Goal: Task Accomplishment & Management: Use online tool/utility

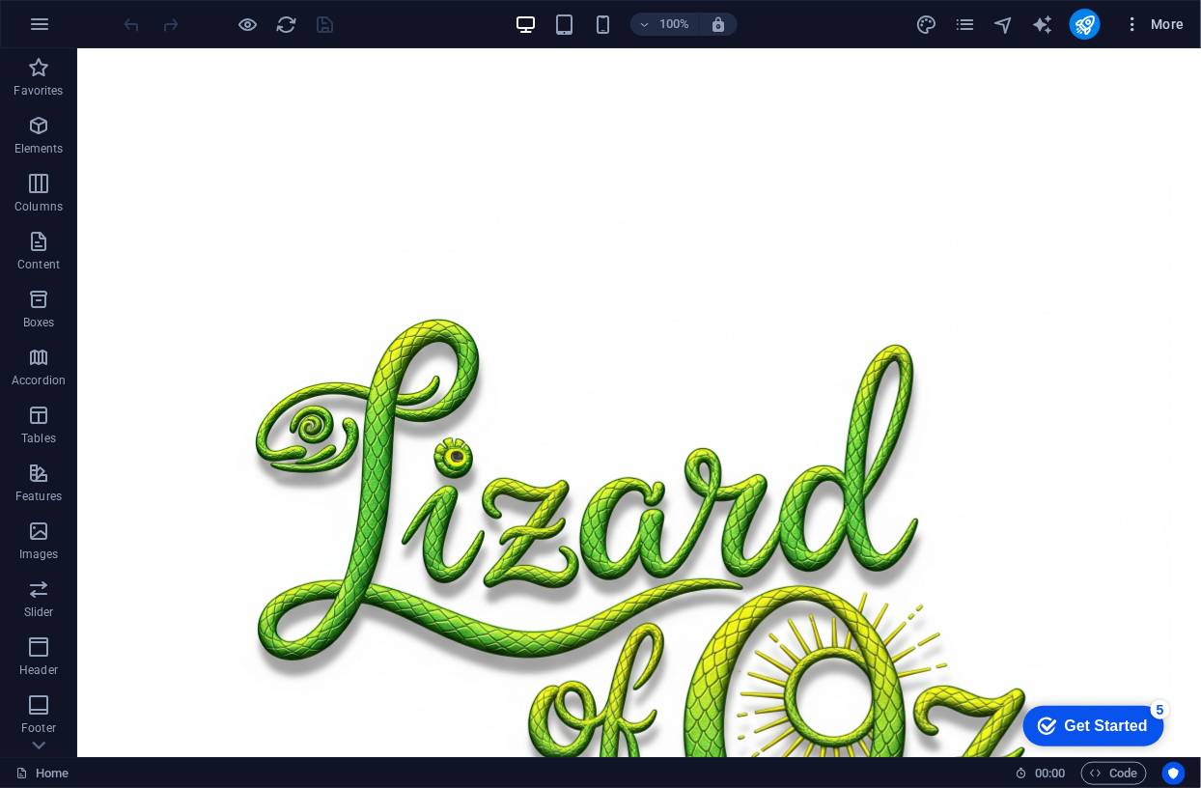
click at [1161, 20] on span "More" at bounding box center [1153, 23] width 61 height 19
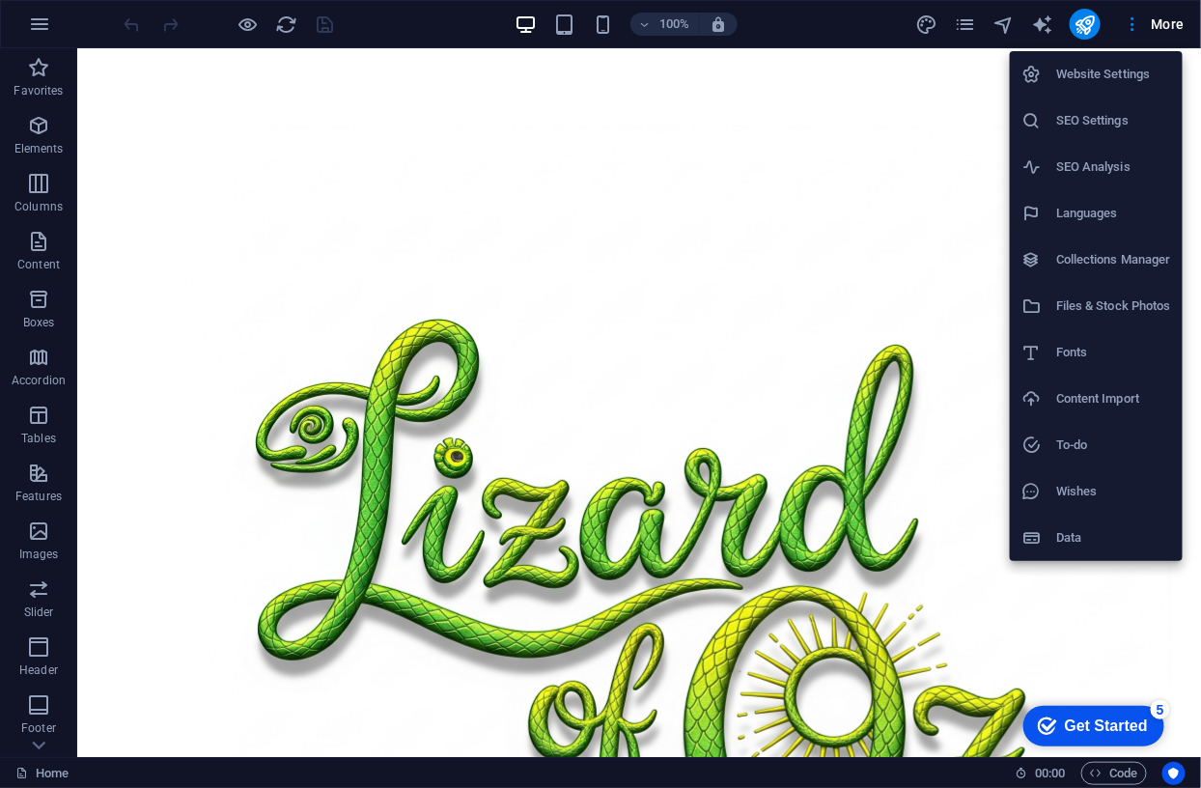
click at [1060, 354] on h6 "Fonts" at bounding box center [1113, 352] width 115 height 23
select select "popularity"
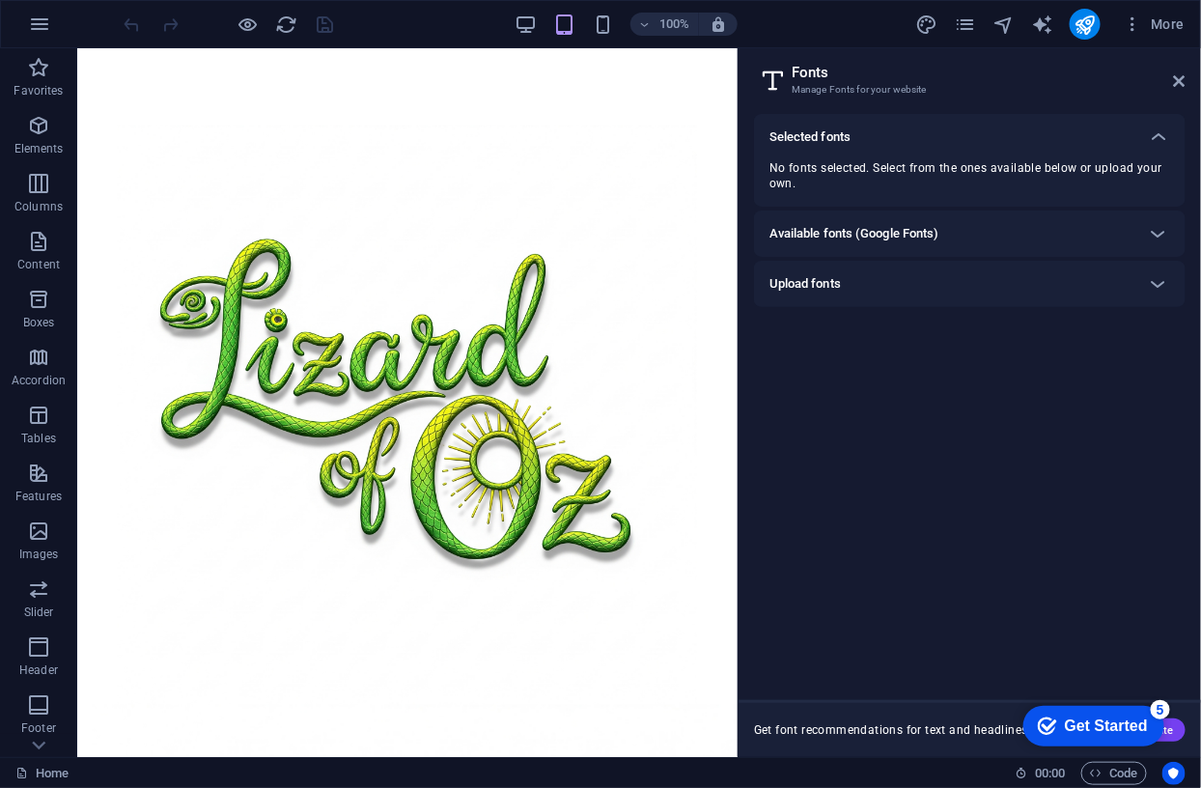
click at [816, 283] on h6 "Upload fonts" at bounding box center [804, 283] width 71 height 23
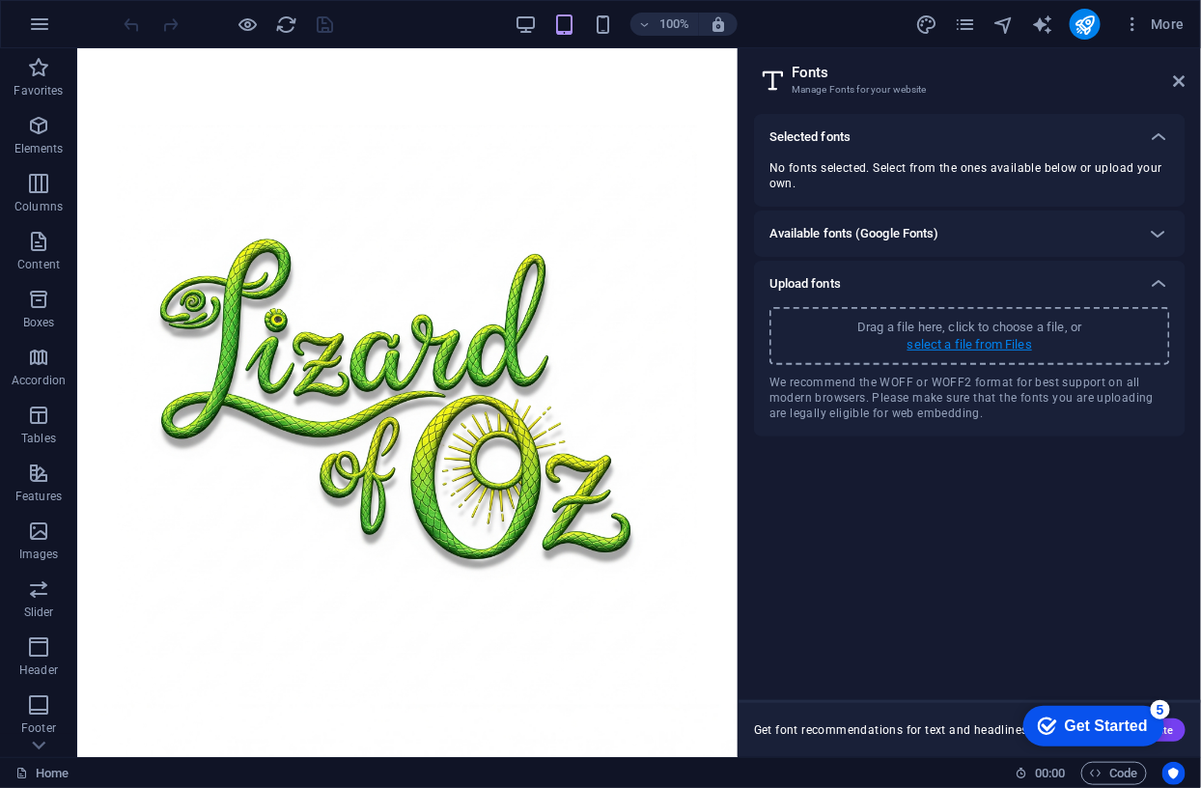
click at [963, 344] on p "select a file from Files" at bounding box center [969, 344] width 125 height 17
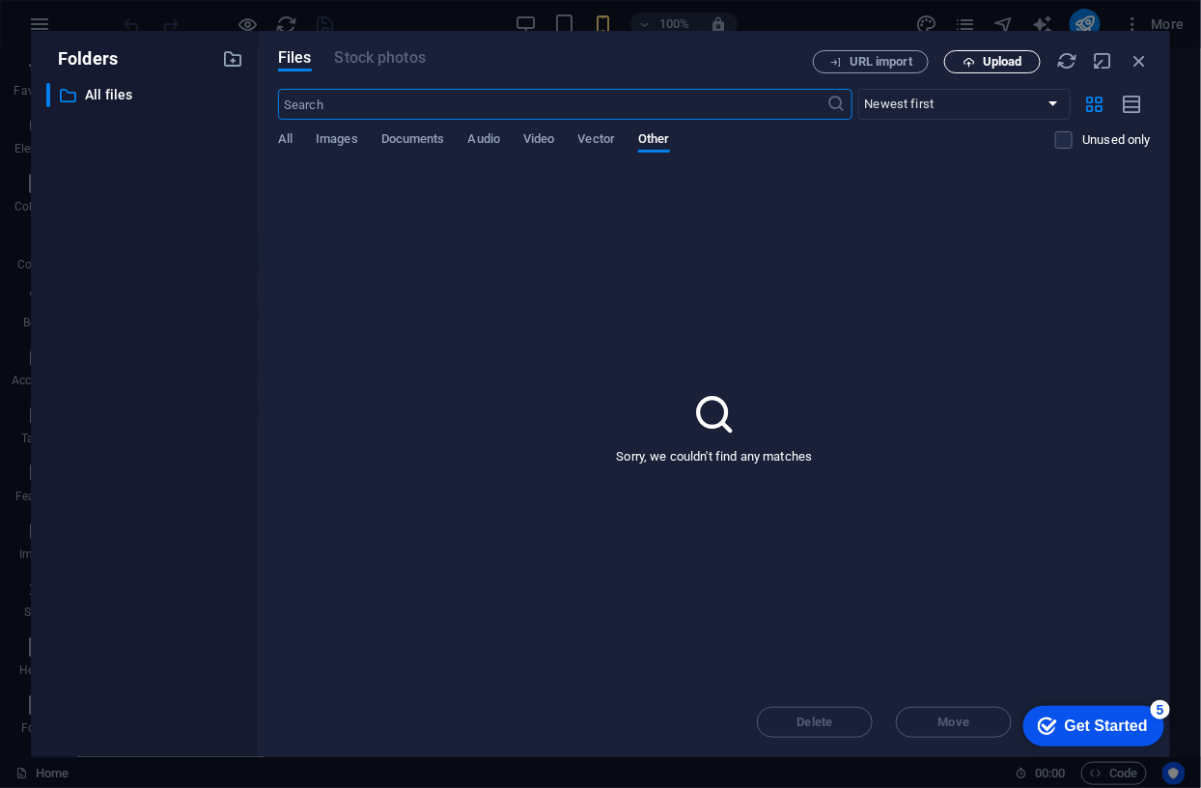
click at [1011, 60] on span "Upload" at bounding box center [1003, 62] width 40 height 12
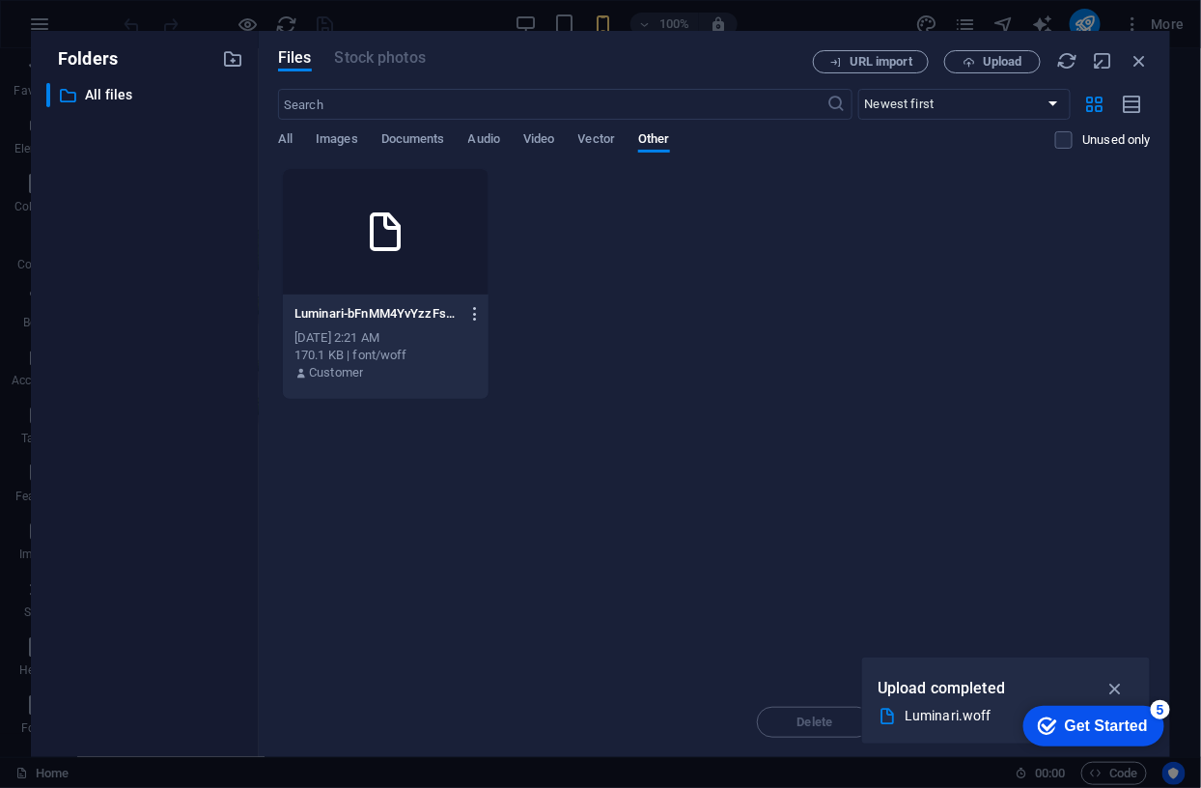
click at [478, 311] on icon "button" at bounding box center [475, 313] width 18 height 17
click at [660, 335] on div at bounding box center [600, 394] width 1201 height 788
click at [359, 313] on p "Luminari-bFnMM4YvYzzFs9x86zo7Zg.woff" at bounding box center [376, 313] width 164 height 17
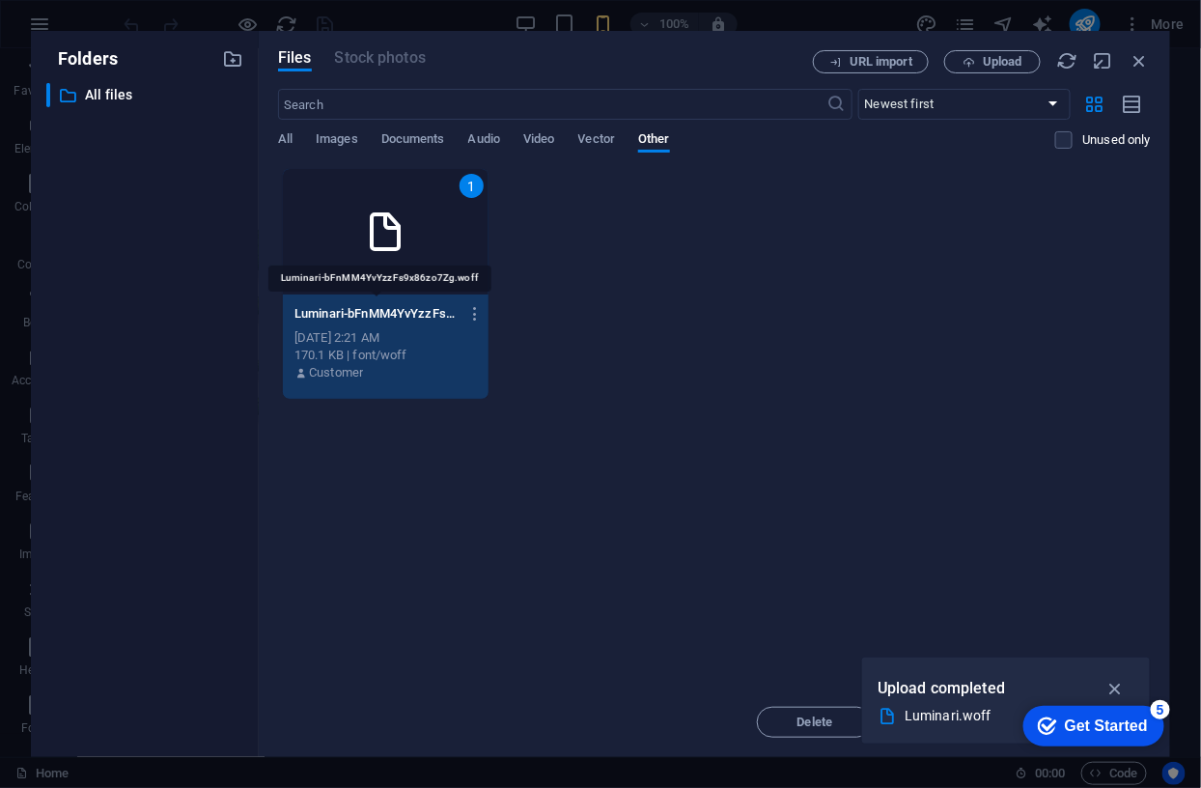
click at [359, 313] on p "Luminari-bFnMM4YvYzzFs9x86zo7Zg.woff" at bounding box center [376, 313] width 164 height 17
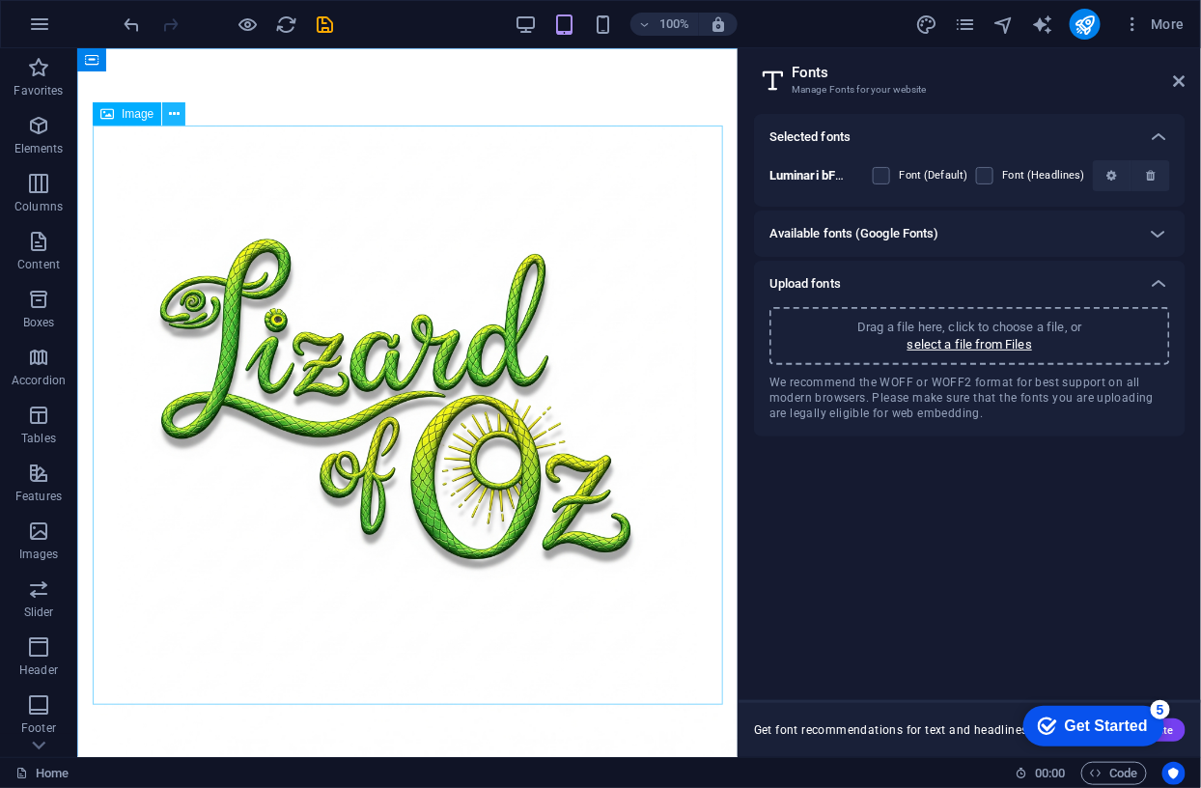
click at [175, 112] on icon at bounding box center [174, 114] width 11 height 20
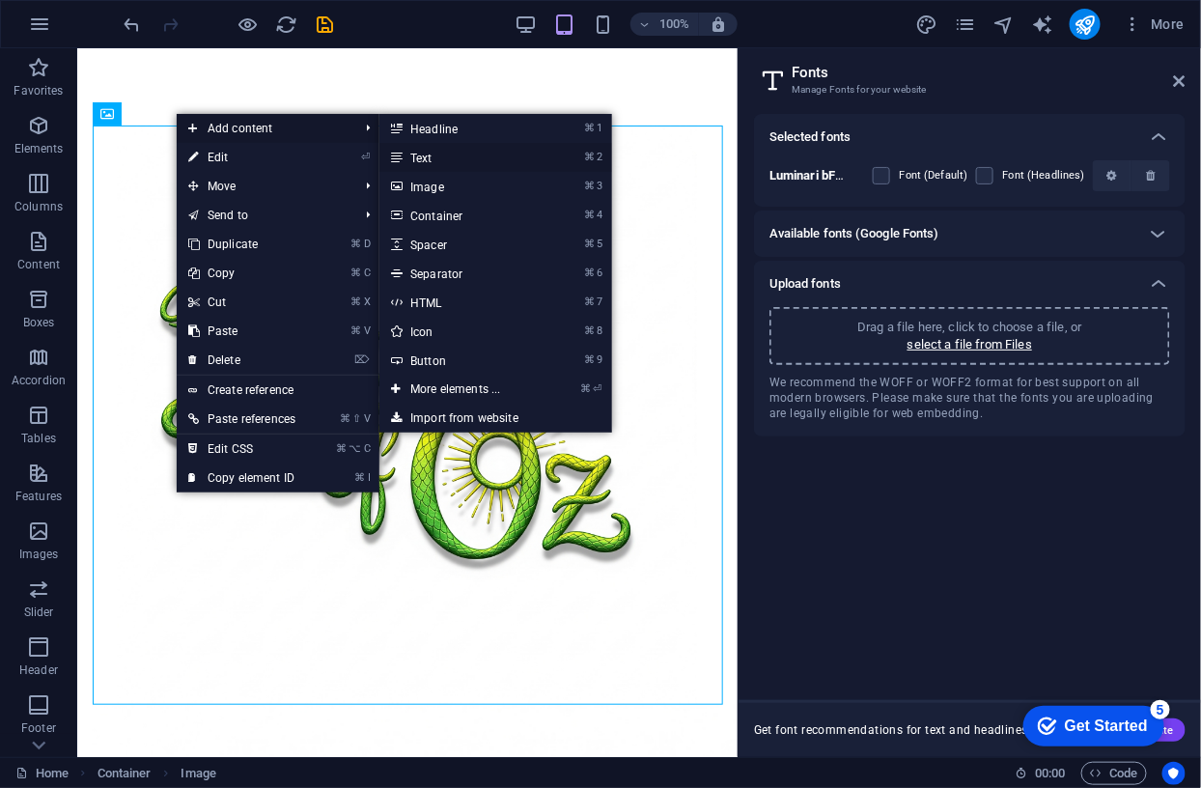
click at [416, 154] on link "⌘ 2 Text" at bounding box center [458, 157] width 159 height 29
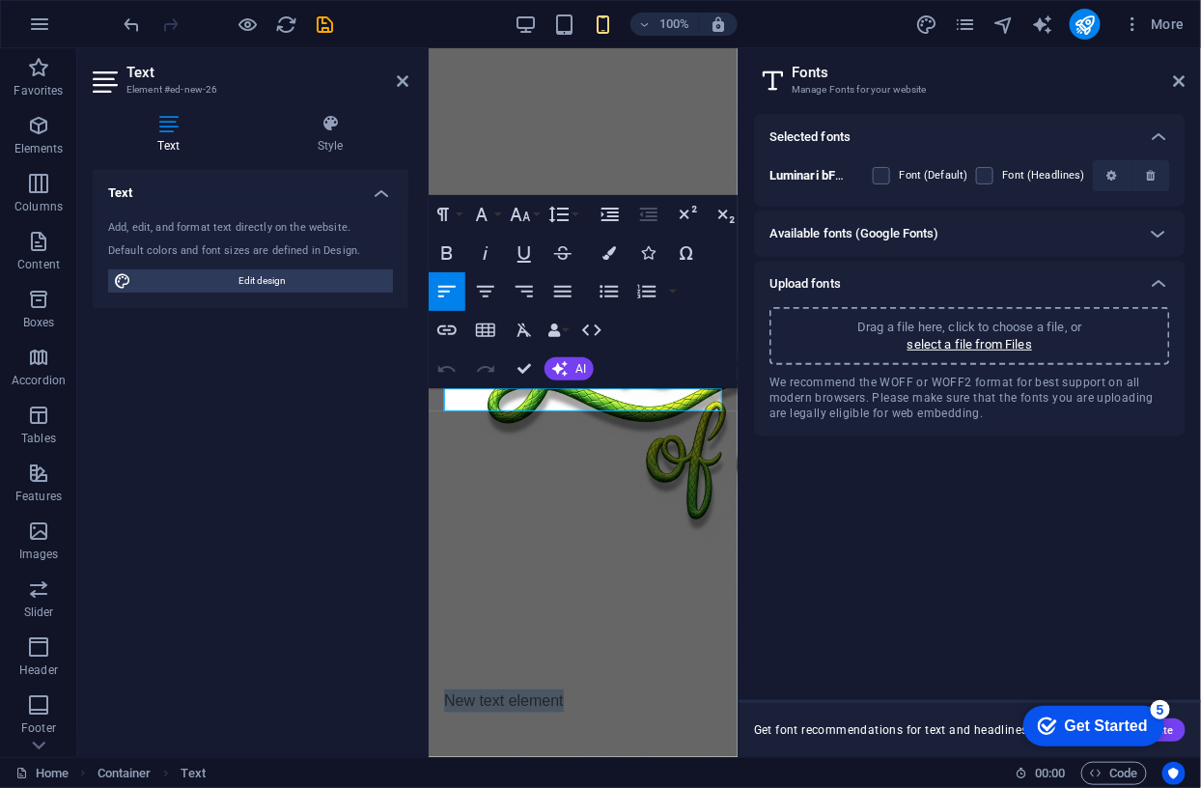
drag, startPoint x: 568, startPoint y: 403, endPoint x: 419, endPoint y: 399, distance: 148.7
click at [485, 217] on icon "button" at bounding box center [482, 215] width 12 height 14
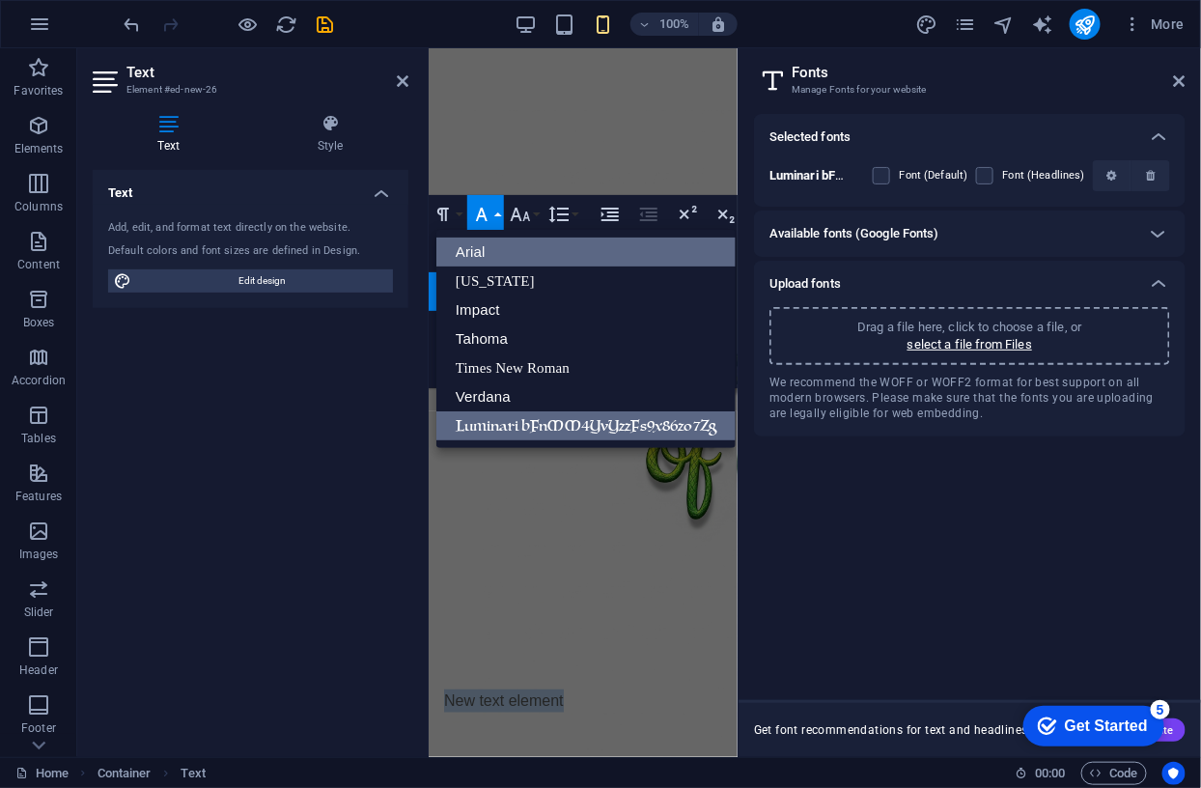
click at [484, 420] on link "Luminari bFnMM4YvYzzFs9x86zo7Zg" at bounding box center [585, 425] width 299 height 29
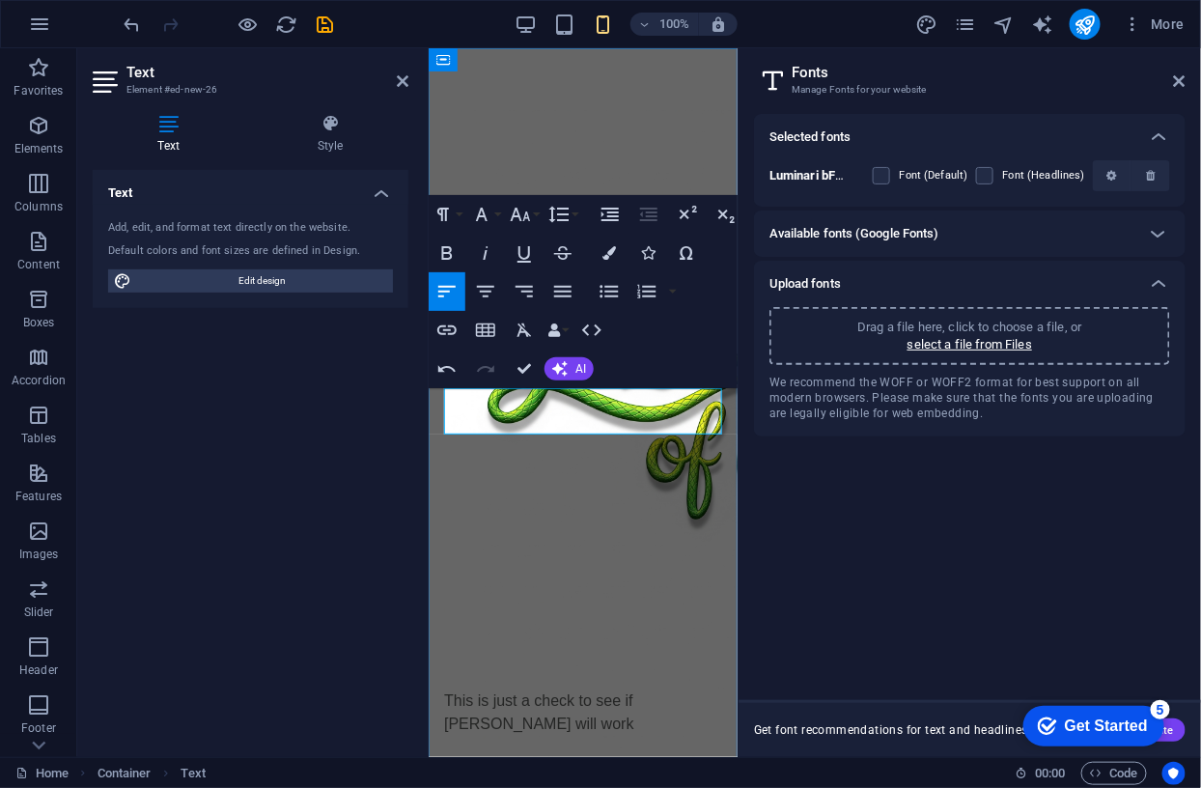
click at [693, 688] on p "This is just a check to see if Luninari will work" at bounding box center [582, 711] width 278 height 46
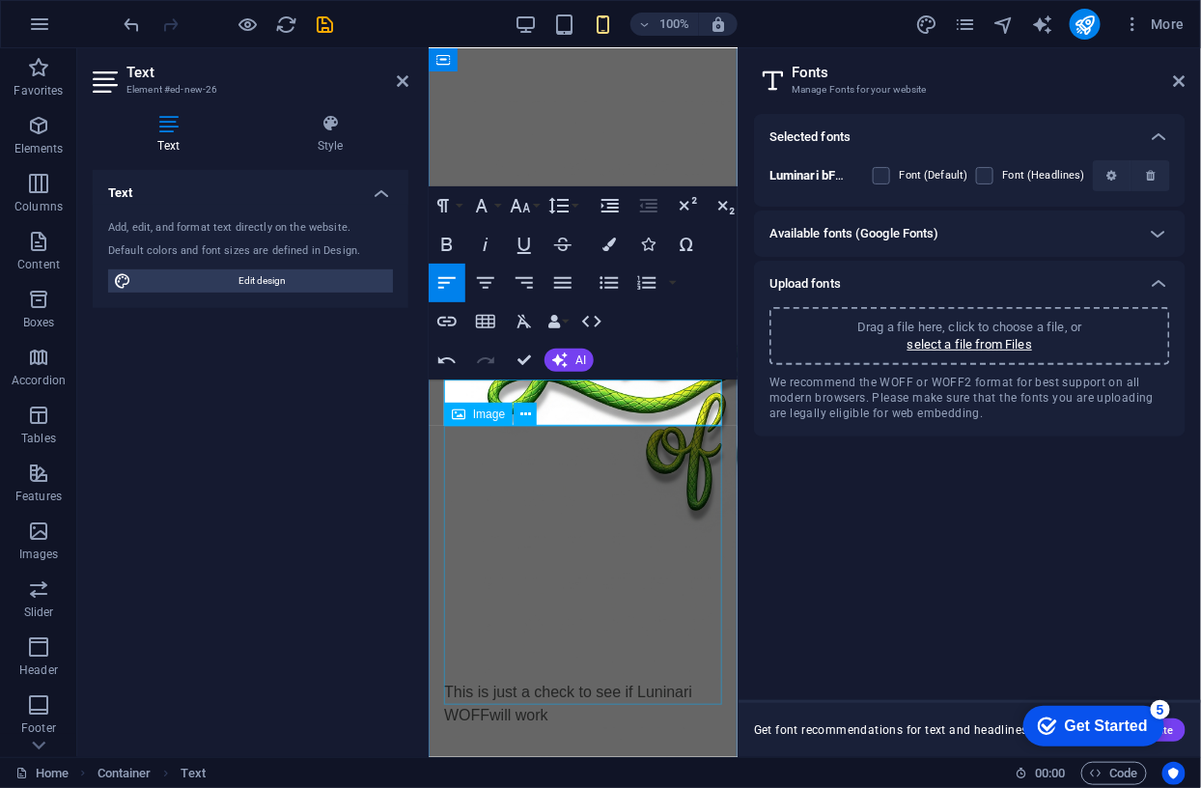
scroll to position [11, 0]
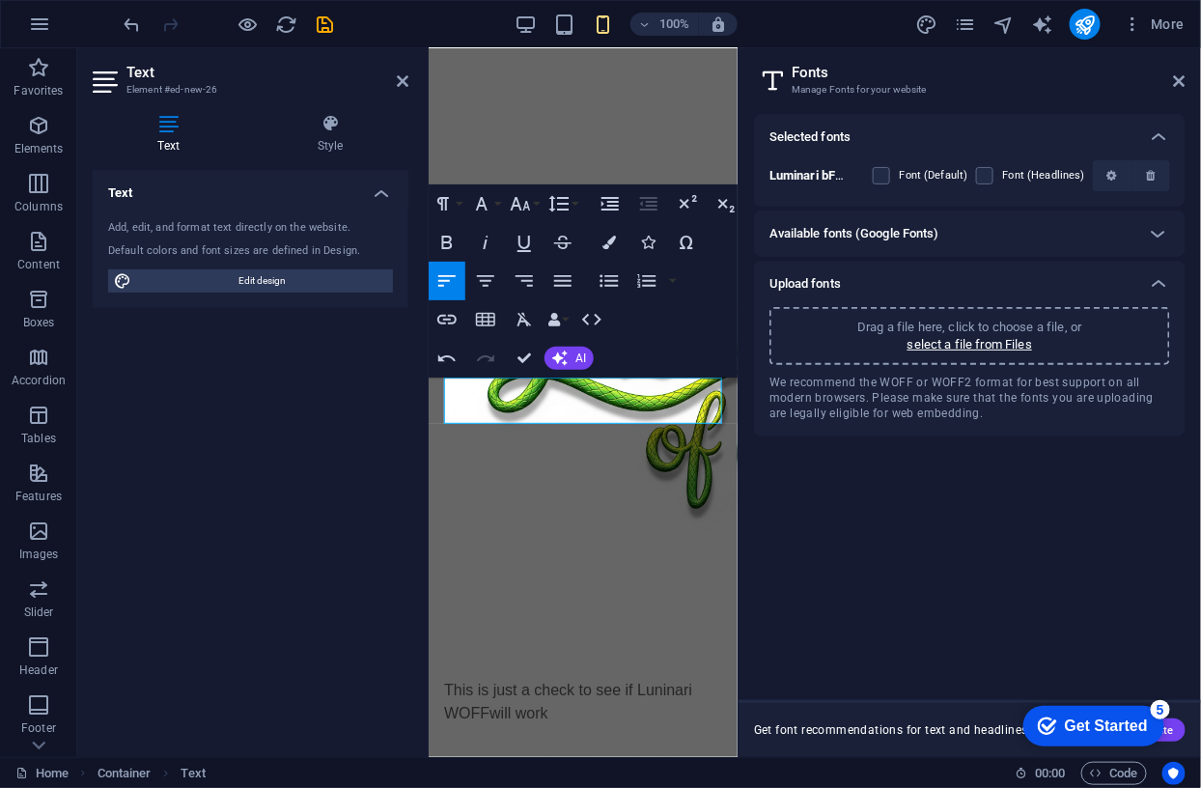
drag, startPoint x: 557, startPoint y: 413, endPoint x: 409, endPoint y: 375, distance: 152.4
click at [486, 205] on icon "button" at bounding box center [481, 203] width 23 height 23
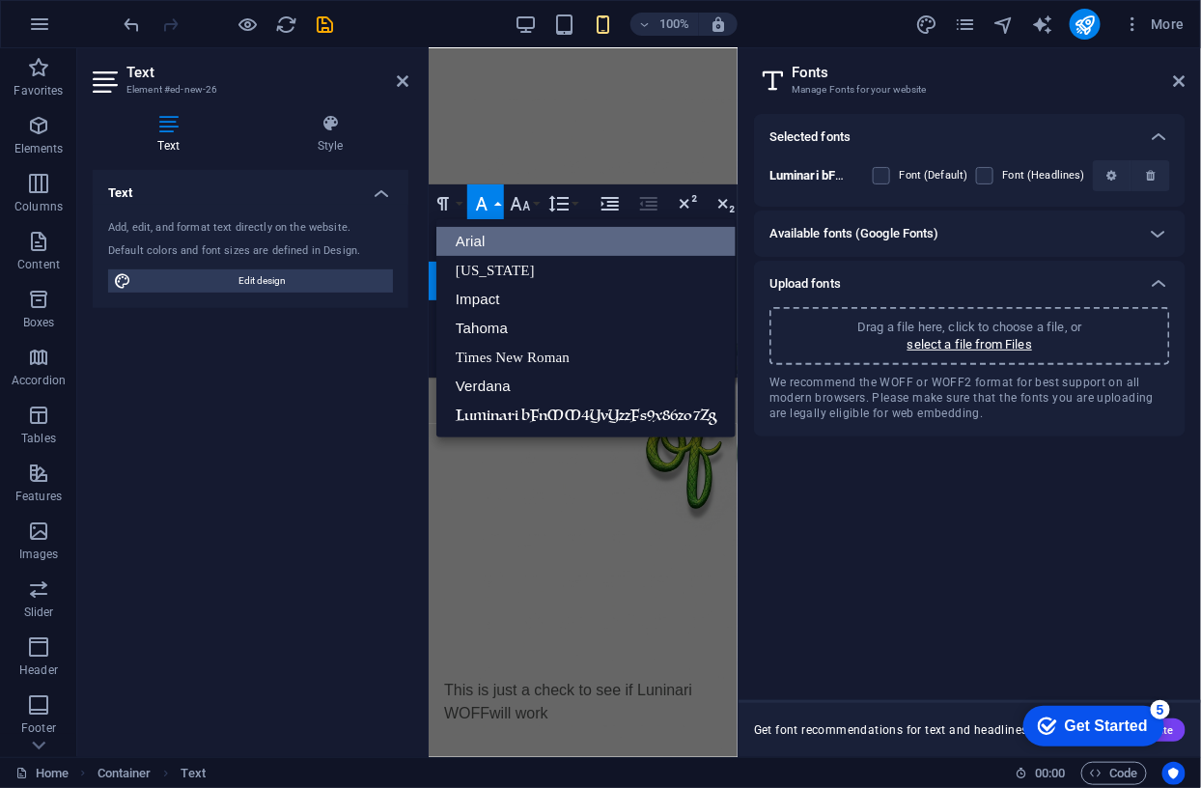
scroll to position [0, 0]
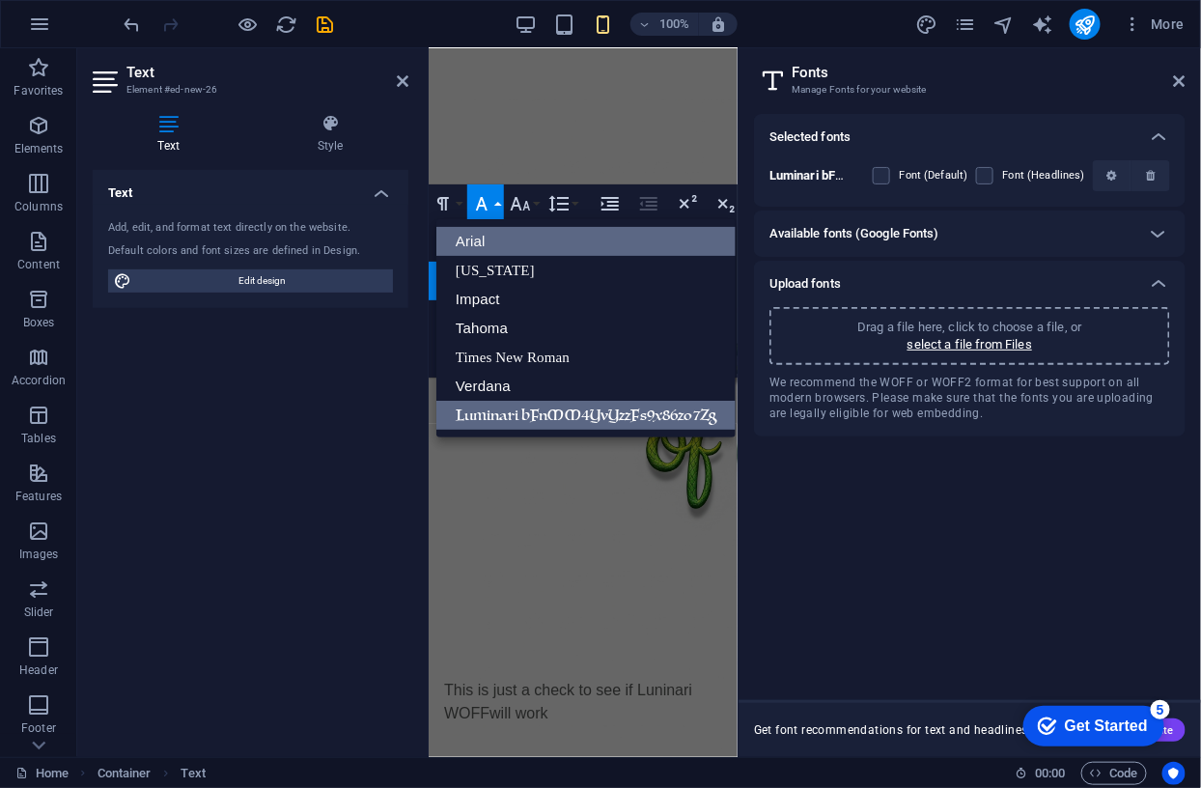
click at [518, 412] on link "Luminari bFnMM4YvYzzFs9x86zo7Zg" at bounding box center [585, 415] width 299 height 29
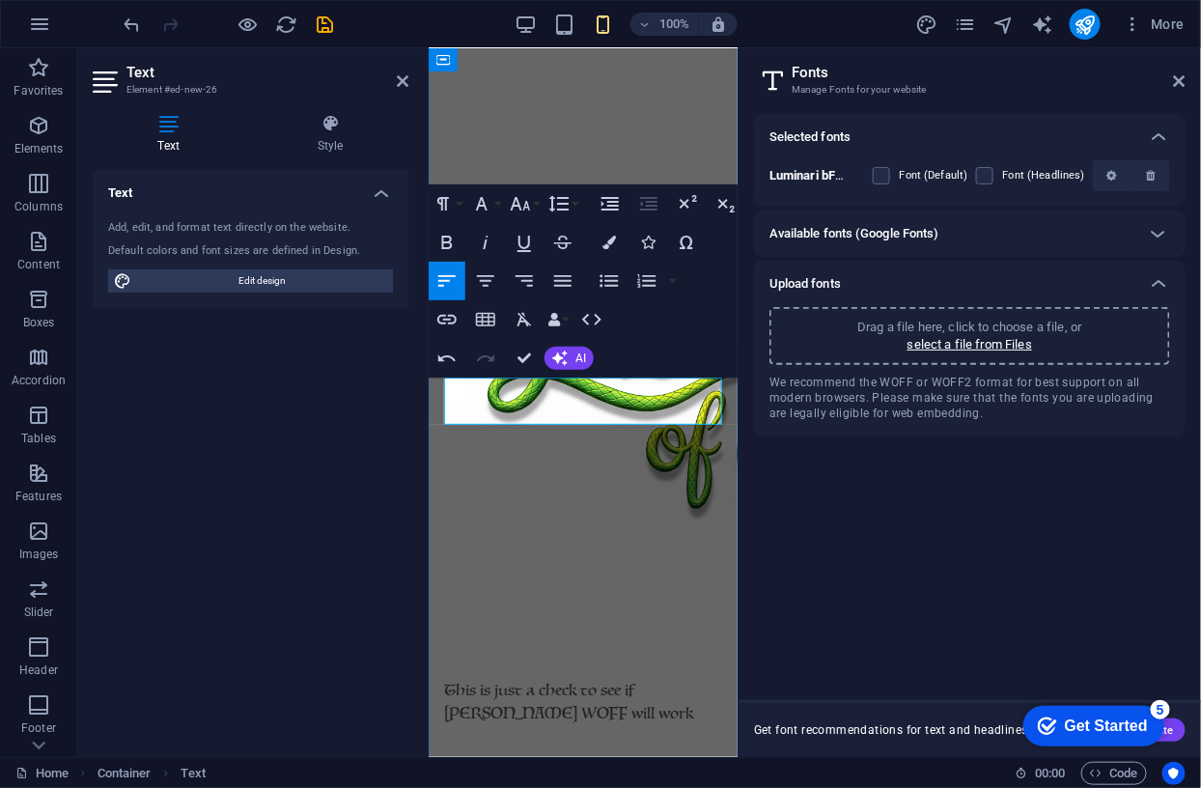
click at [642, 678] on p "This is just a check to see if Luninari WOFF will work" at bounding box center [582, 701] width 278 height 46
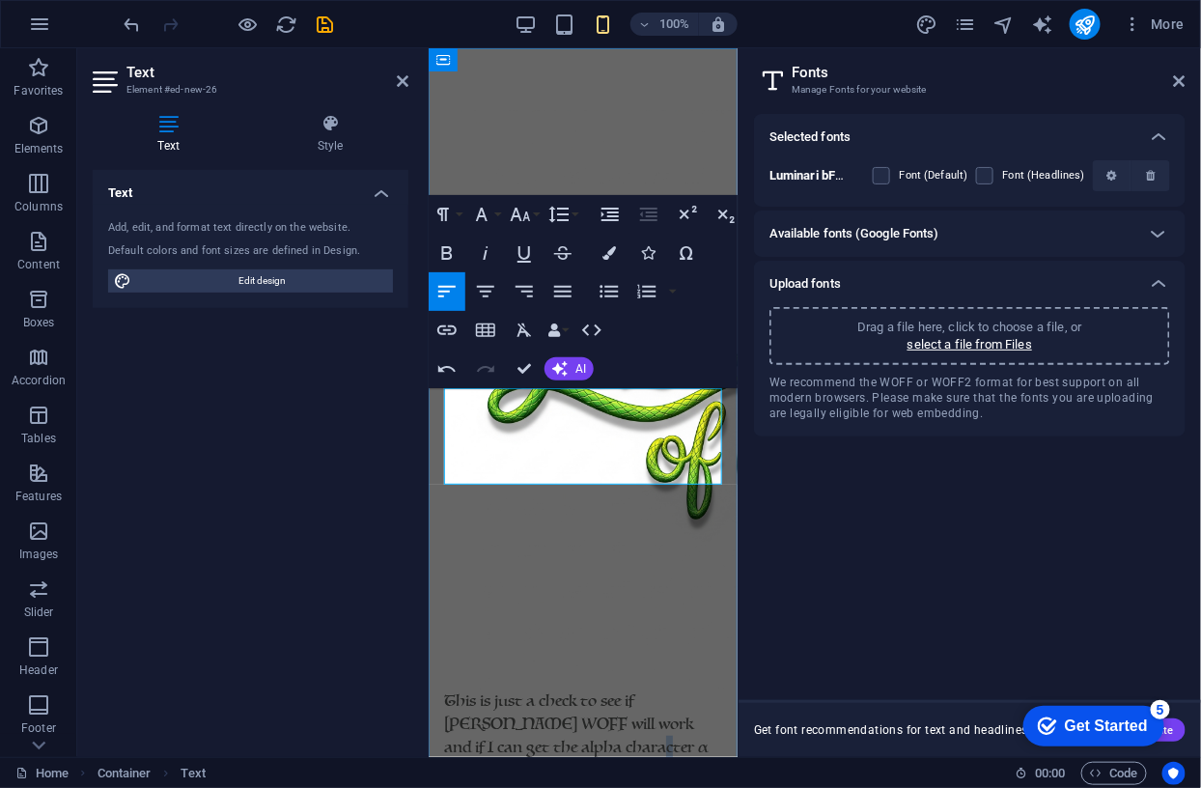
click at [567, 689] on span "This is just a check to see if Luninari WOFF will work and if I can get the alp…" at bounding box center [574, 734] width 263 height 91
copy span "α"
click at [527, 688] on p "This is just a check to see if Luninari WOFF will work and if I can get the alp…" at bounding box center [582, 734] width 278 height 93
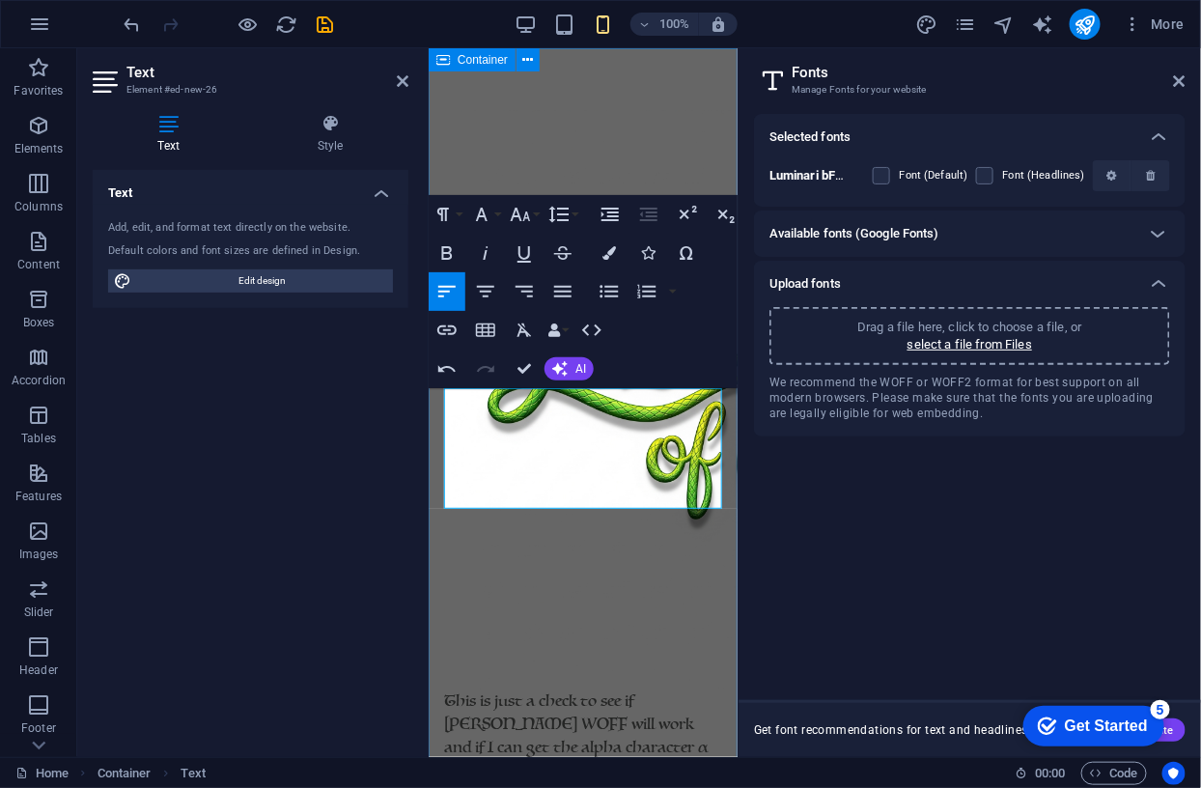
drag, startPoint x: 456, startPoint y: 499, endPoint x: 443, endPoint y: 498, distance: 12.6
click at [481, 288] on icon "button" at bounding box center [485, 291] width 23 height 23
click at [516, 215] on icon "button" at bounding box center [521, 215] width 20 height 14
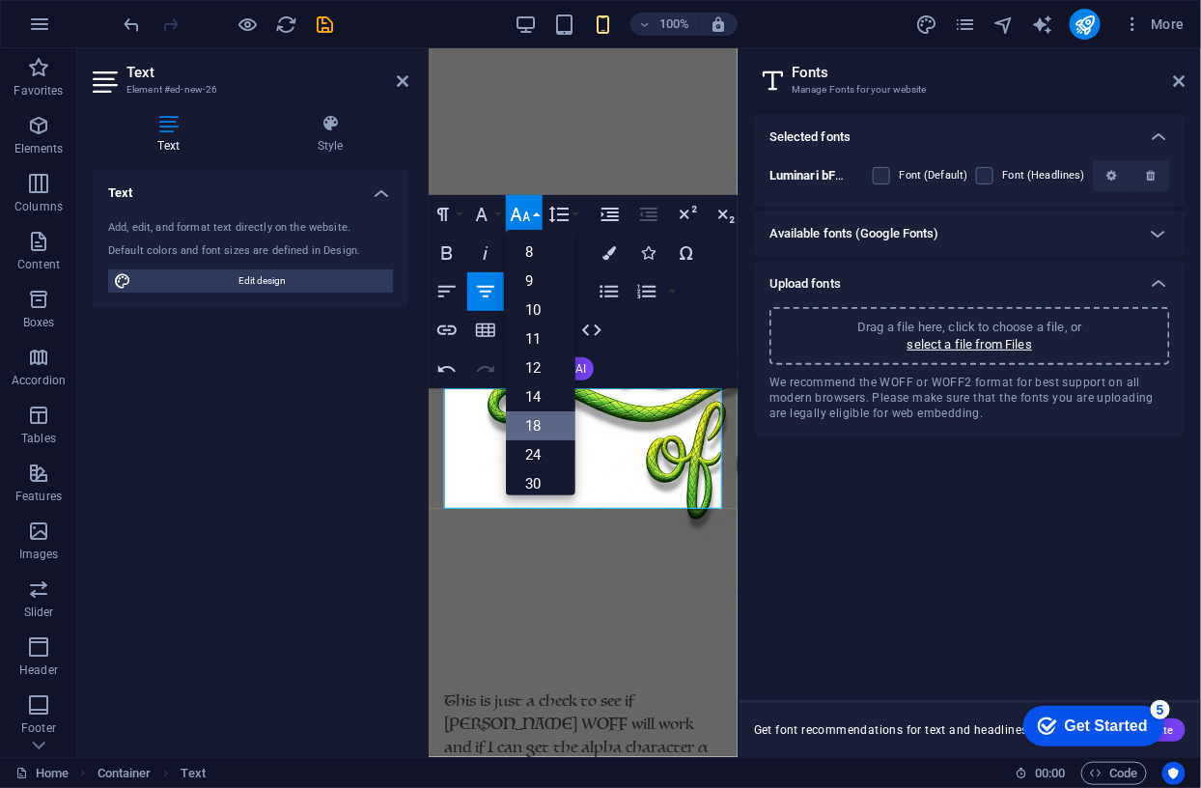
scroll to position [154, 0]
click at [533, 379] on link "48" at bounding box center [540, 387] width 69 height 29
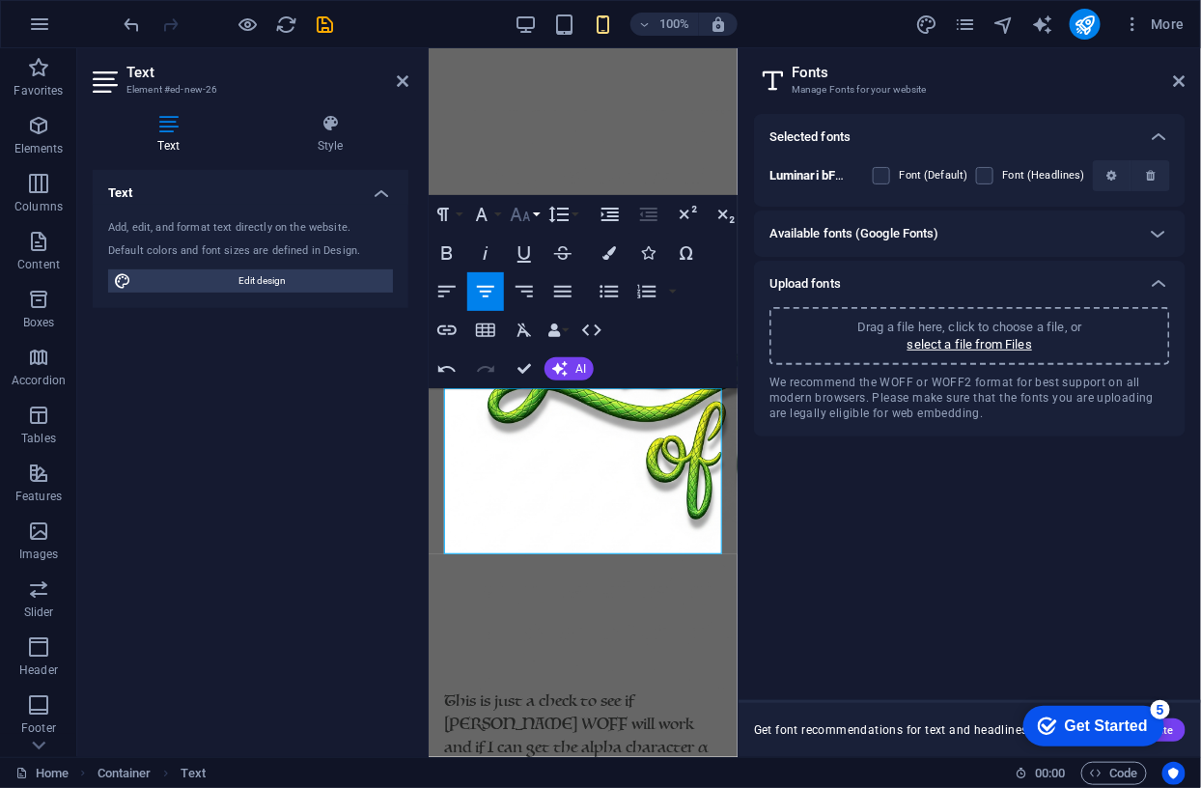
click at [524, 210] on icon "button" at bounding box center [520, 214] width 23 height 23
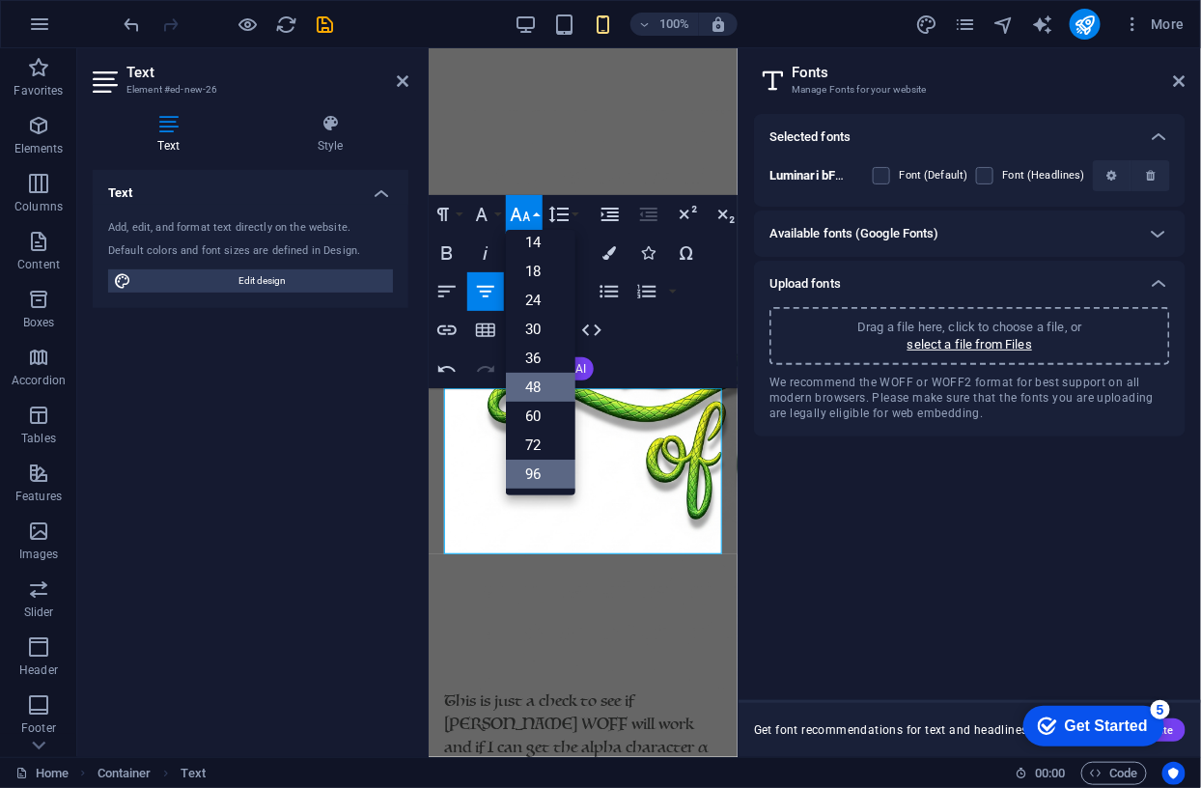
click at [541, 476] on link "96" at bounding box center [540, 473] width 69 height 29
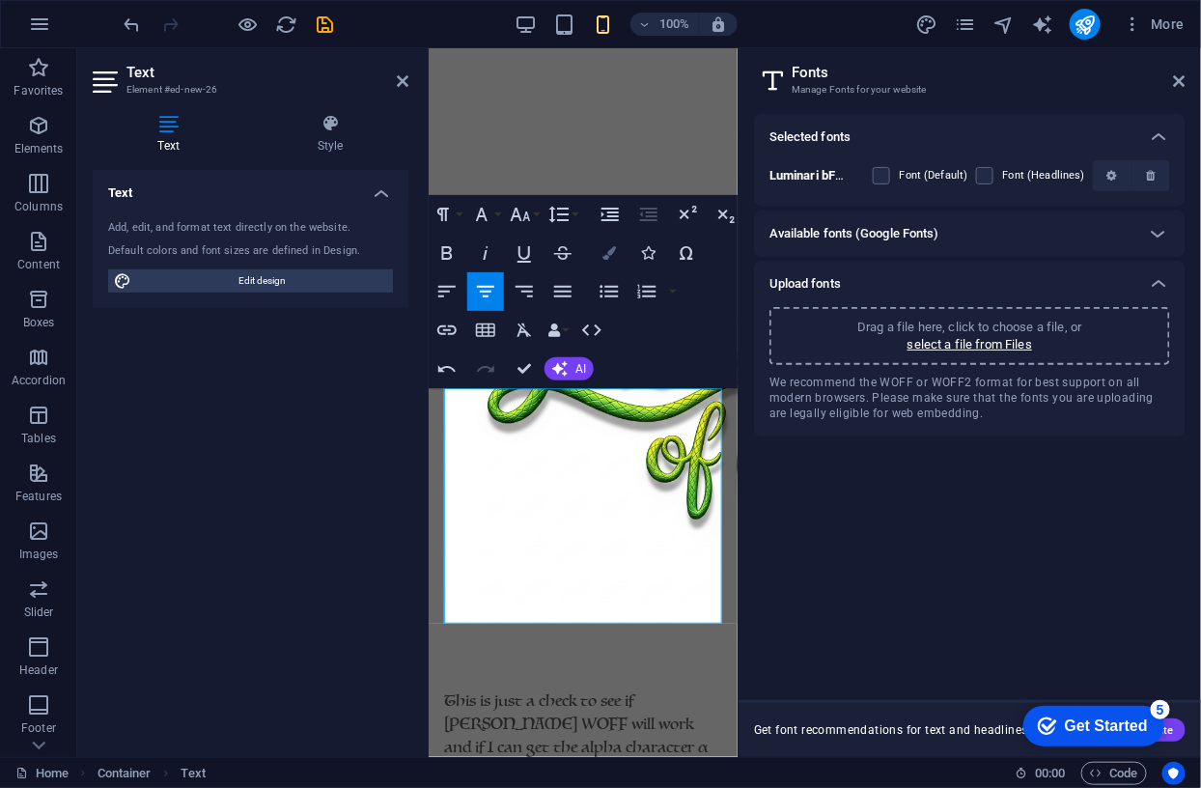
click at [613, 254] on icon "button" at bounding box center [609, 253] width 14 height 14
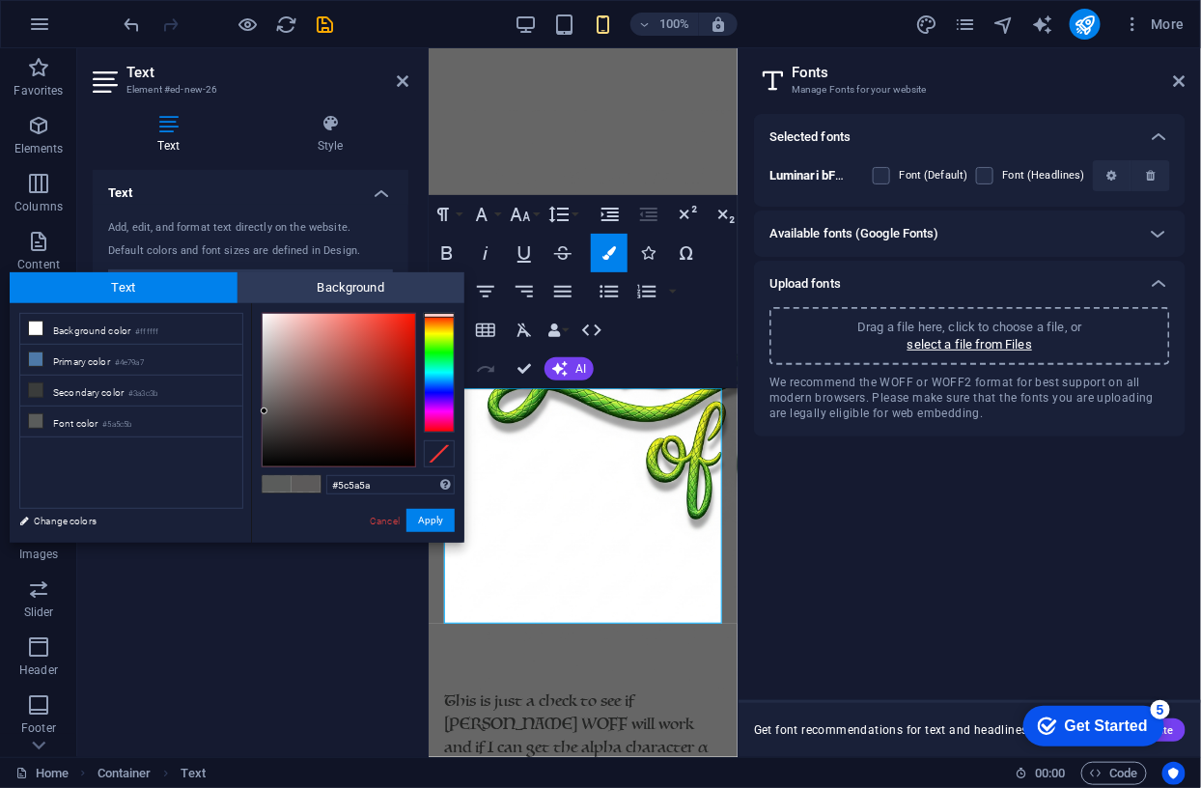
drag, startPoint x: 434, startPoint y: 322, endPoint x: 457, endPoint y: 315, distance: 23.5
click at [457, 315] on div "#5c5a5a Supported formats #0852ed rgb(8, 82, 237) rgba(8, 82, 237, 90%) hsv(221…" at bounding box center [357, 562] width 213 height 519
click at [438, 317] on div at bounding box center [439, 317] width 31 height 5
drag, startPoint x: 407, startPoint y: 327, endPoint x: 419, endPoint y: 315, distance: 17.1
click at [419, 315] on div at bounding box center [358, 390] width 193 height 154
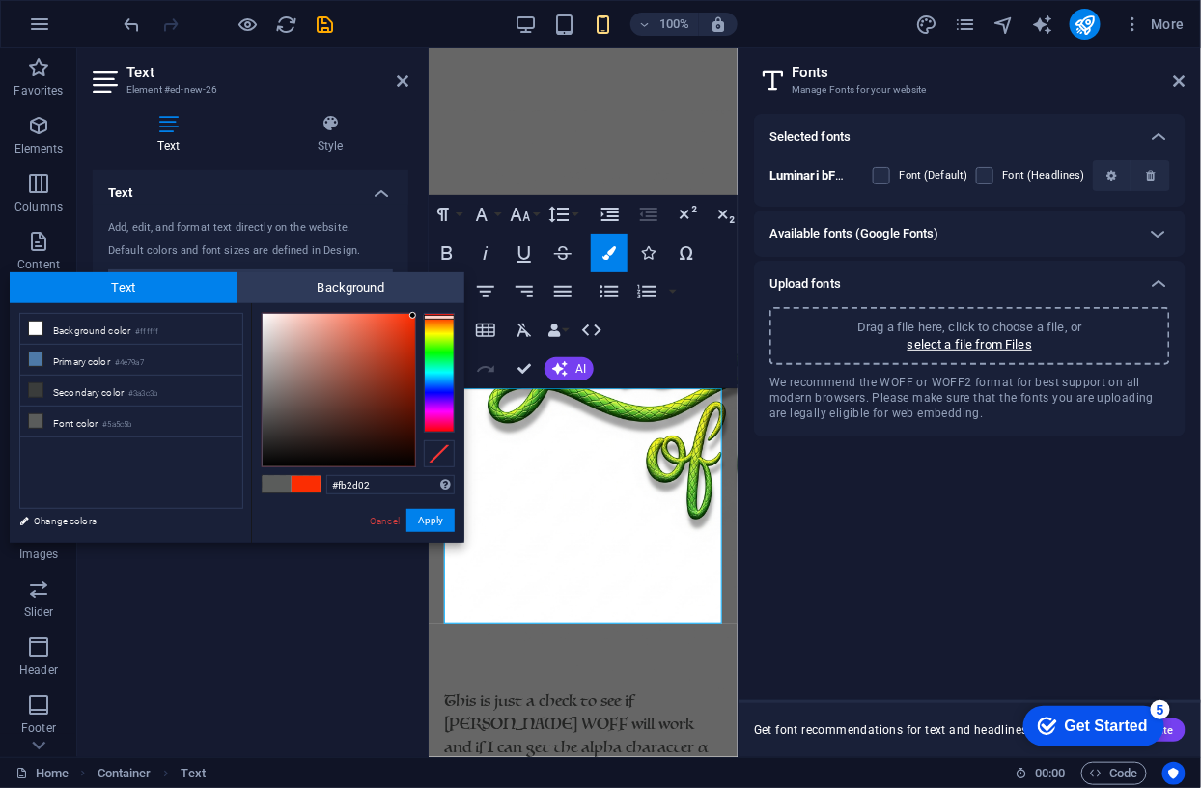
click at [413, 316] on div at bounding box center [412, 315] width 7 height 7
drag, startPoint x: 342, startPoint y: 489, endPoint x: 370, endPoint y: 489, distance: 28.0
click at [370, 489] on input "#fb2d02" at bounding box center [390, 484] width 128 height 19
type input "#ff0000"
click at [443, 527] on button "Apply" at bounding box center [430, 520] width 48 height 23
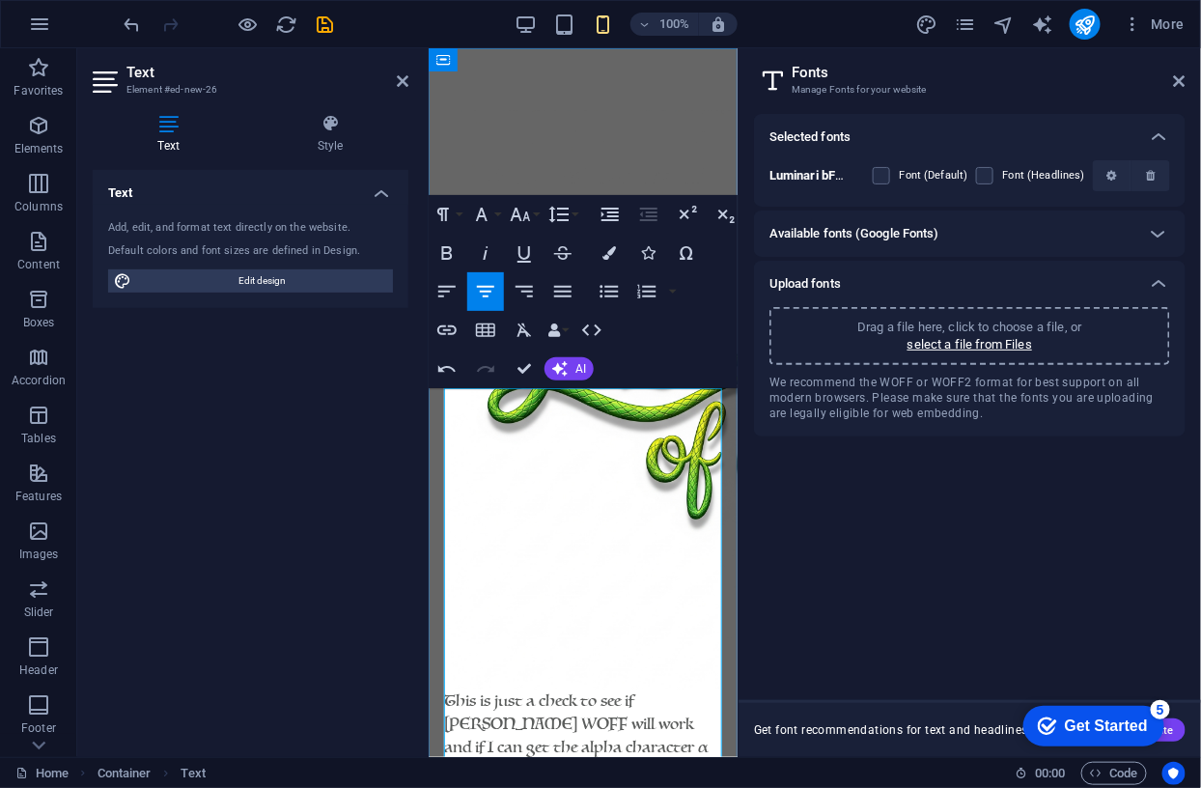
click at [523, 688] on p "This is just a check to see if Luninari WOFF will work and if I can get the alp…" at bounding box center [582, 734] width 278 height 93
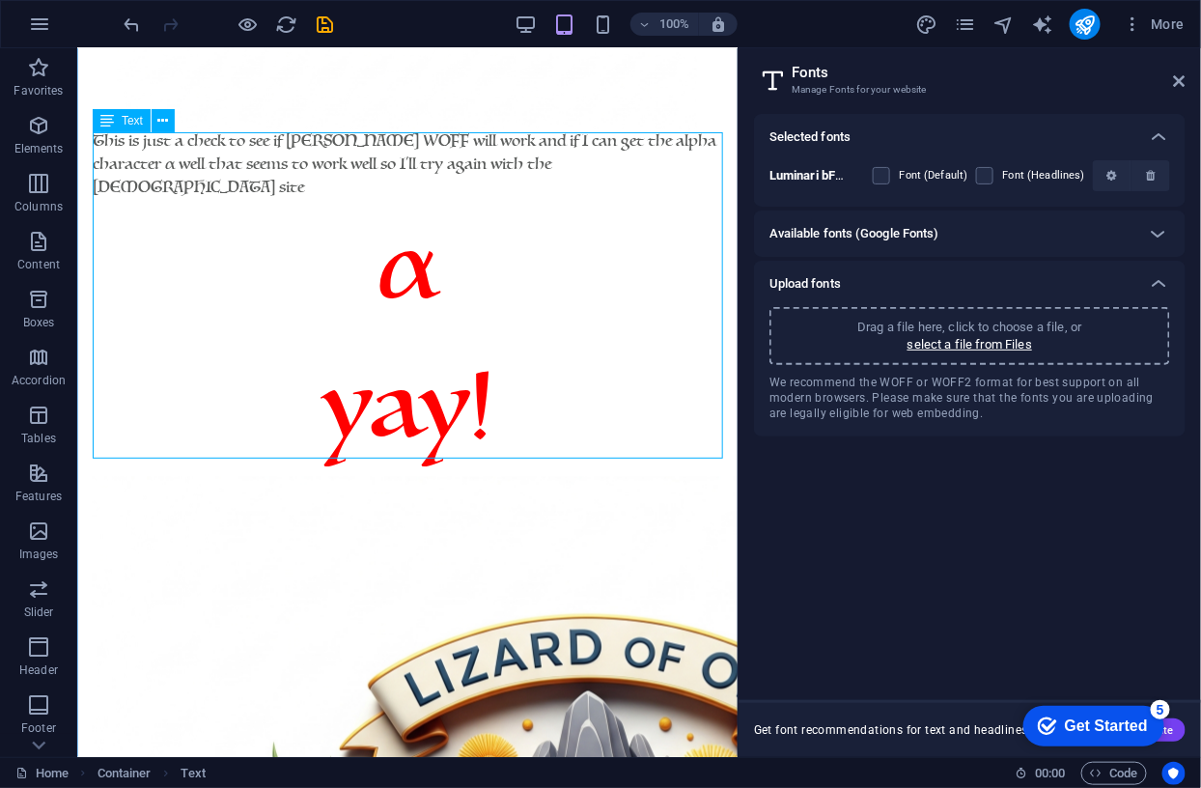
scroll to position [571, 0]
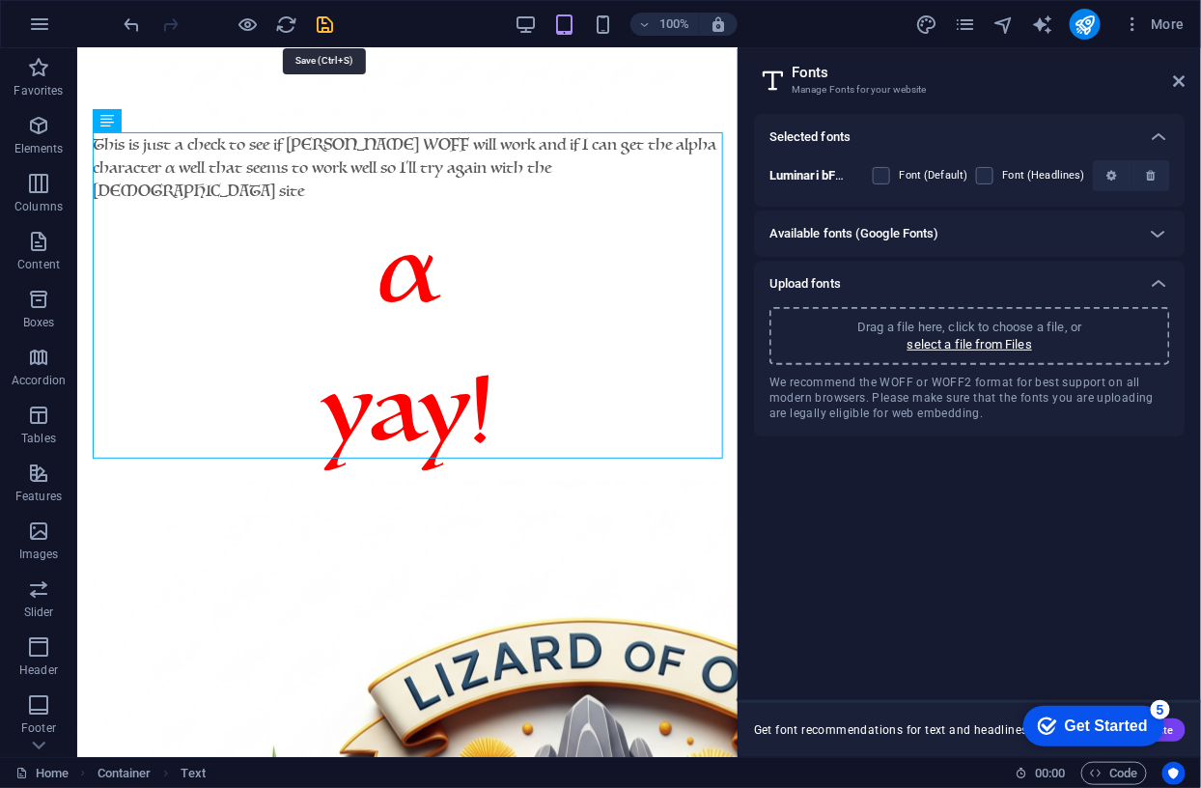
click at [325, 28] on icon "save" at bounding box center [326, 25] width 22 height 22
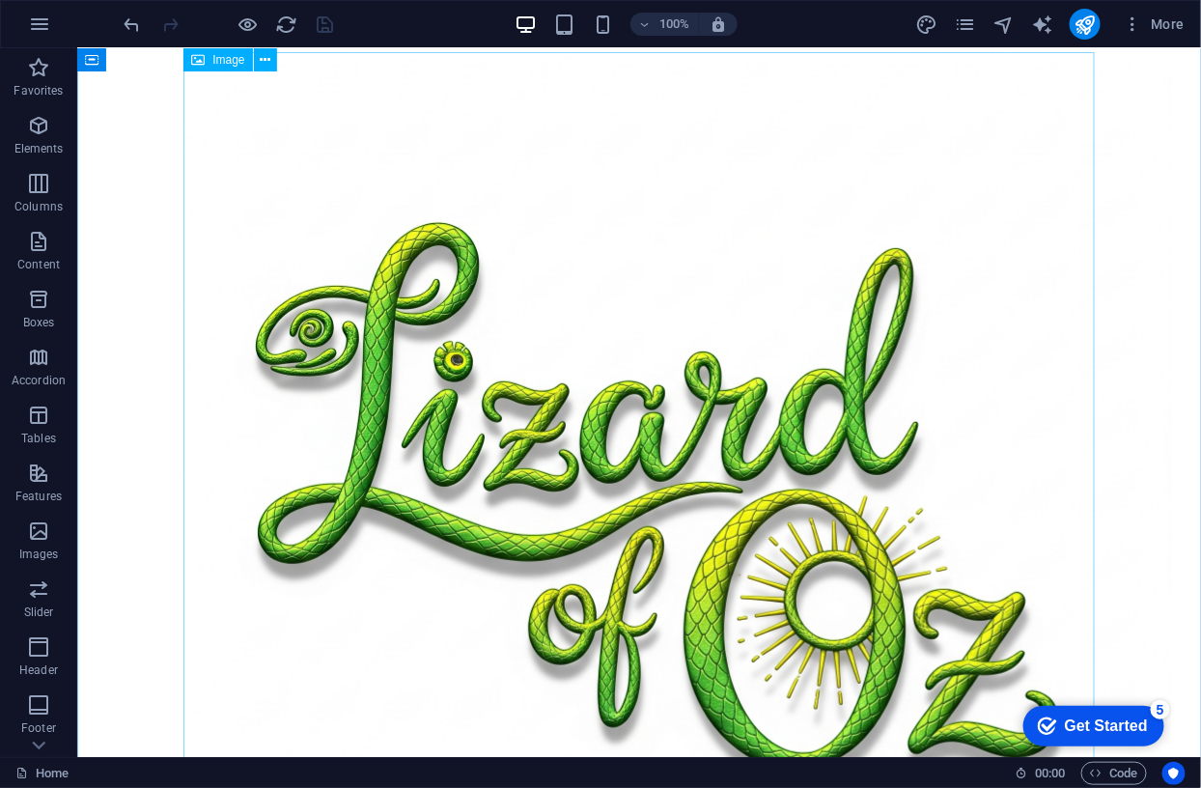
scroll to position [0, 0]
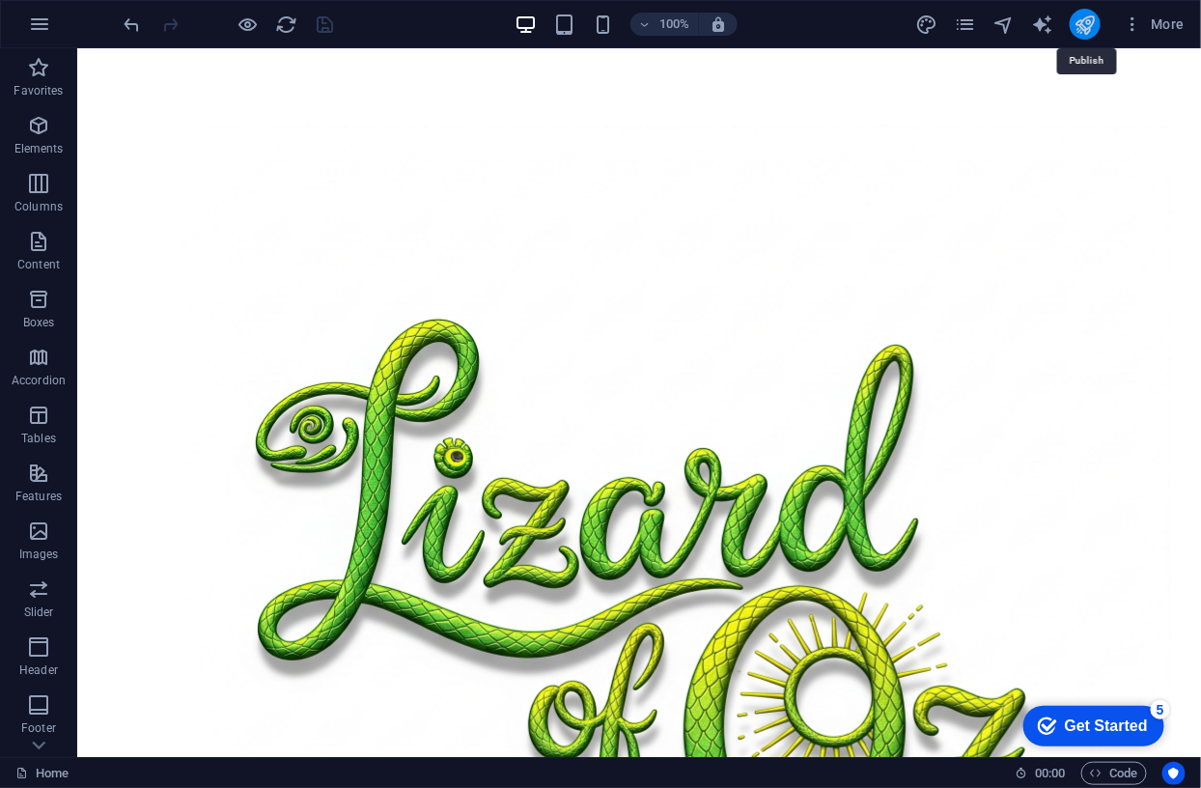
click at [1080, 20] on icon "publish" at bounding box center [1084, 25] width 22 height 22
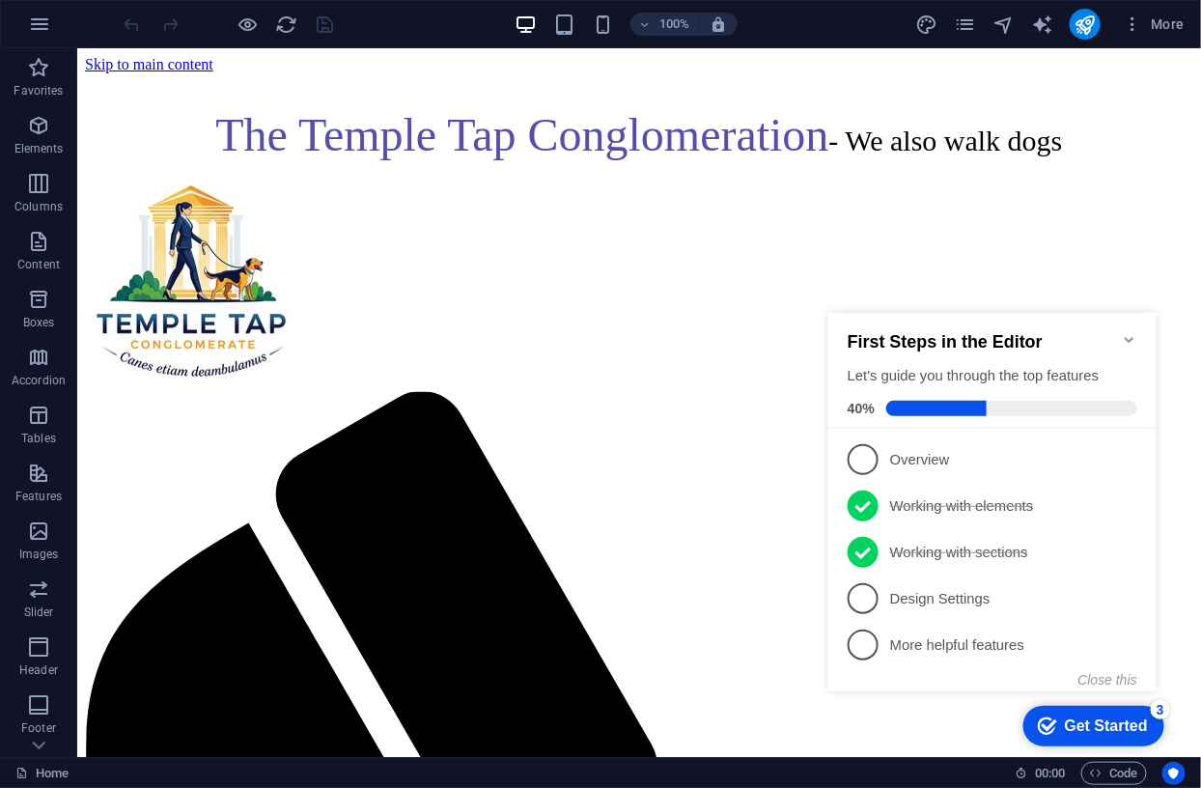
click at [1121, 331] on icon "Minimize checklist" at bounding box center [1128, 338] width 15 height 15
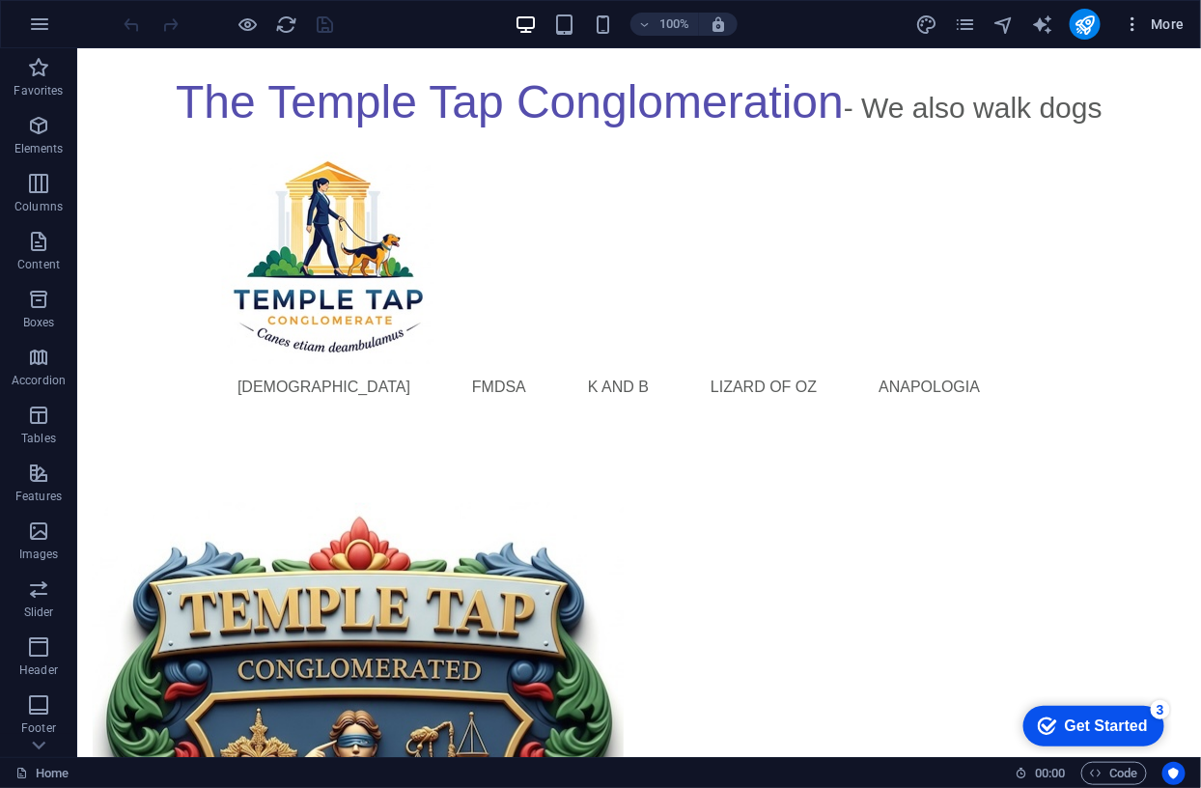
click at [1166, 24] on span "More" at bounding box center [1153, 23] width 61 height 19
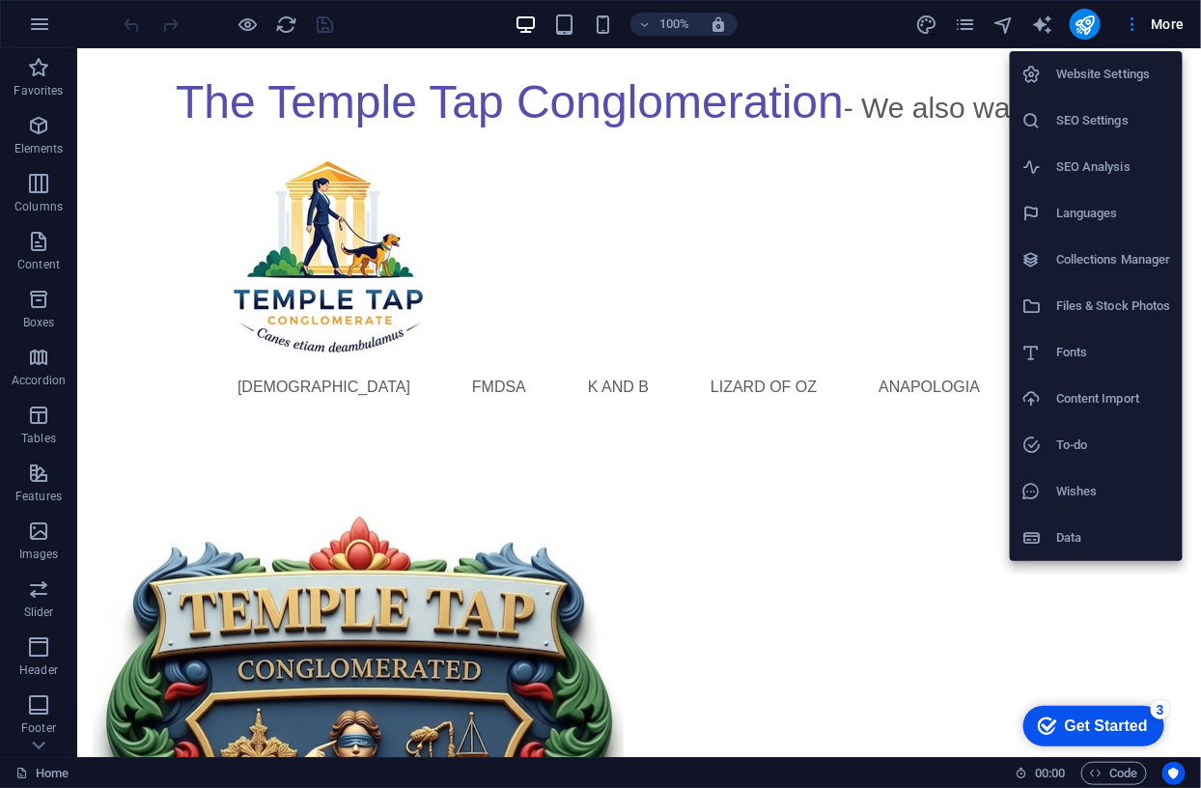
click at [1071, 348] on h6 "Fonts" at bounding box center [1113, 352] width 115 height 23
select select "popularity"
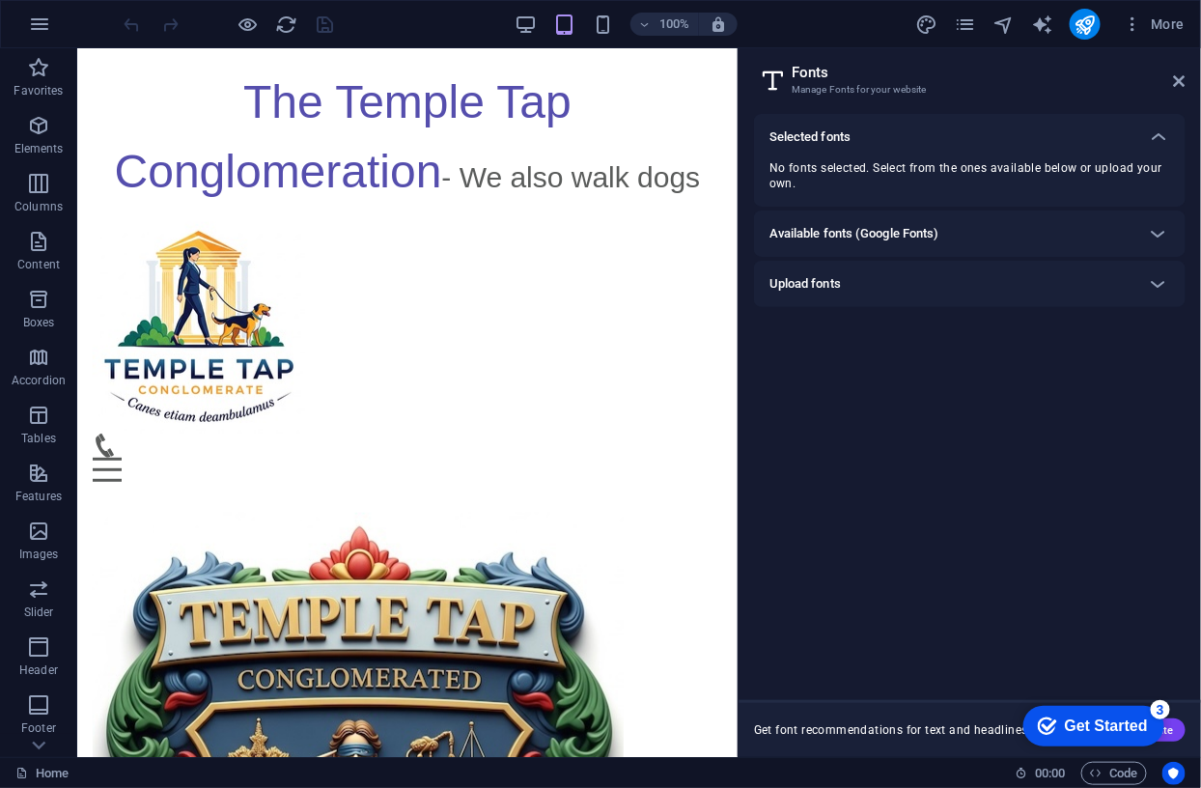
click at [886, 281] on div "Upload fonts" at bounding box center [952, 283] width 366 height 23
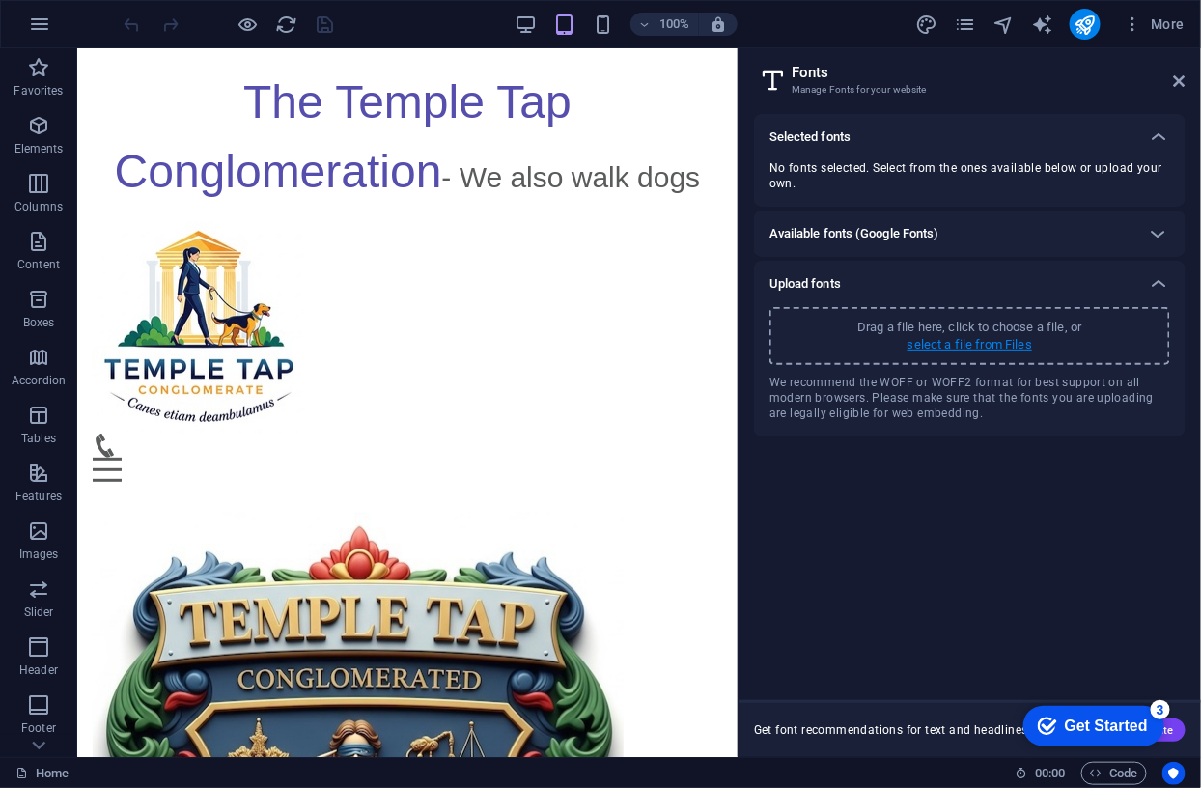
click at [972, 341] on p "select a file from Files" at bounding box center [969, 344] width 125 height 17
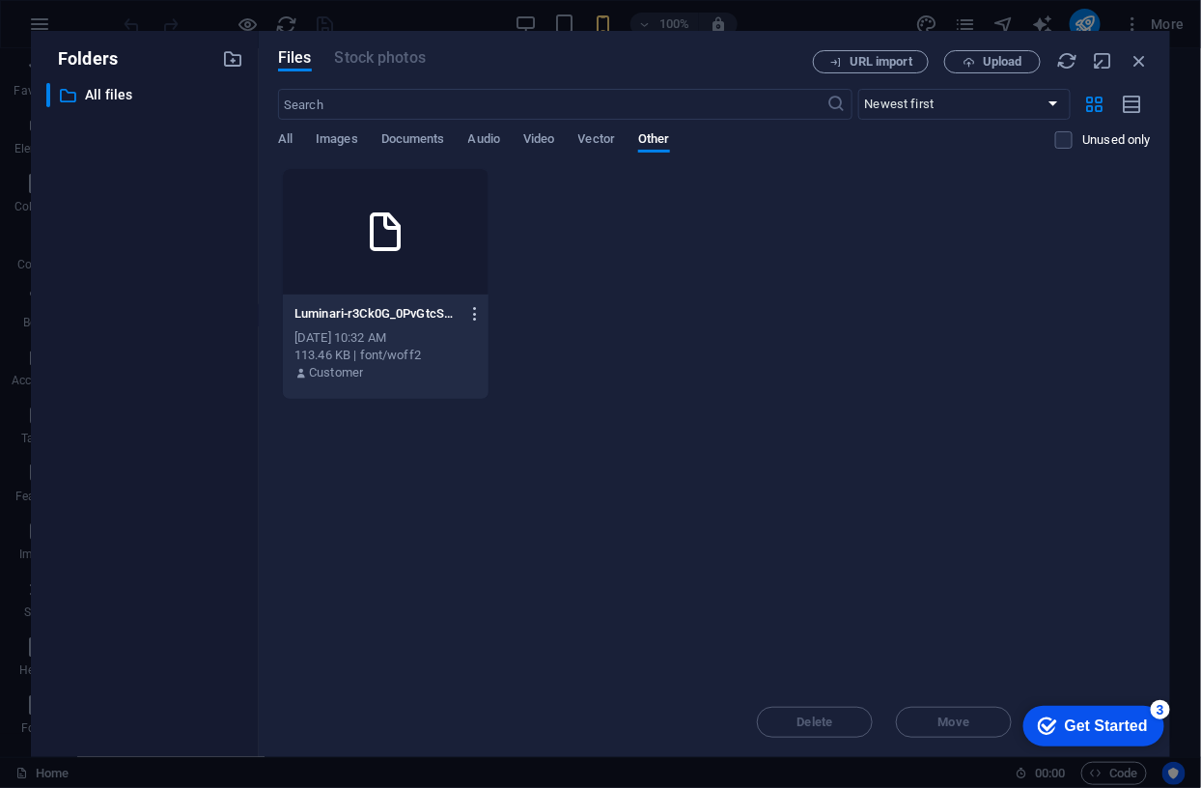
click at [479, 315] on icon "button" at bounding box center [475, 313] width 18 height 17
click at [459, 641] on h6 "Delete" at bounding box center [488, 641] width 80 height 23
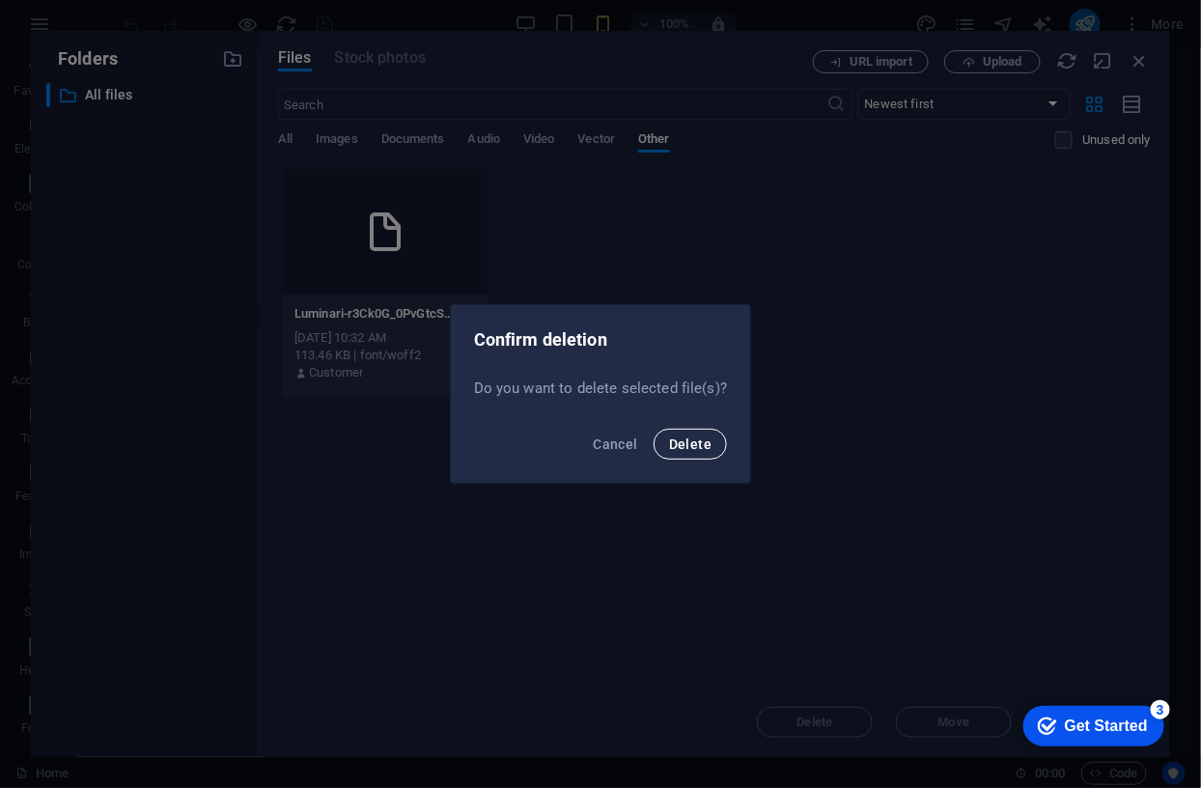
click at [690, 449] on span "Delete" at bounding box center [690, 443] width 42 height 15
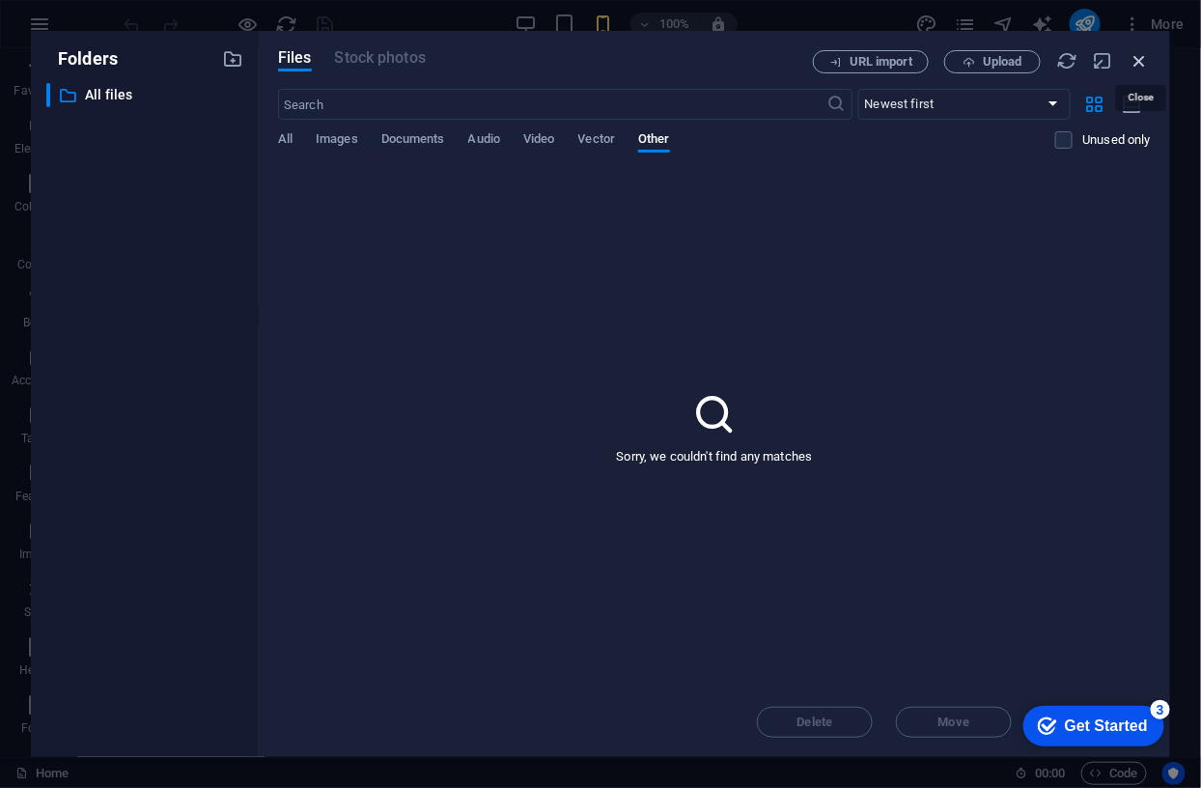
click at [1143, 58] on icon "button" at bounding box center [1139, 60] width 21 height 21
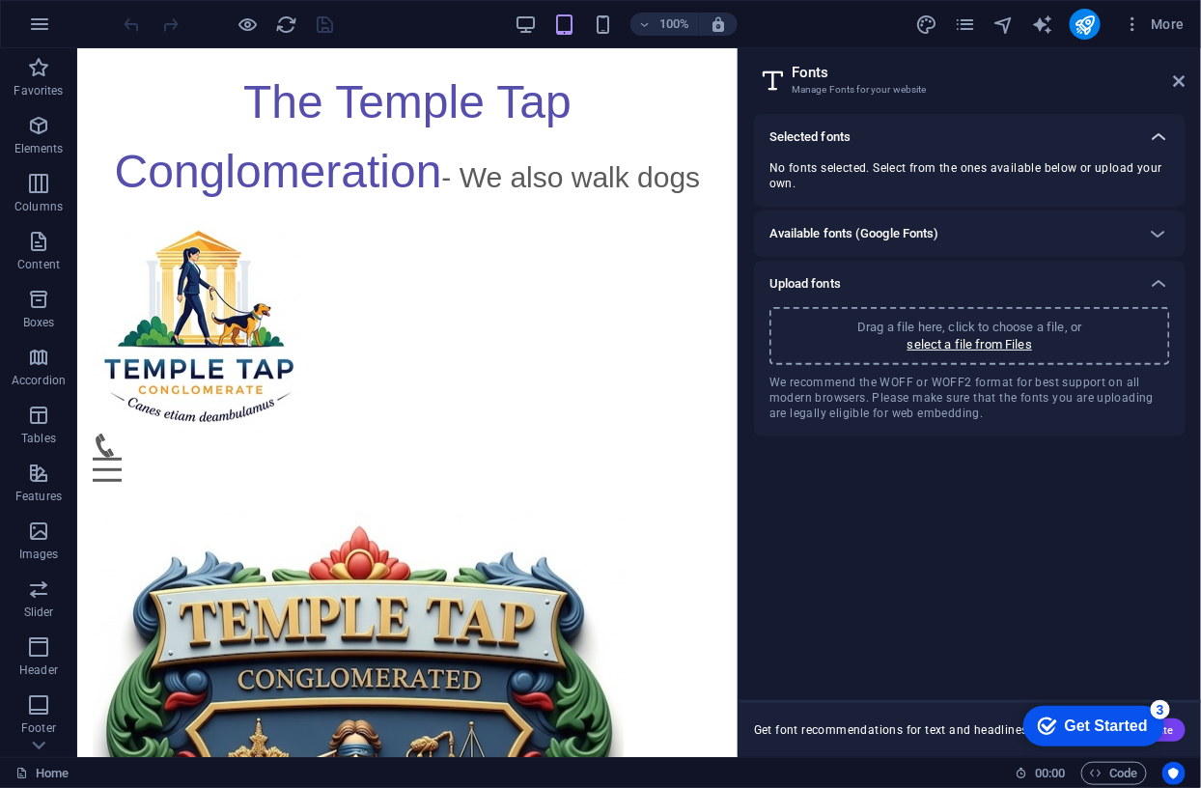
click at [1162, 133] on icon at bounding box center [1158, 136] width 23 height 23
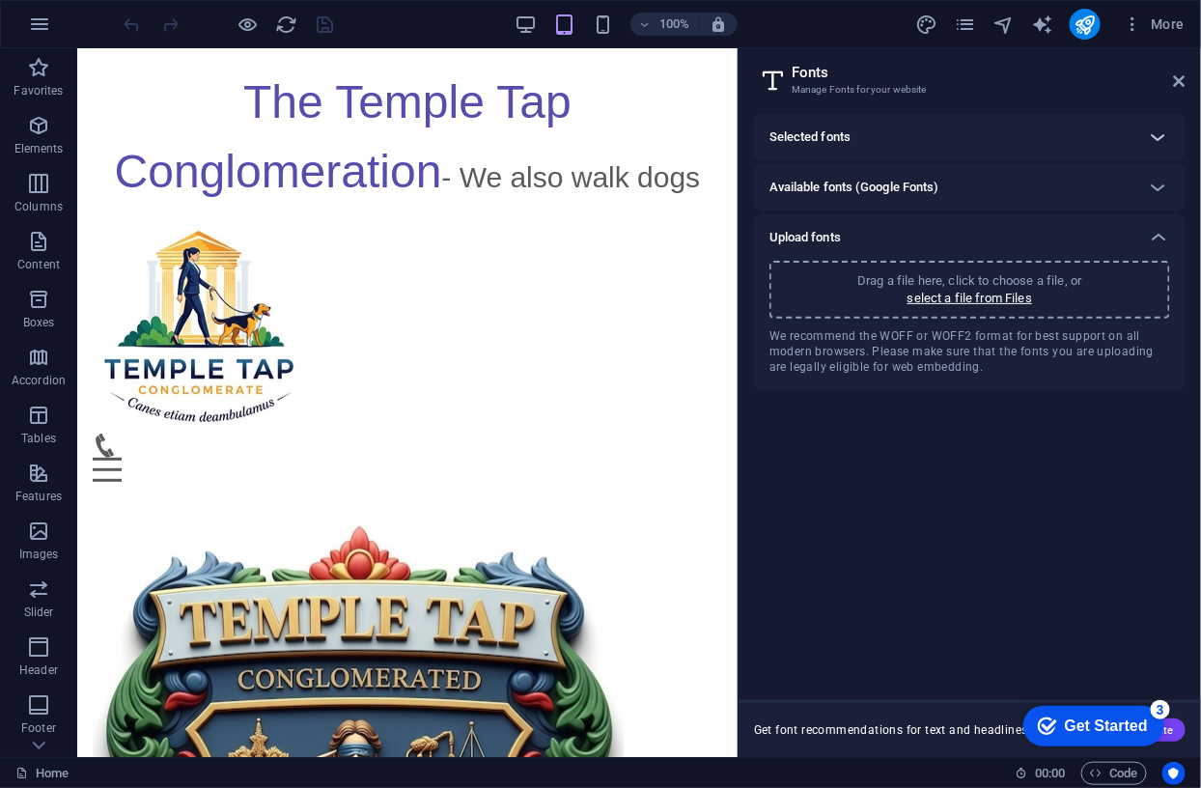
click at [1155, 135] on icon at bounding box center [1158, 136] width 23 height 23
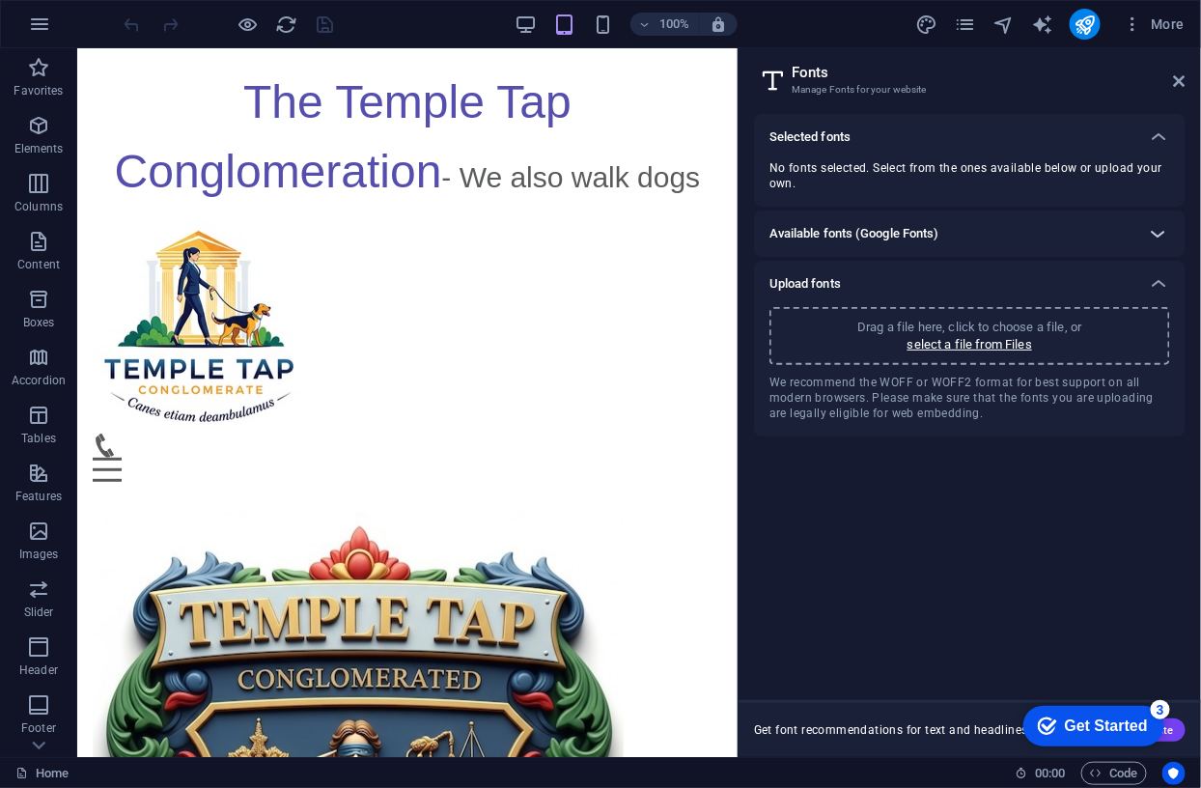
click at [1160, 232] on icon at bounding box center [1158, 233] width 23 height 23
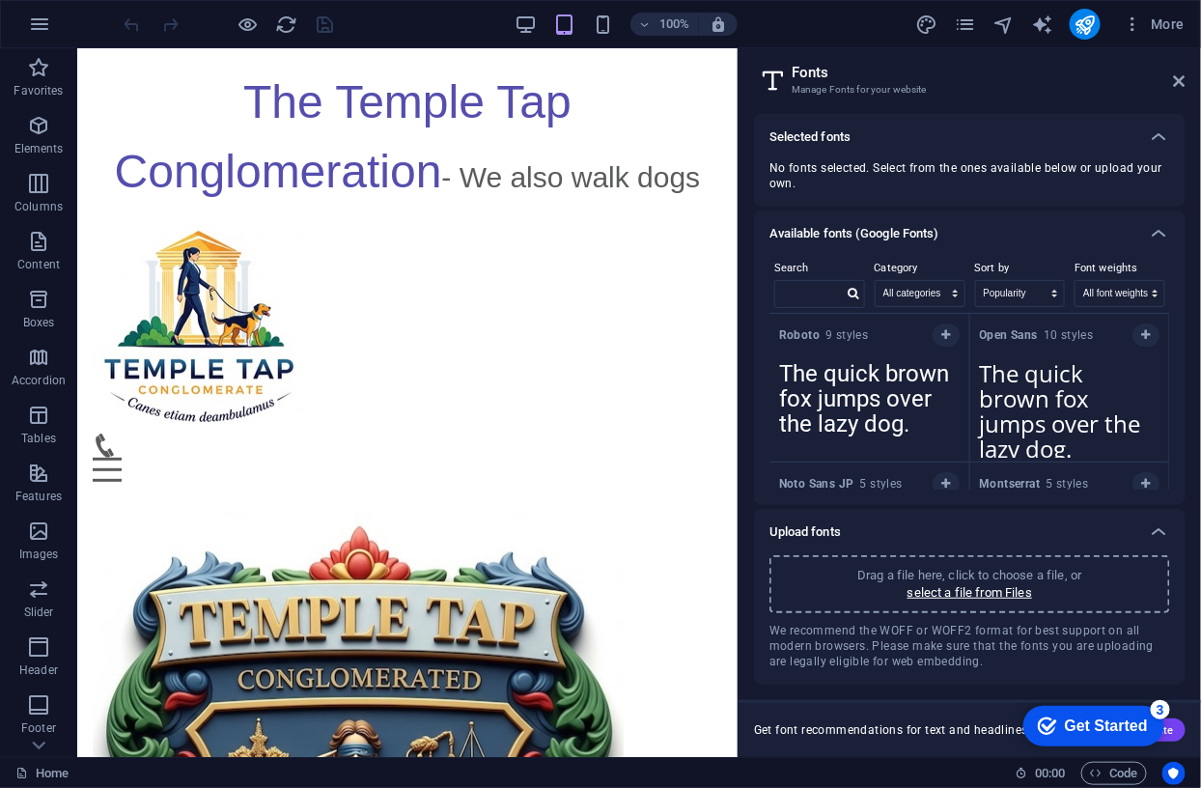
scroll to position [1, 0]
click at [819, 291] on input "text" at bounding box center [809, 293] width 68 height 25
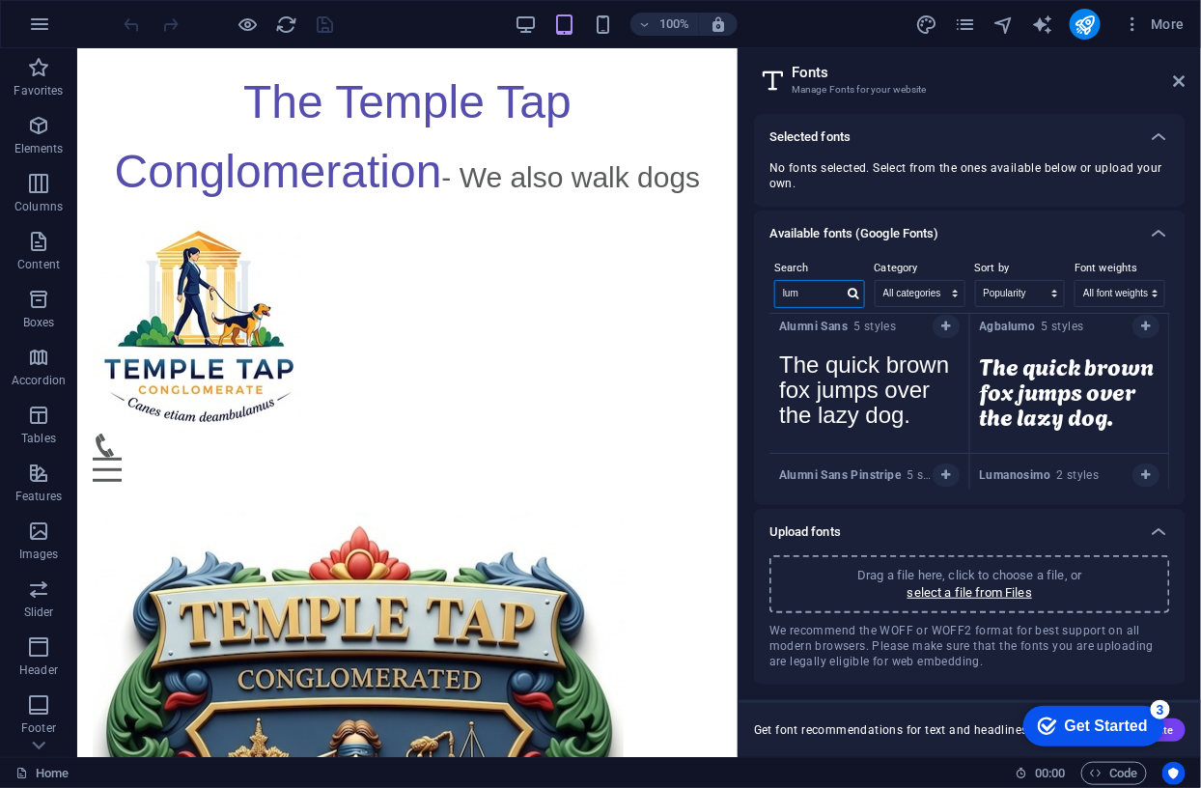
scroll to position [0, 0]
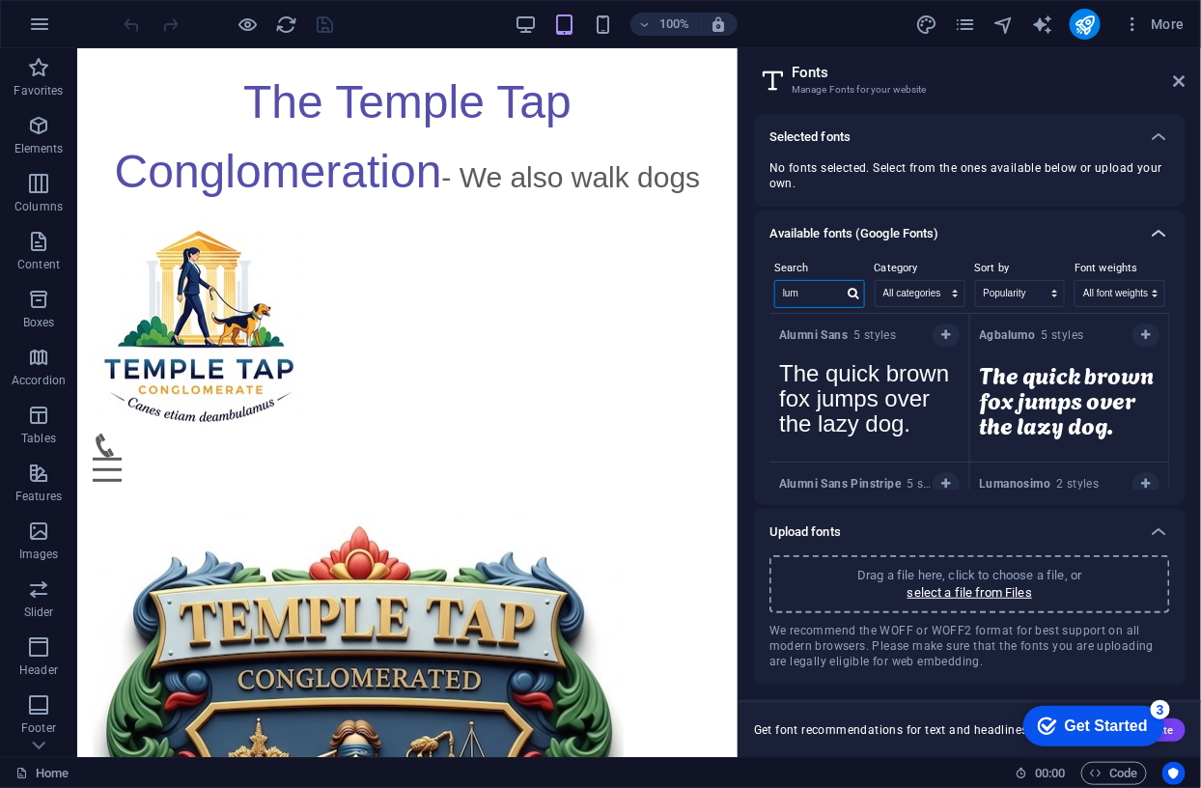
type input "lum"
click at [1163, 231] on icon at bounding box center [1158, 233] width 23 height 23
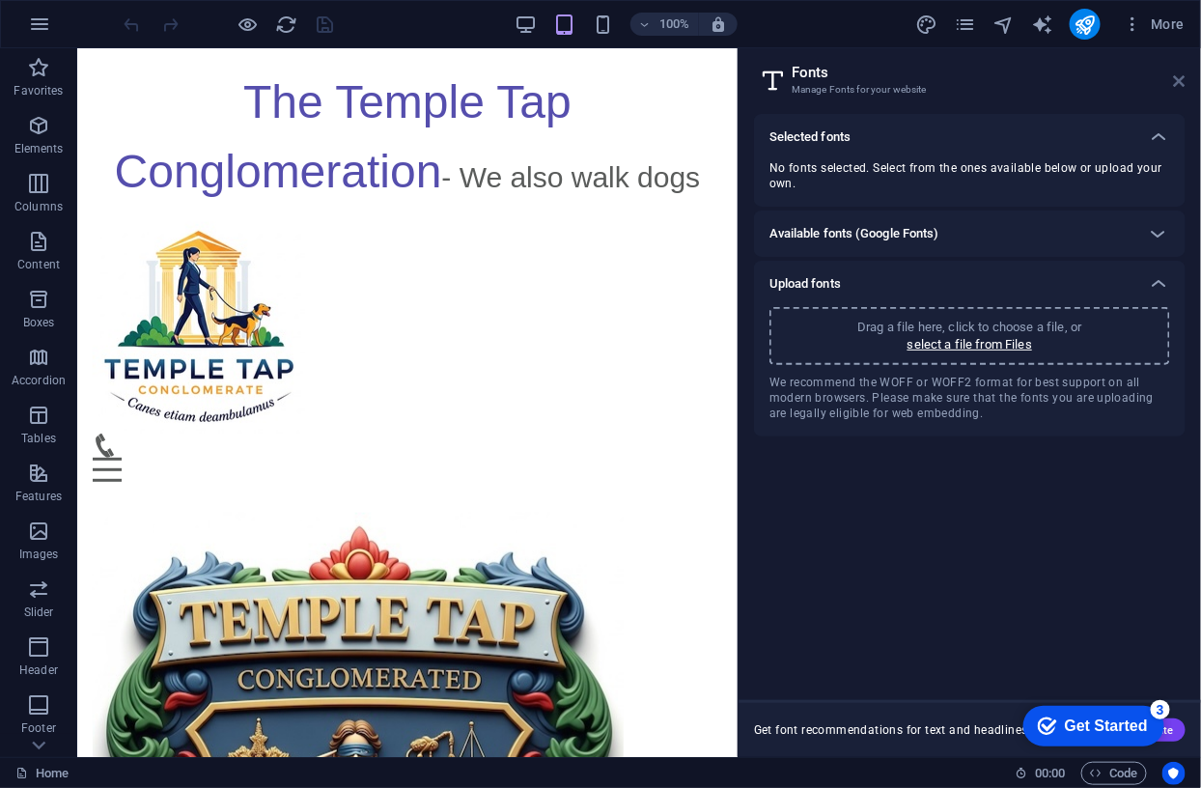
click at [1177, 81] on icon at bounding box center [1180, 80] width 12 height 15
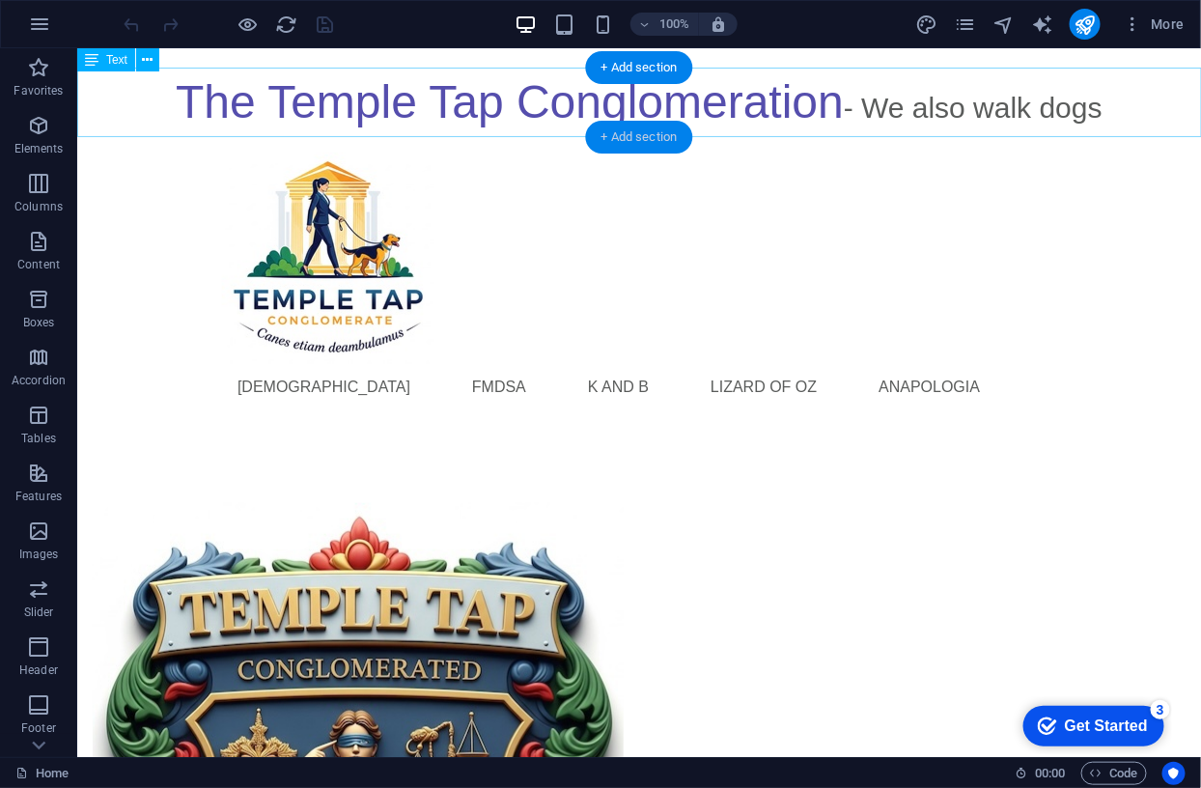
scroll to position [16, 0]
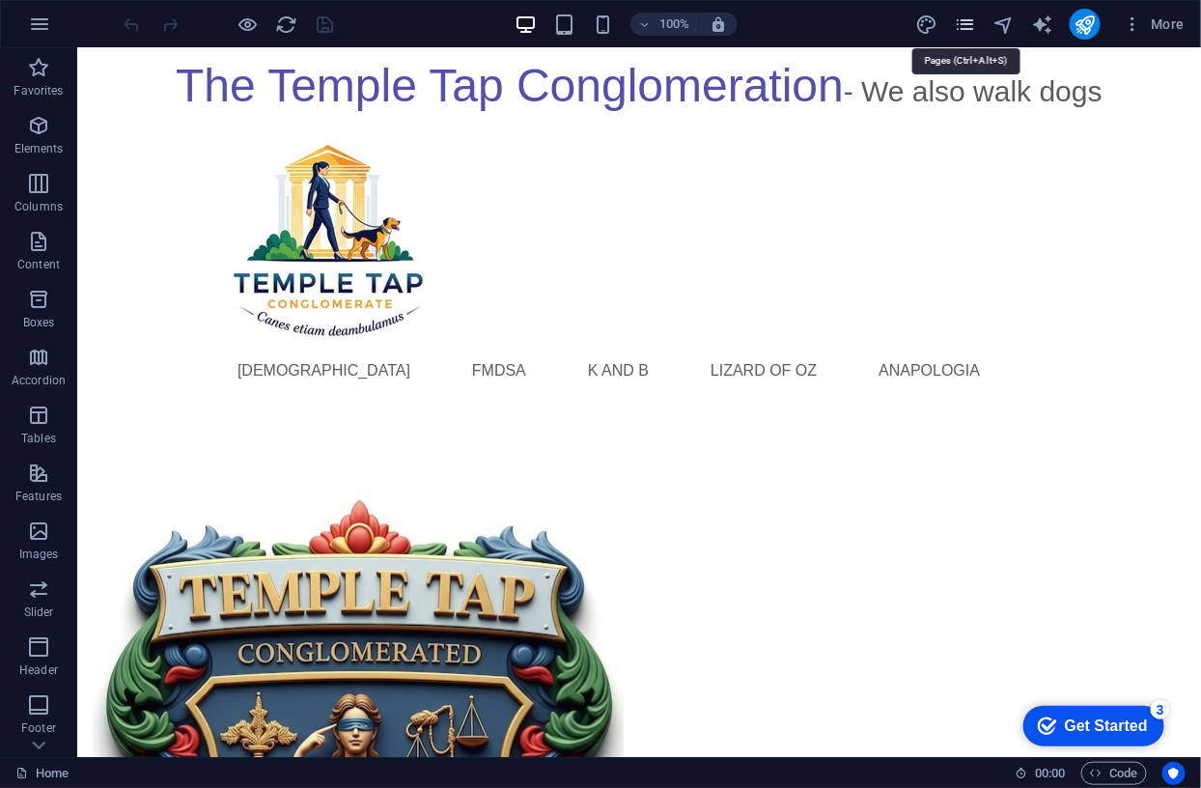
click at [965, 20] on icon "pages" at bounding box center [965, 25] width 22 height 22
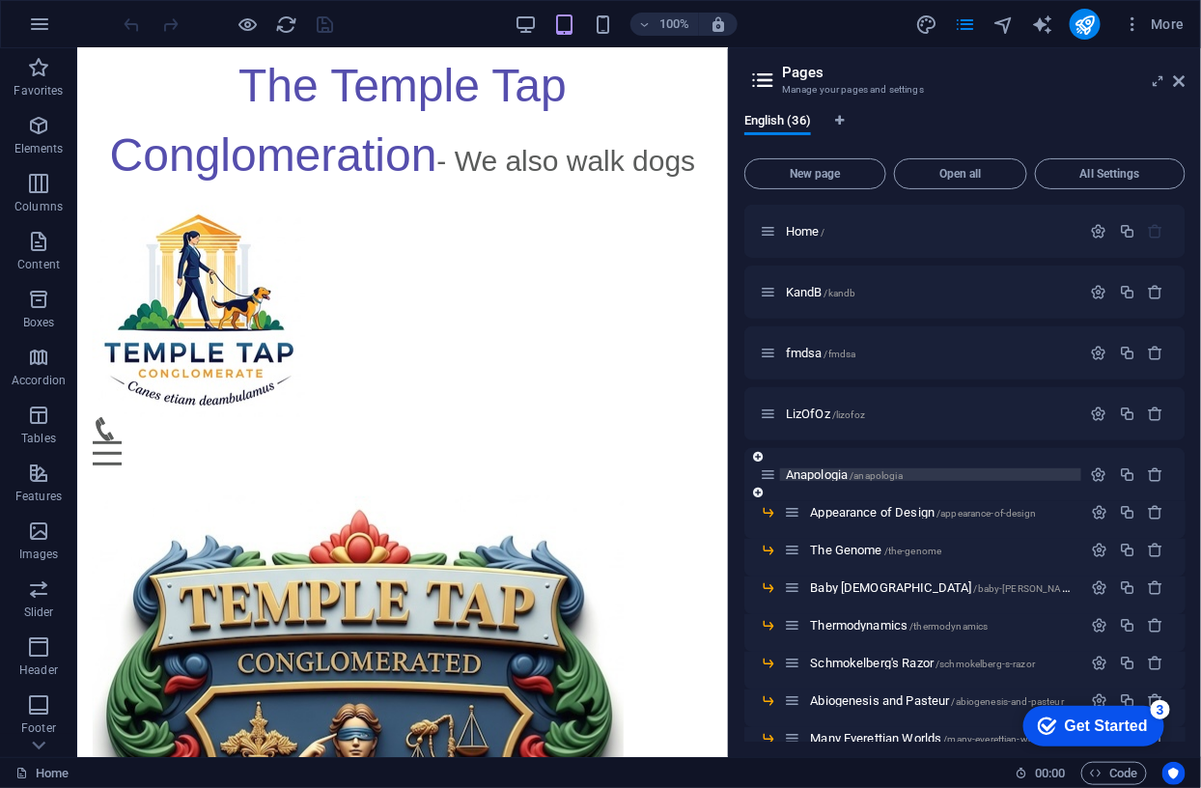
click at [863, 478] on span "/anapologia" at bounding box center [876, 475] width 53 height 11
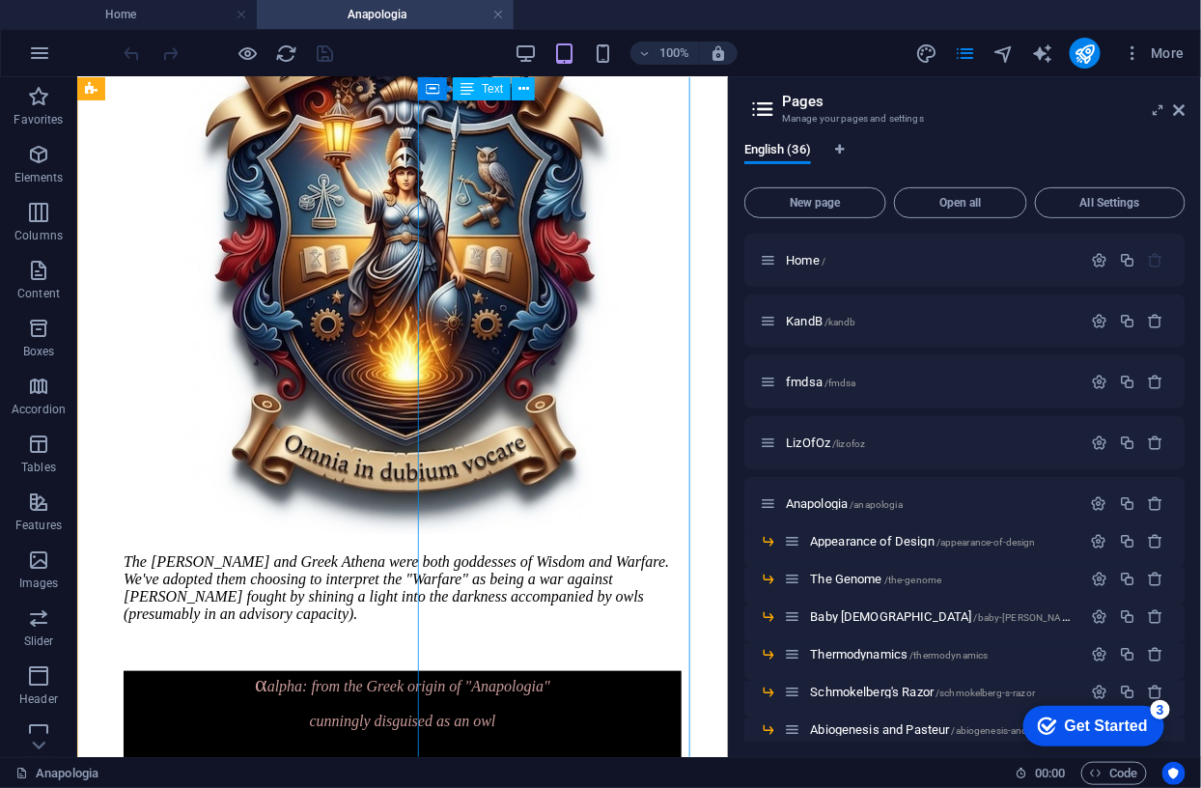
scroll to position [272, 0]
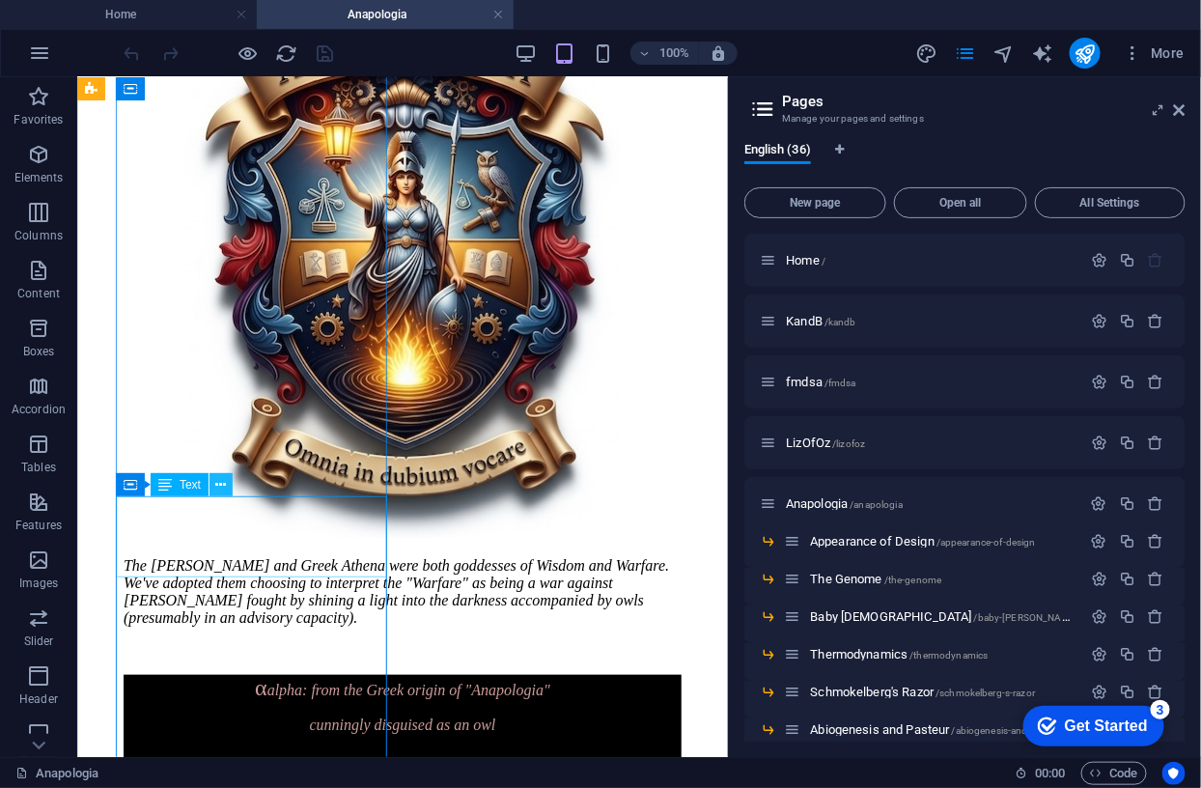
click at [224, 484] on icon at bounding box center [221, 485] width 11 height 20
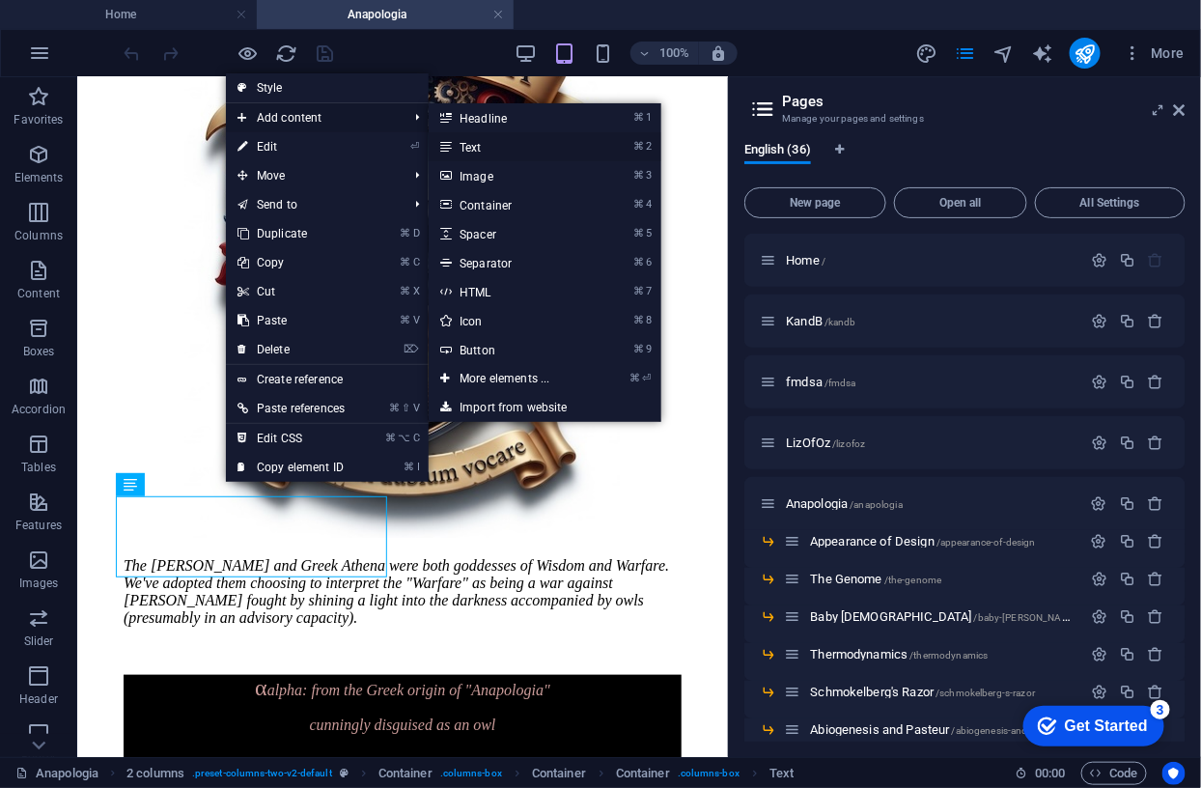
click at [462, 145] on link "⌘ 2 Text" at bounding box center [508, 146] width 159 height 29
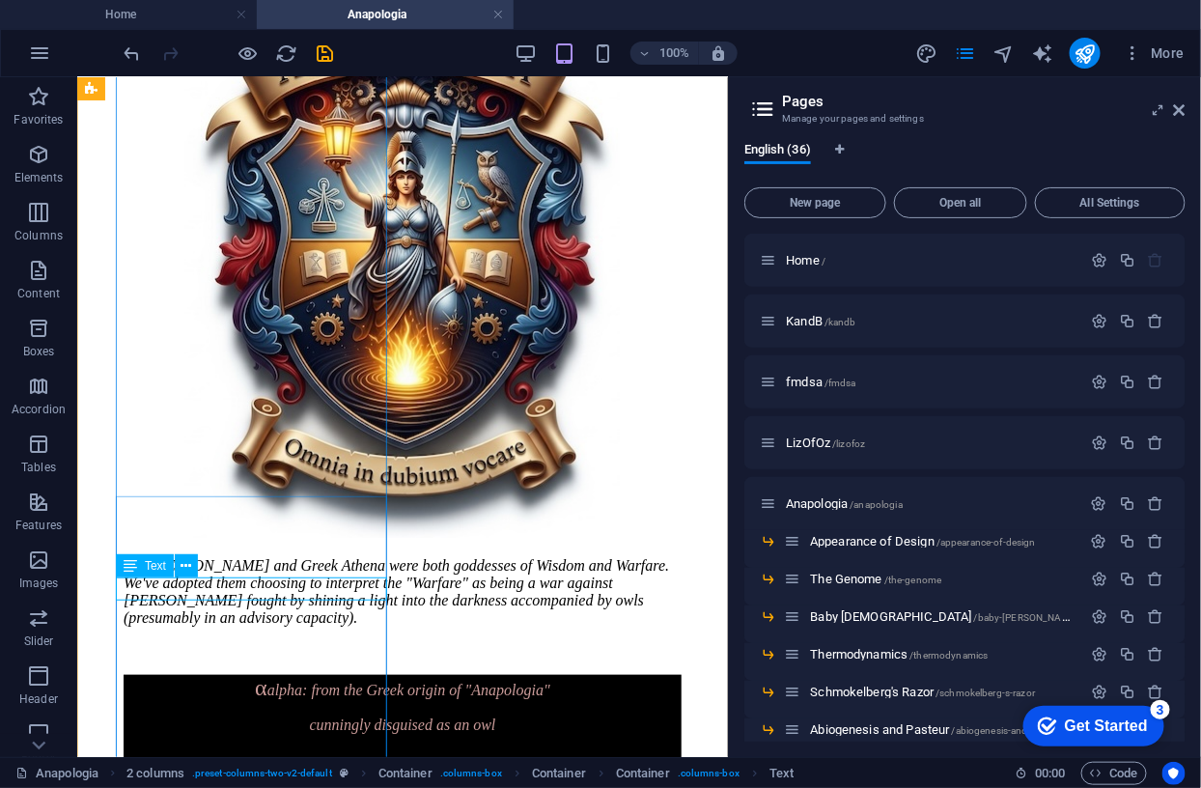
click at [315, 748] on div "a new text element to test font upload" at bounding box center [402, 756] width 558 height 17
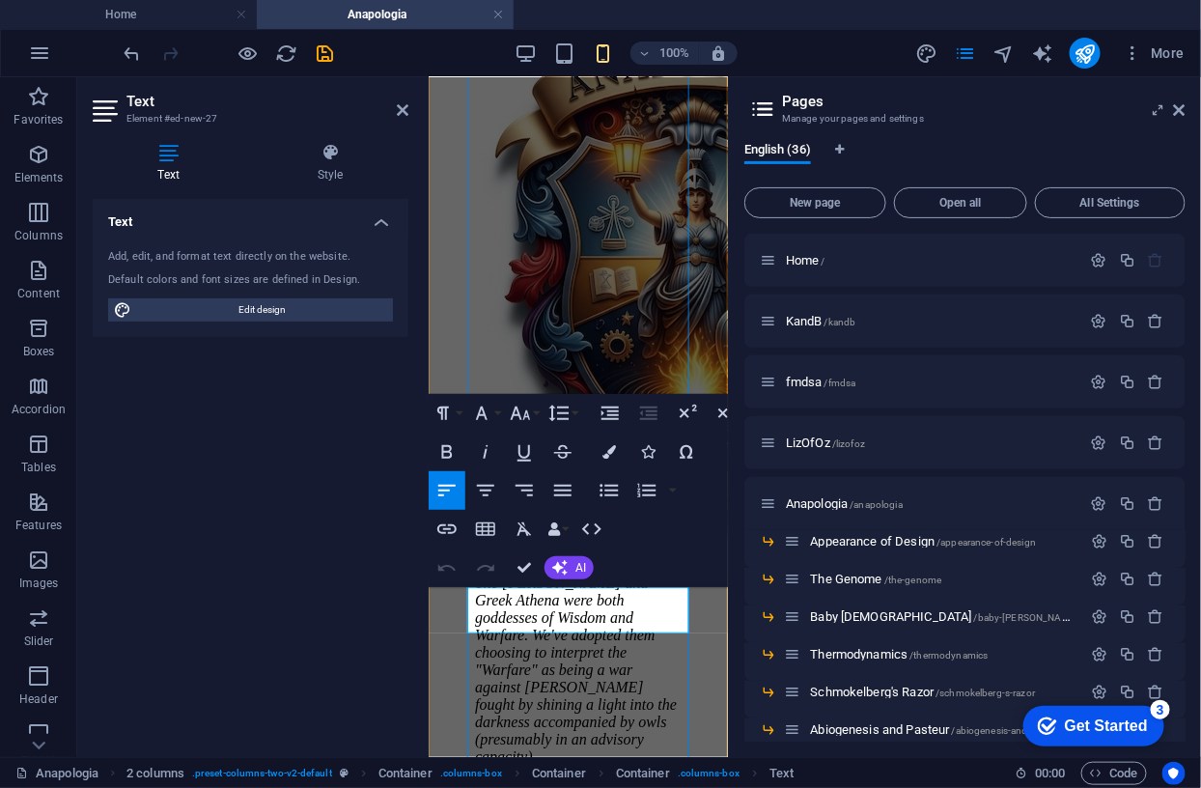
drag, startPoint x: 543, startPoint y: 624, endPoint x: 439, endPoint y: 595, distance: 108.4
drag, startPoint x: 517, startPoint y: 624, endPoint x: 542, endPoint y: 622, distance: 25.3
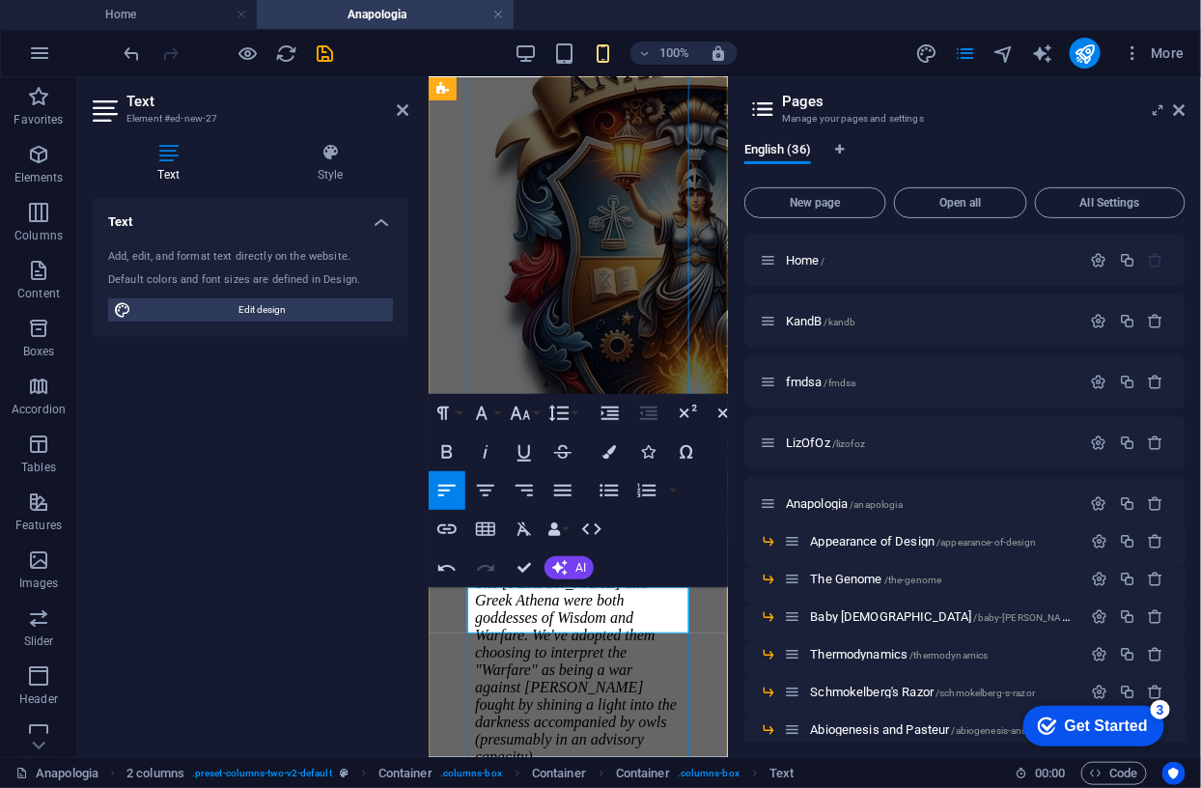
click at [611, 445] on icon "button" at bounding box center [609, 452] width 14 height 14
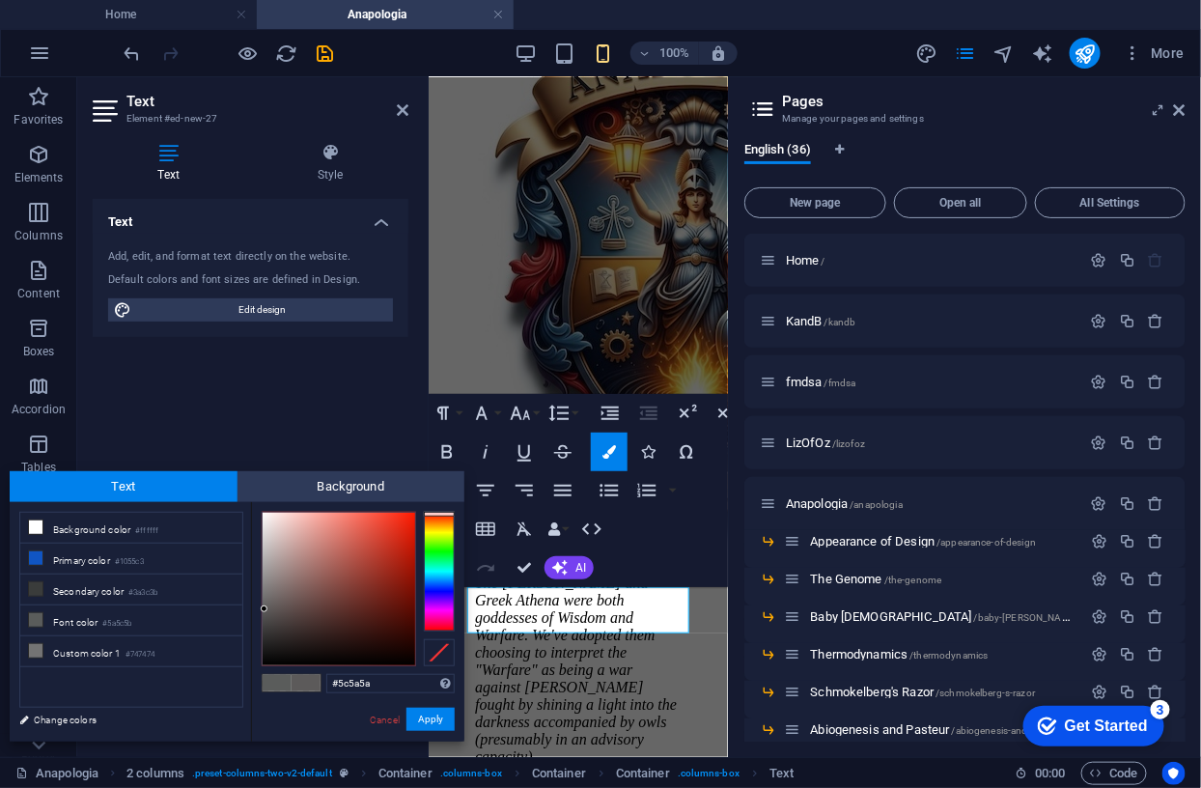
drag, startPoint x: 434, startPoint y: 515, endPoint x: 417, endPoint y: 517, distance: 17.5
click at [438, 513] on div at bounding box center [439, 572] width 31 height 120
type input "#fad4cf"
click at [288, 514] on div at bounding box center [339, 588] width 152 height 152
click at [428, 720] on button "Apply" at bounding box center [430, 718] width 48 height 23
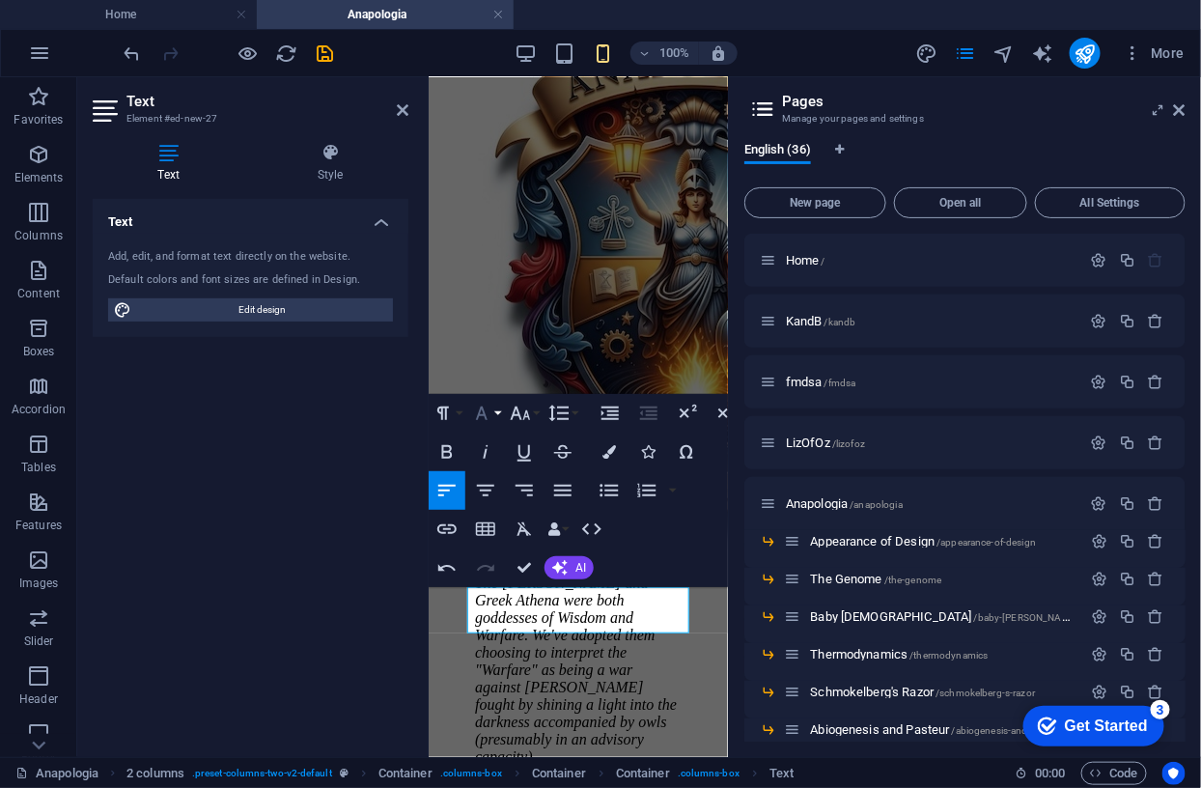
click at [483, 410] on icon "button" at bounding box center [482, 413] width 12 height 14
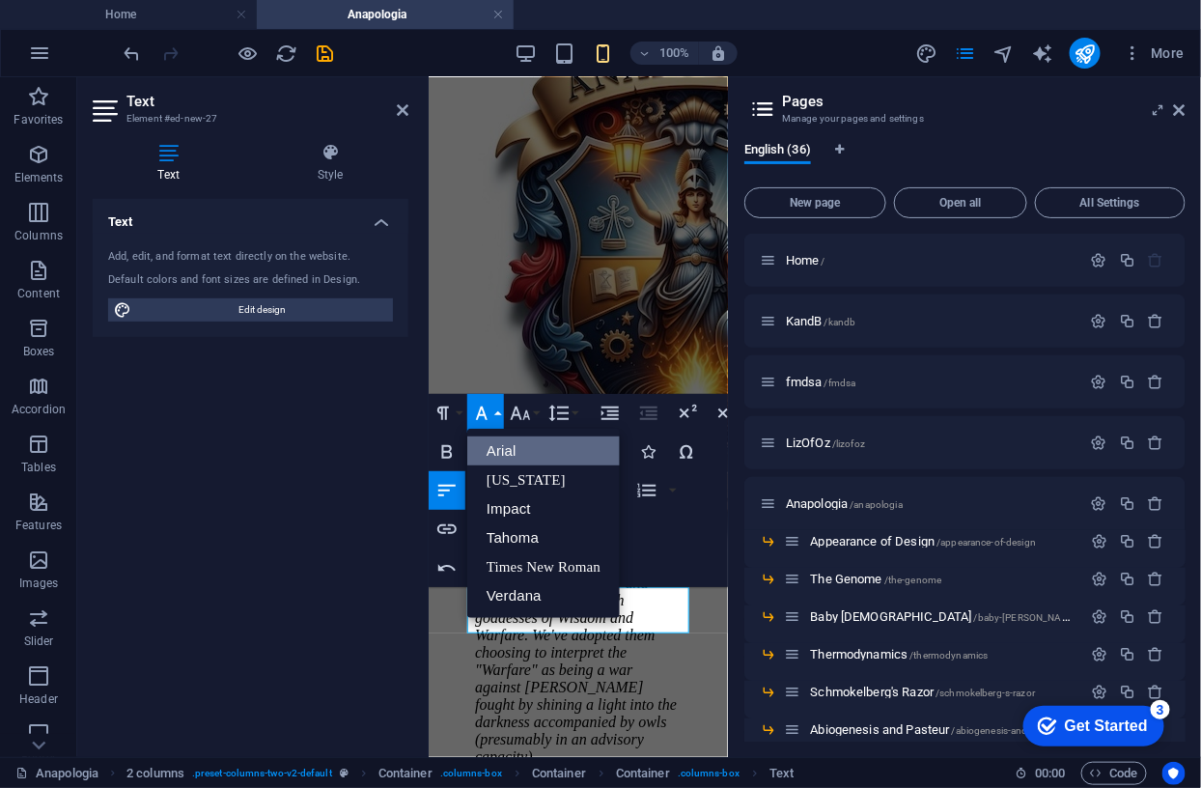
scroll to position [0, 0]
click at [483, 410] on icon "button" at bounding box center [482, 413] width 12 height 14
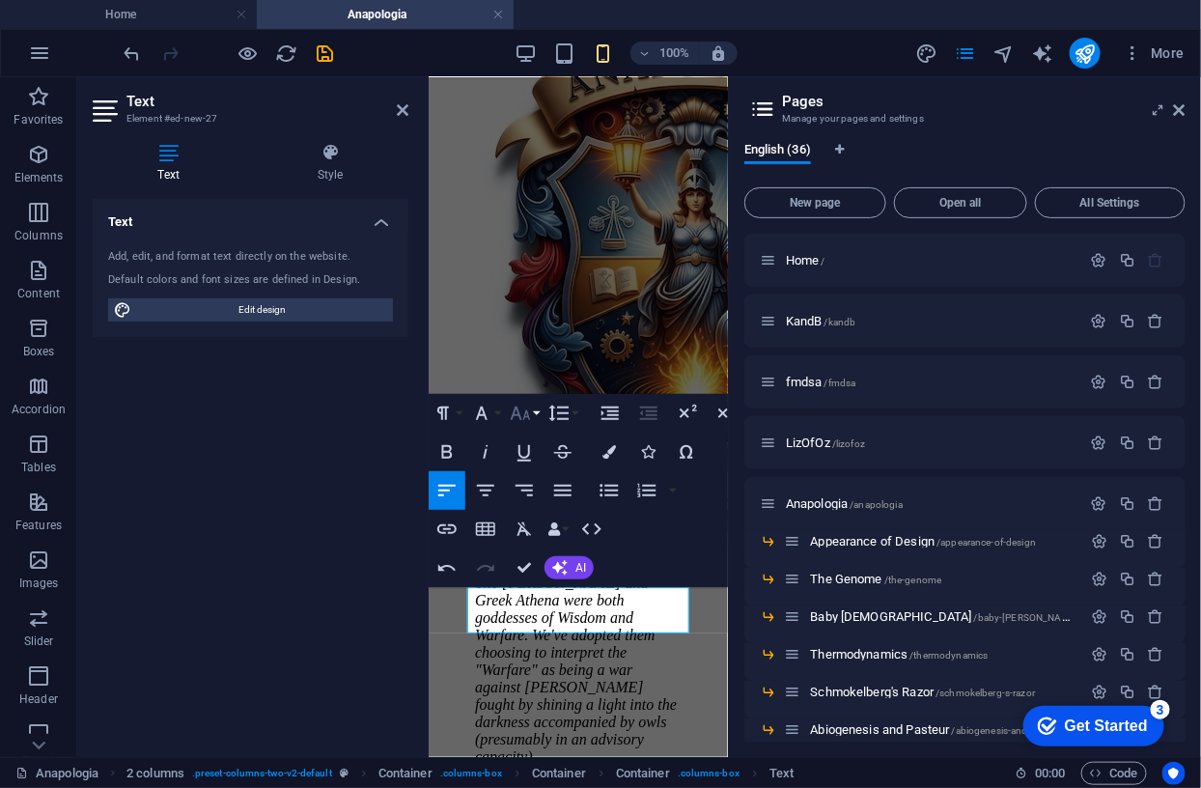
click at [515, 411] on icon "button" at bounding box center [520, 412] width 23 height 23
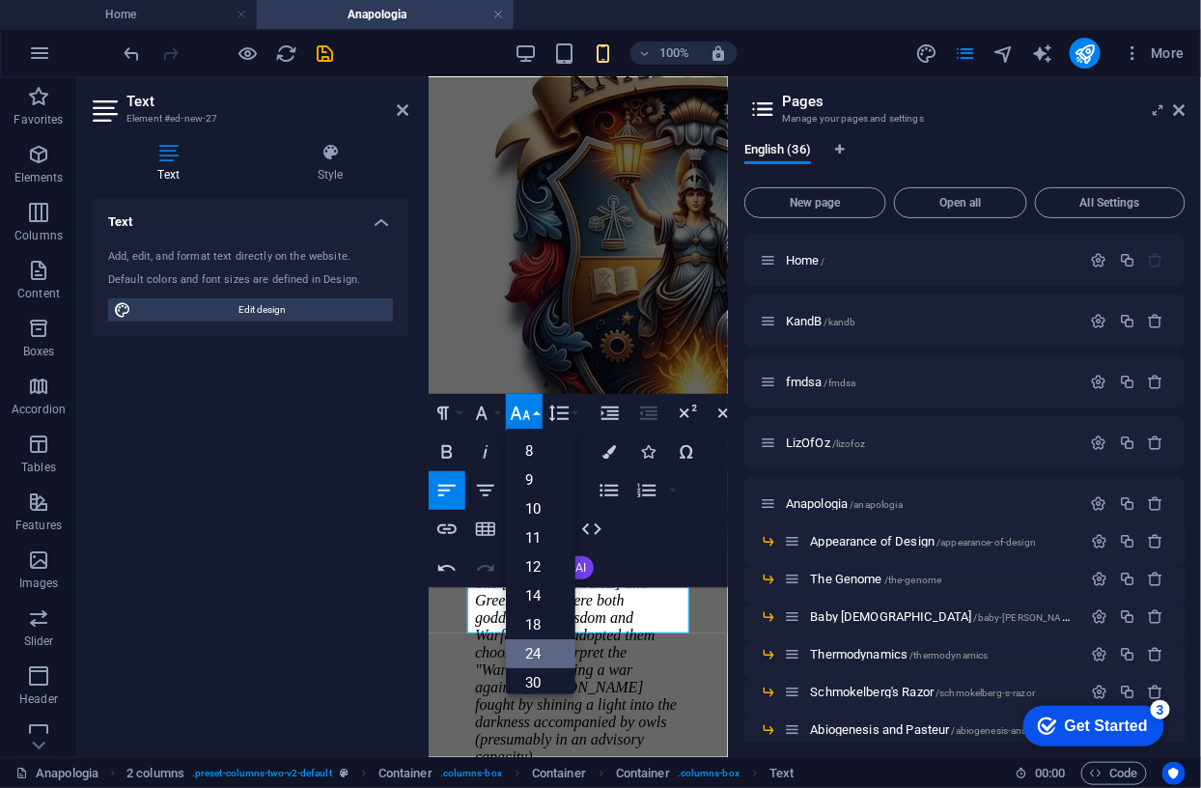
click at [525, 648] on link "24" at bounding box center [540, 653] width 69 height 29
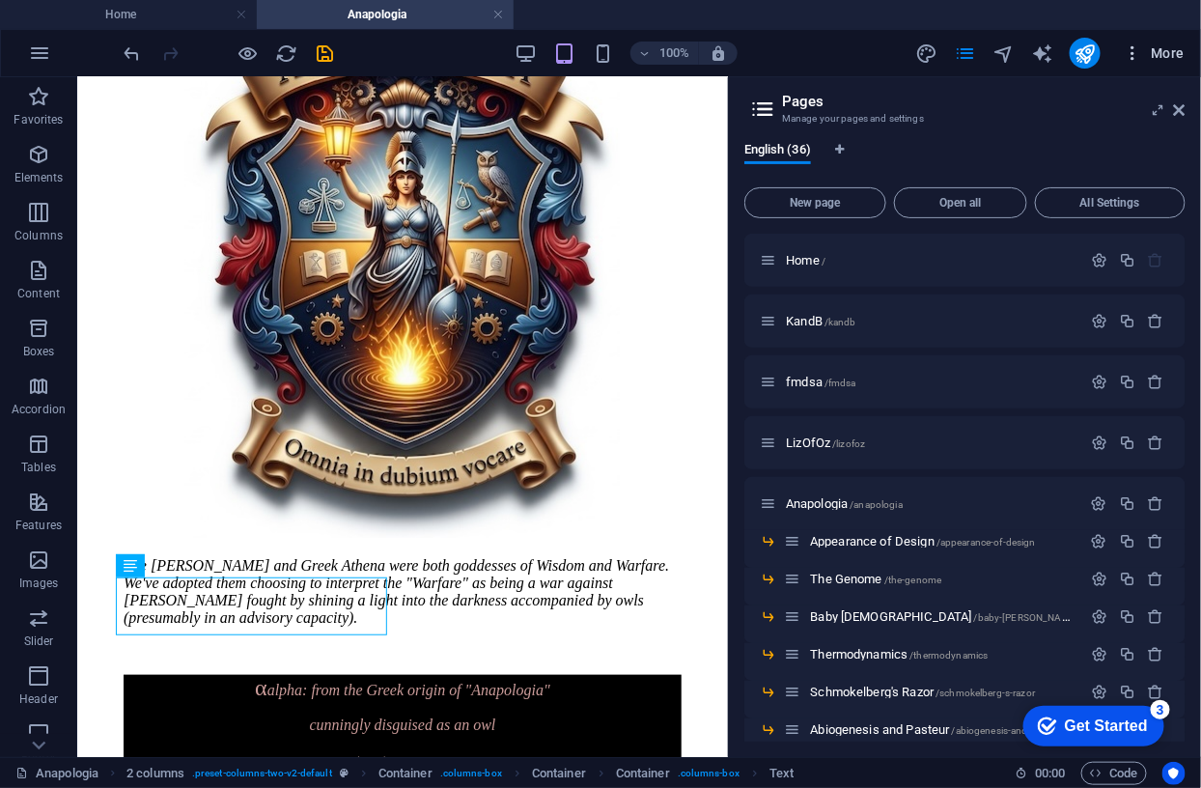
click at [1169, 49] on span "More" at bounding box center [1153, 52] width 61 height 19
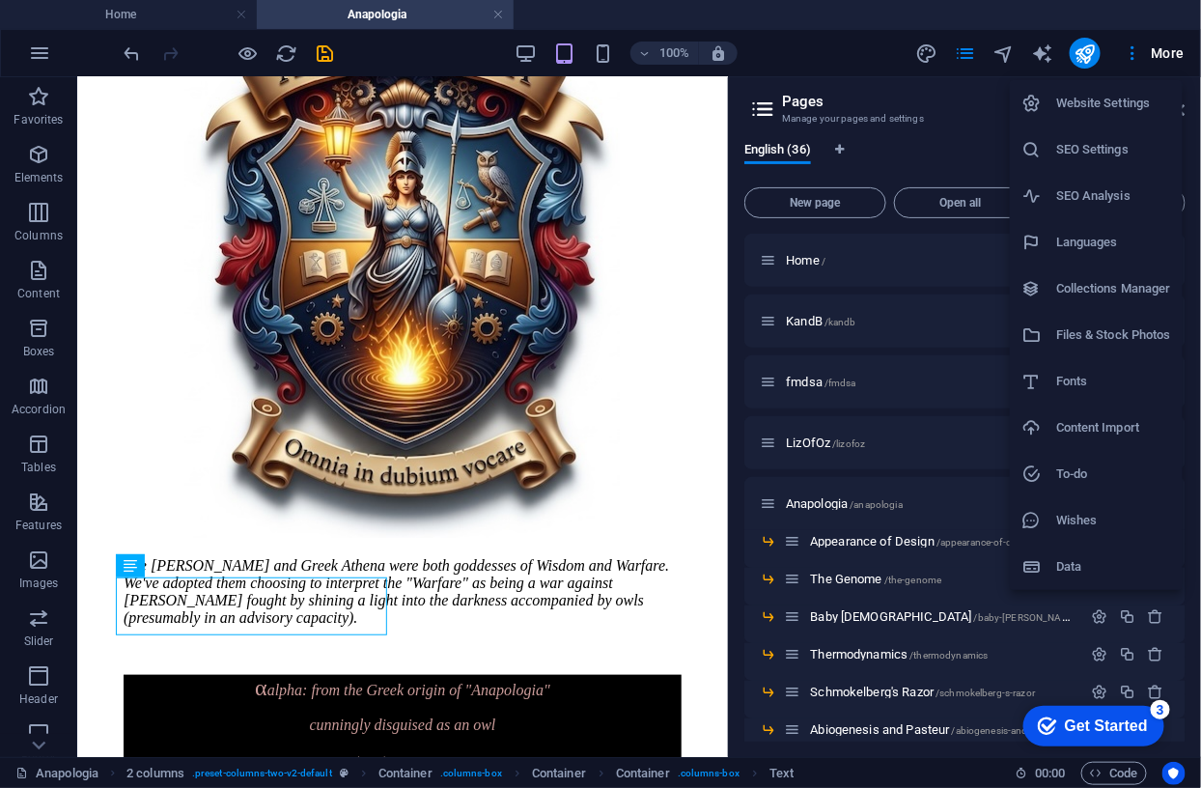
click at [1078, 379] on h6 "Fonts" at bounding box center [1113, 381] width 115 height 23
select select "popularity"
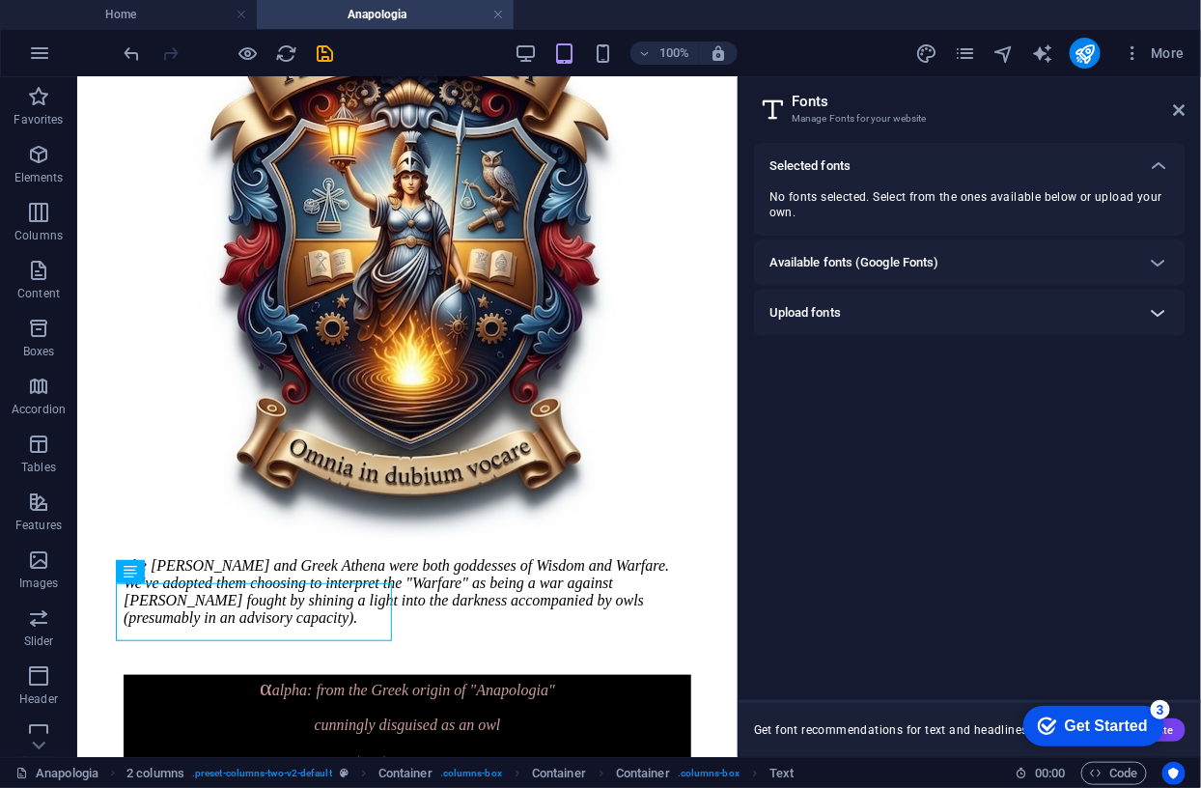
click at [1159, 306] on icon at bounding box center [1158, 312] width 23 height 23
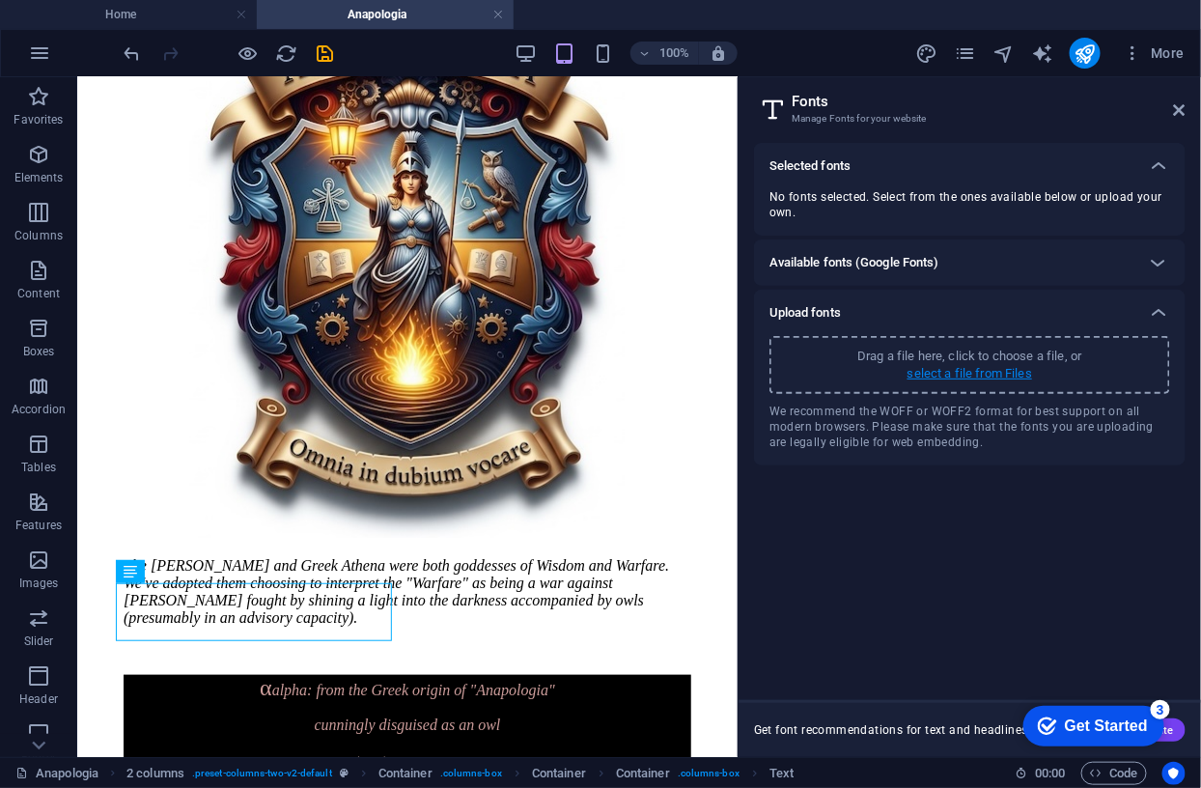
click at [995, 374] on p "select a file from Files" at bounding box center [969, 373] width 125 height 17
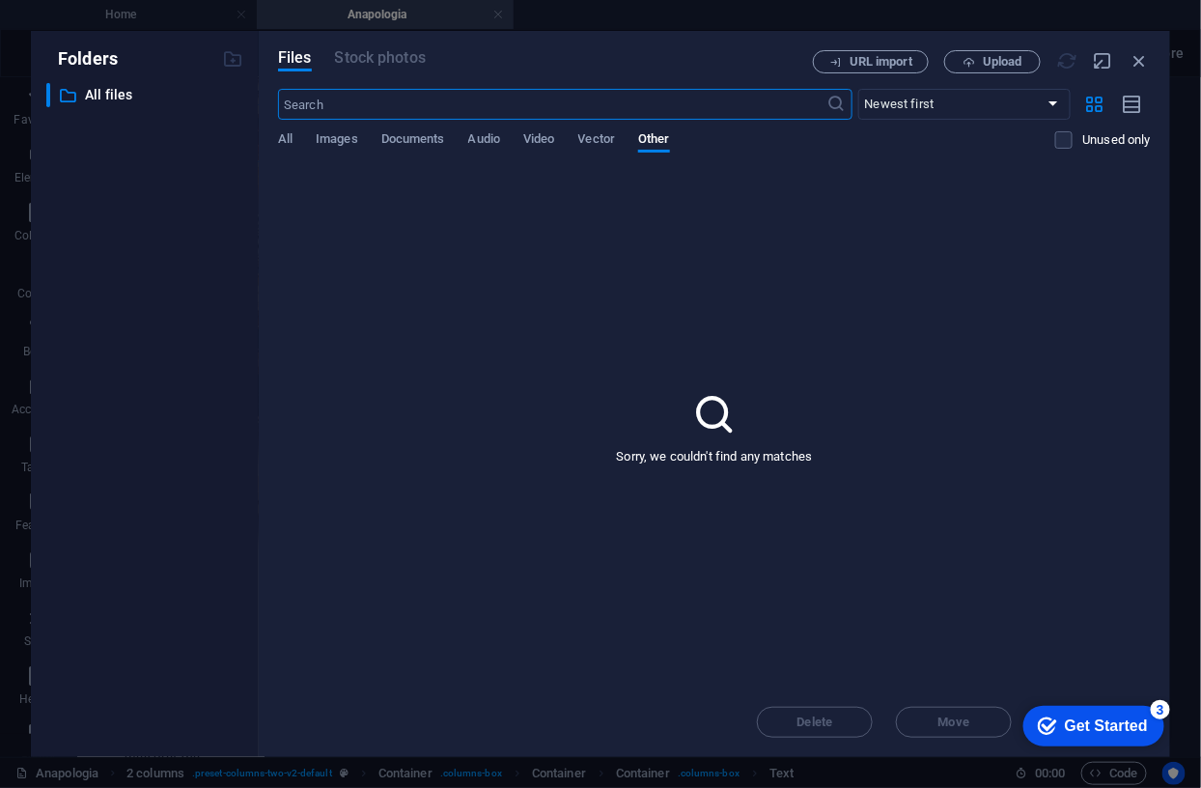
scroll to position [751, 0]
click at [999, 58] on span "Upload" at bounding box center [1003, 62] width 40 height 12
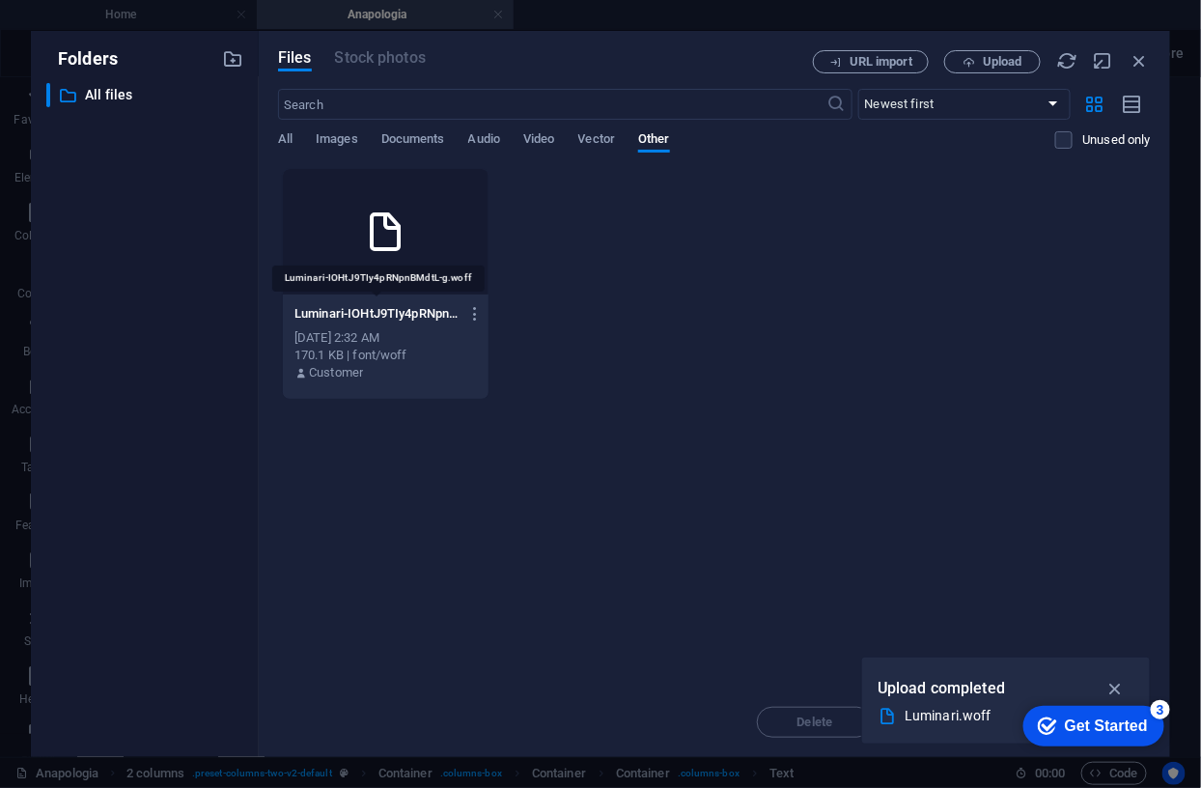
click at [413, 309] on p "Luminari-IOHtJ9TIy4pRNpnBMdtL-g.woff" at bounding box center [376, 313] width 164 height 17
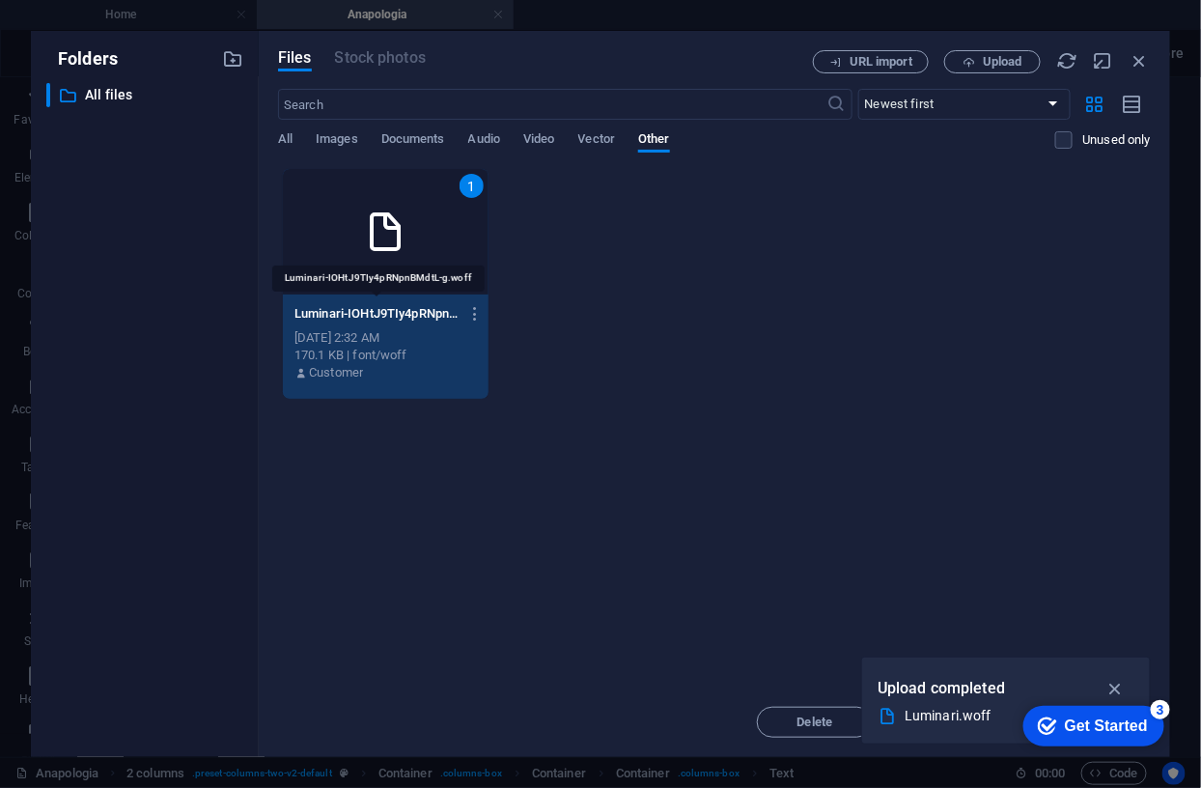
click at [413, 309] on p "Luminari-IOHtJ9TIy4pRNpnBMdtL-g.woff" at bounding box center [376, 313] width 164 height 17
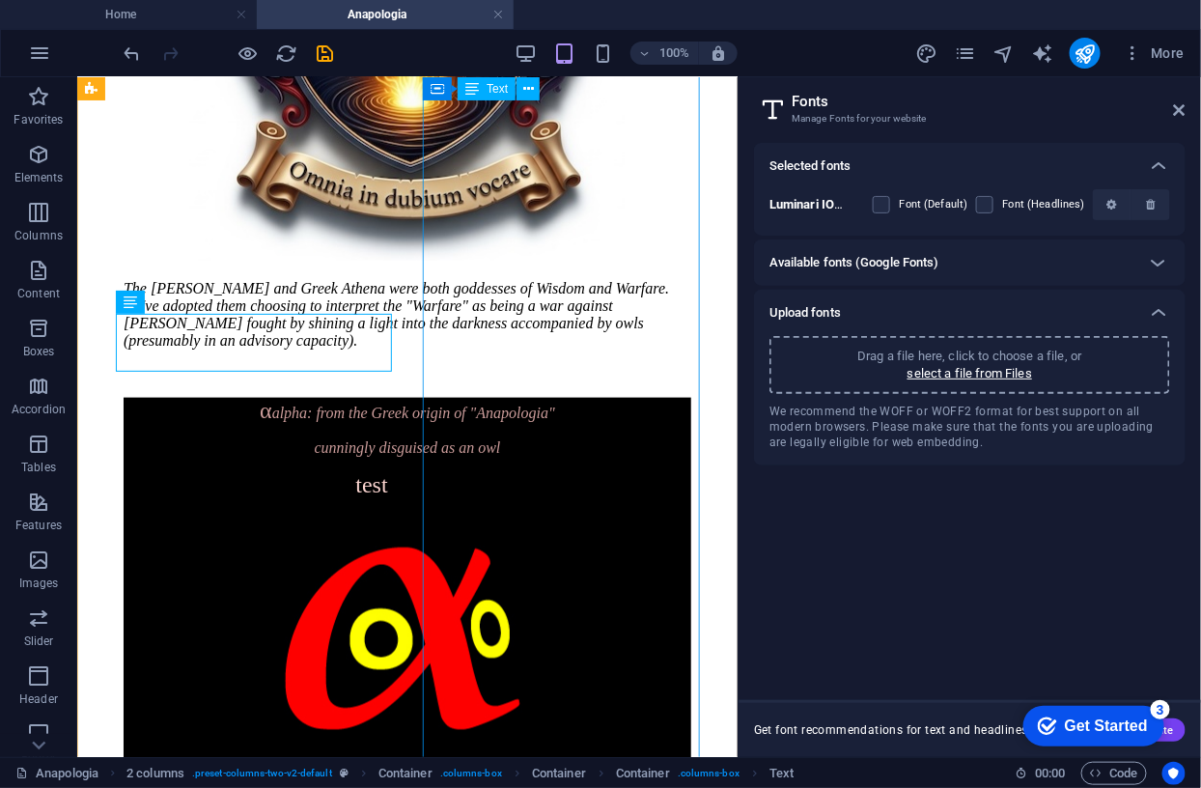
scroll to position [555, 0]
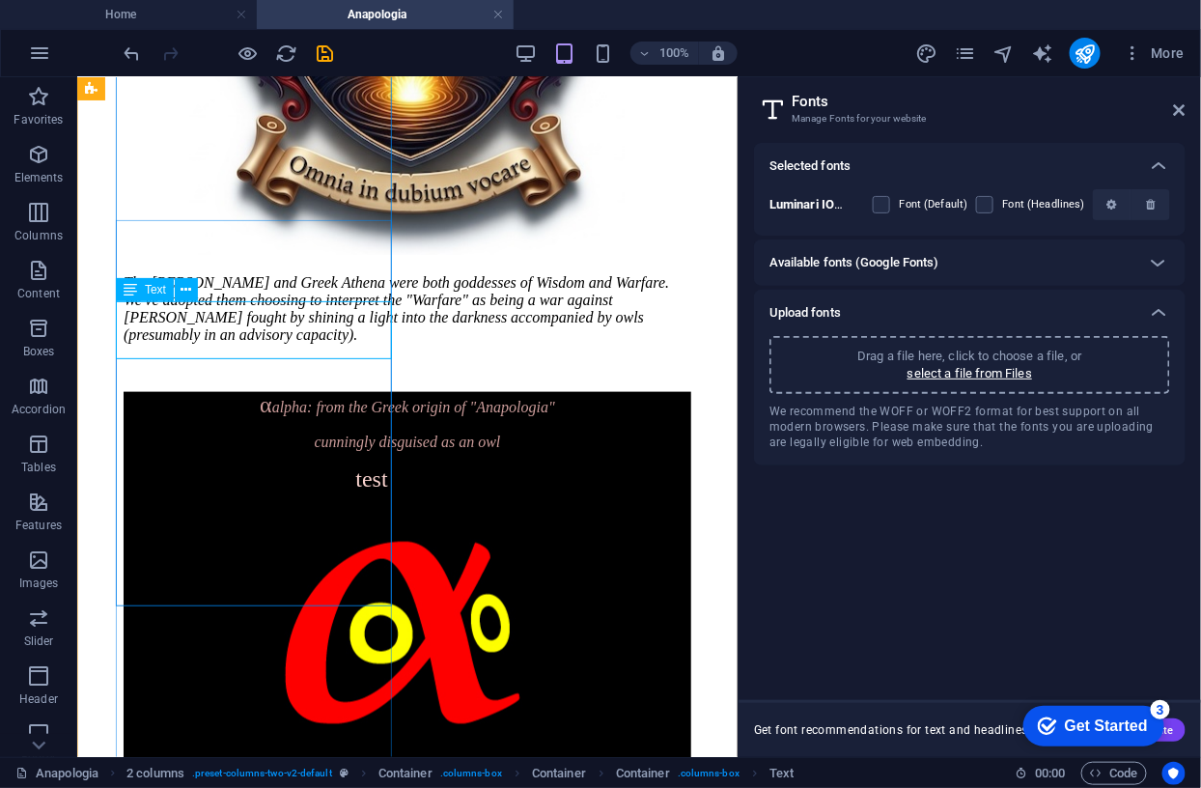
click at [181, 465] on div "a new text element to test font upload test" at bounding box center [407, 478] width 568 height 26
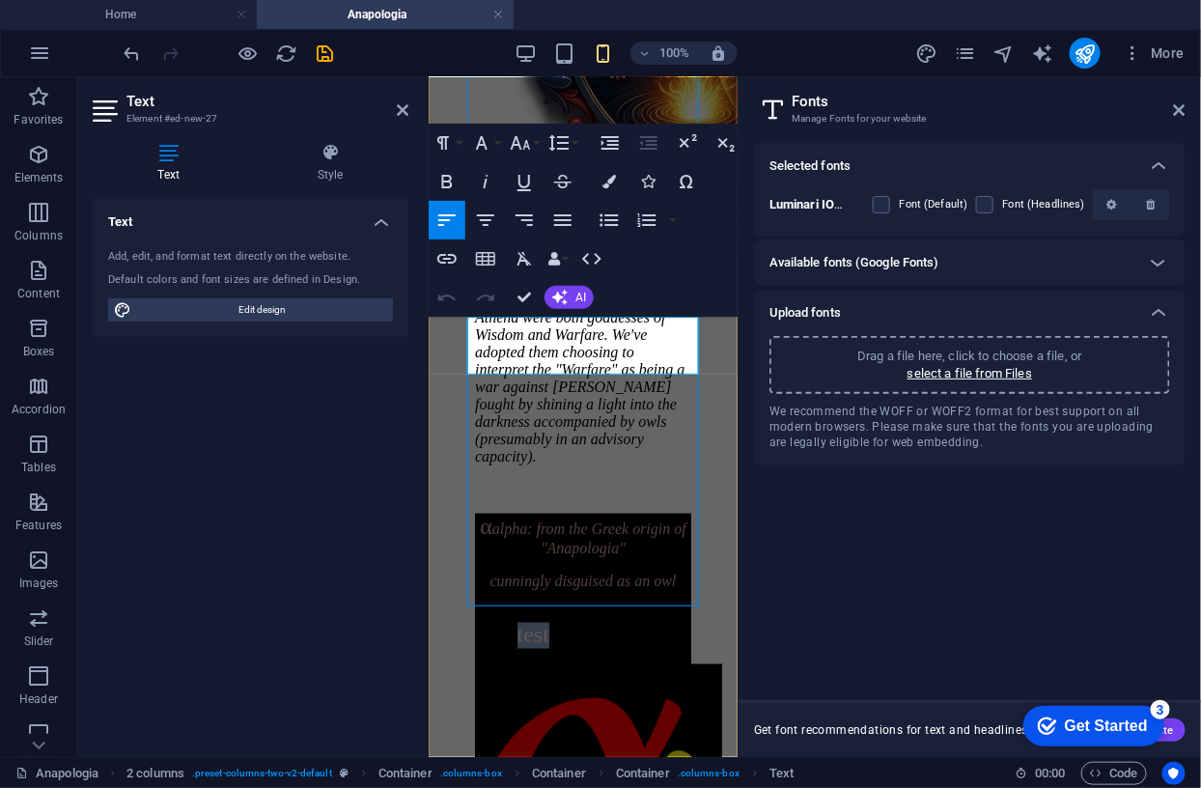
drag, startPoint x: 557, startPoint y: 359, endPoint x: 520, endPoint y: 359, distance: 36.7
click at [520, 604] on p "a new text element to test font upload test" at bounding box center [582, 625] width 216 height 43
click at [483, 145] on icon "button" at bounding box center [482, 143] width 12 height 14
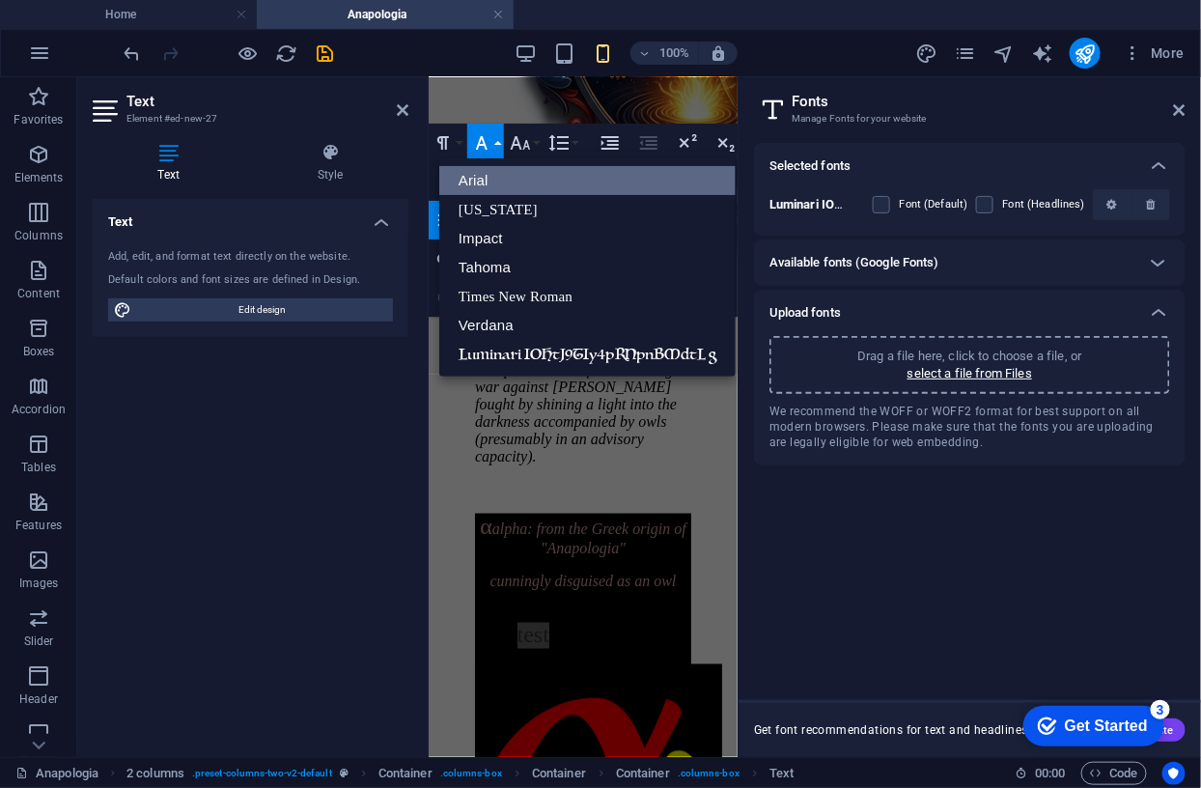
scroll to position [0, 0]
click at [526, 352] on link "Luminari IOHtJ9TIy4pRNpnBMdtL g" at bounding box center [587, 354] width 296 height 29
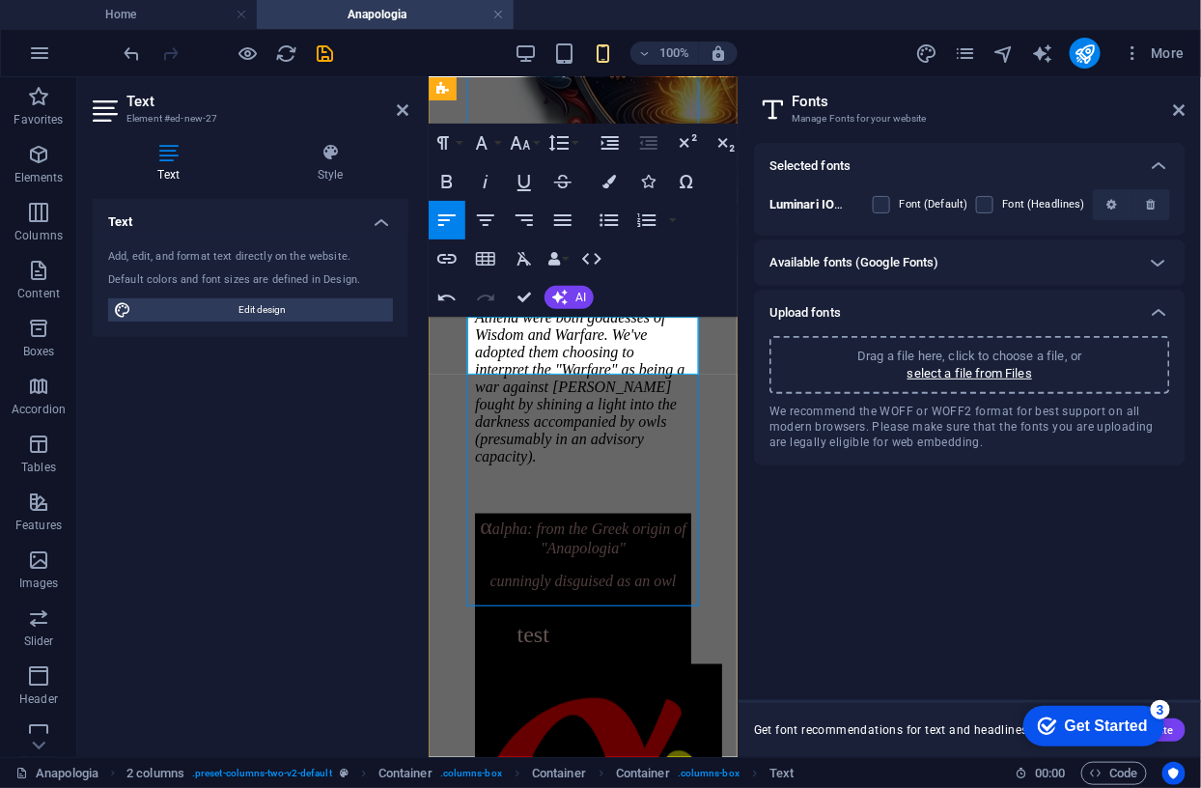
click at [568, 604] on p "a new text element to test font upload test" at bounding box center [582, 625] width 216 height 43
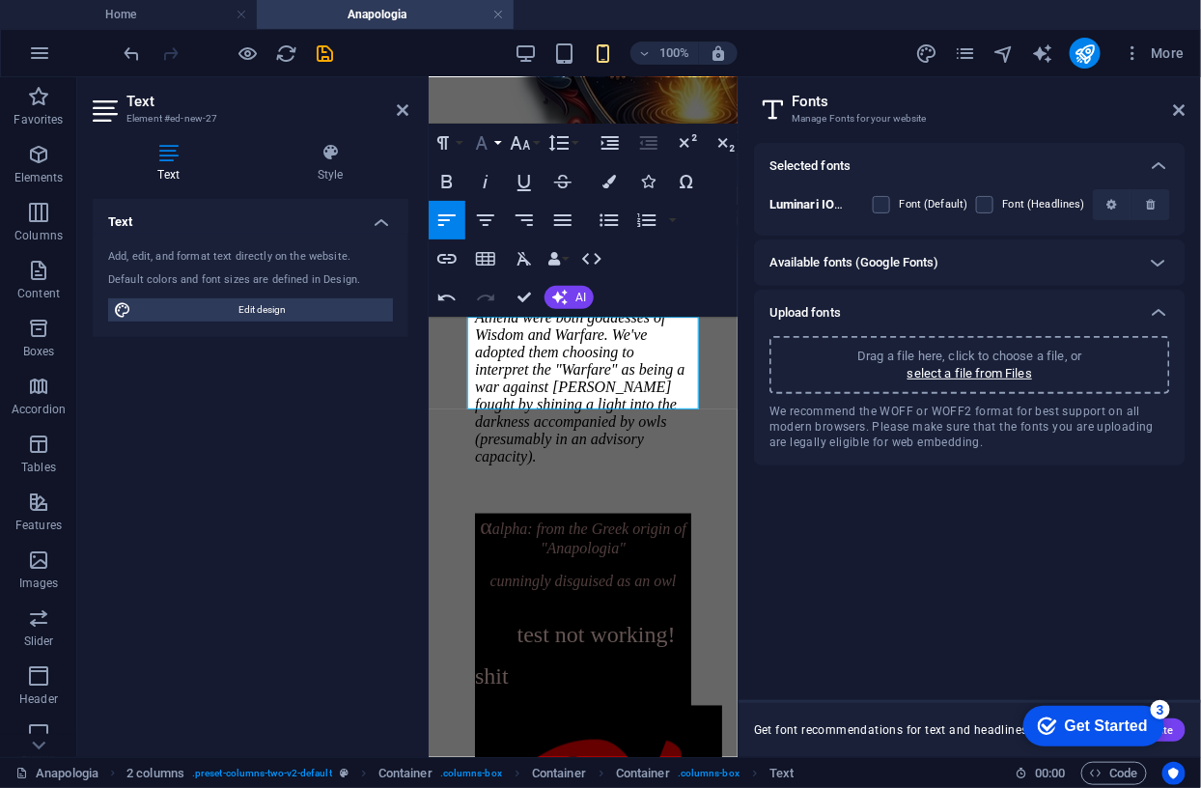
click at [482, 143] on icon "button" at bounding box center [481, 142] width 23 height 23
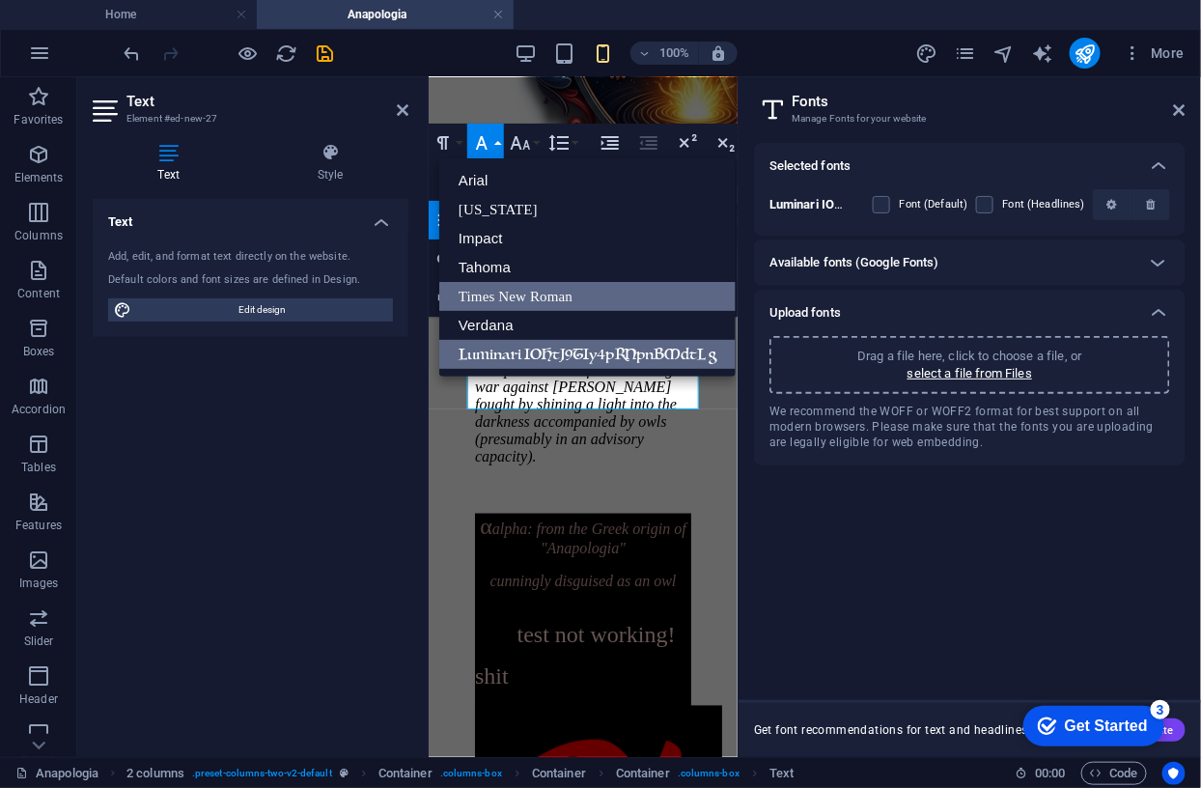
click at [509, 294] on link "Times New Roman" at bounding box center [587, 296] width 296 height 29
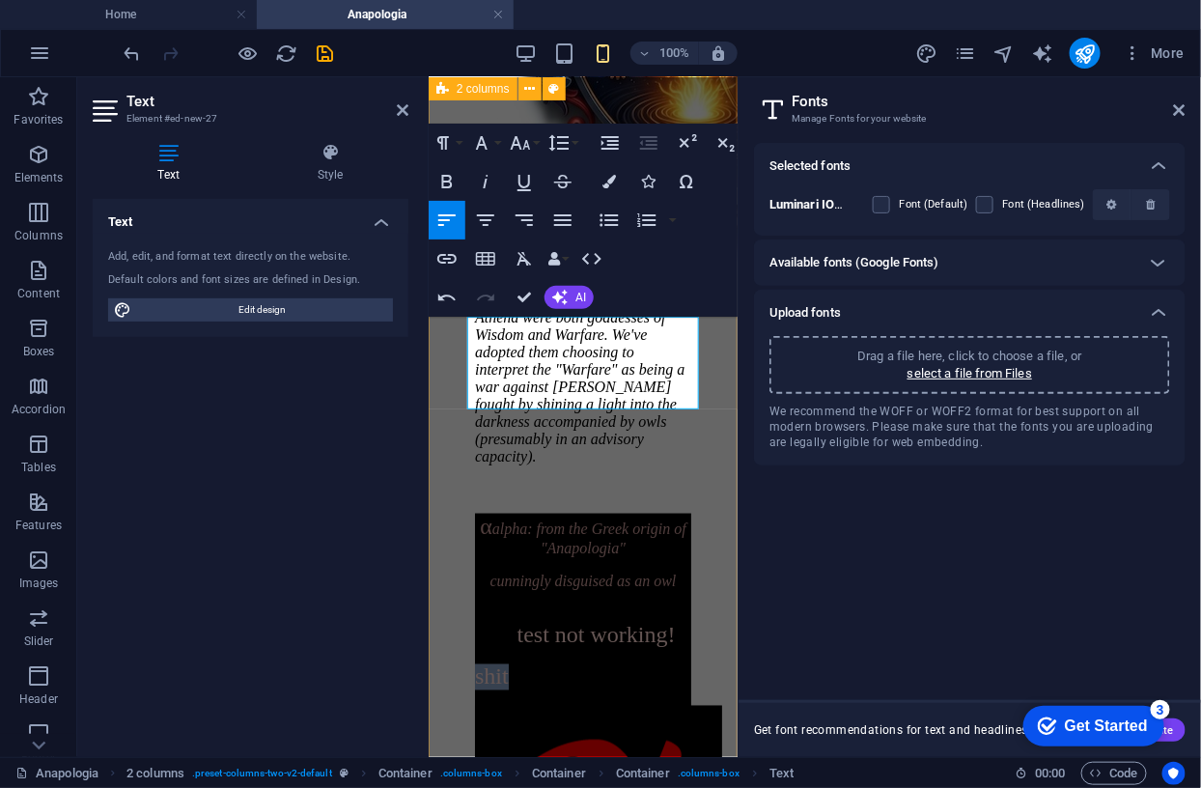
drag, startPoint x: 503, startPoint y: 390, endPoint x: 463, endPoint y: 389, distance: 39.6
click at [481, 136] on icon "button" at bounding box center [482, 143] width 12 height 14
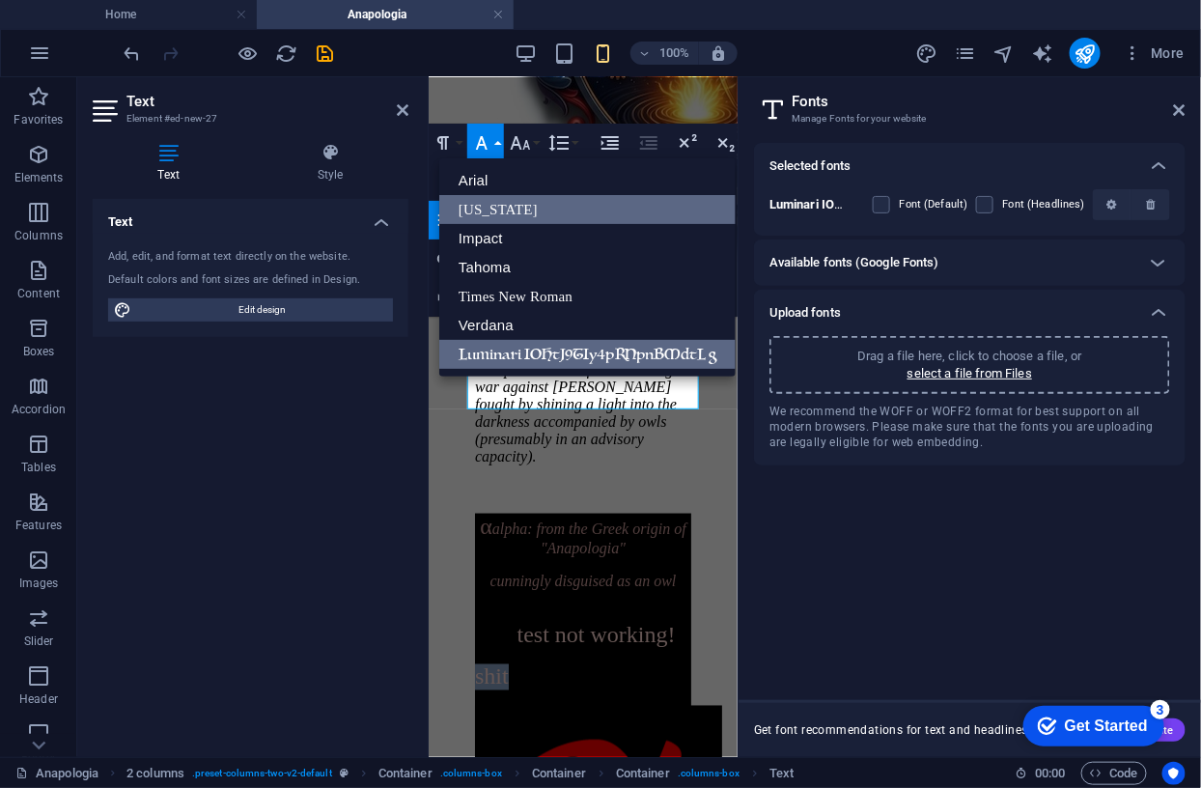
click at [482, 208] on link "[US_STATE]" at bounding box center [587, 209] width 296 height 29
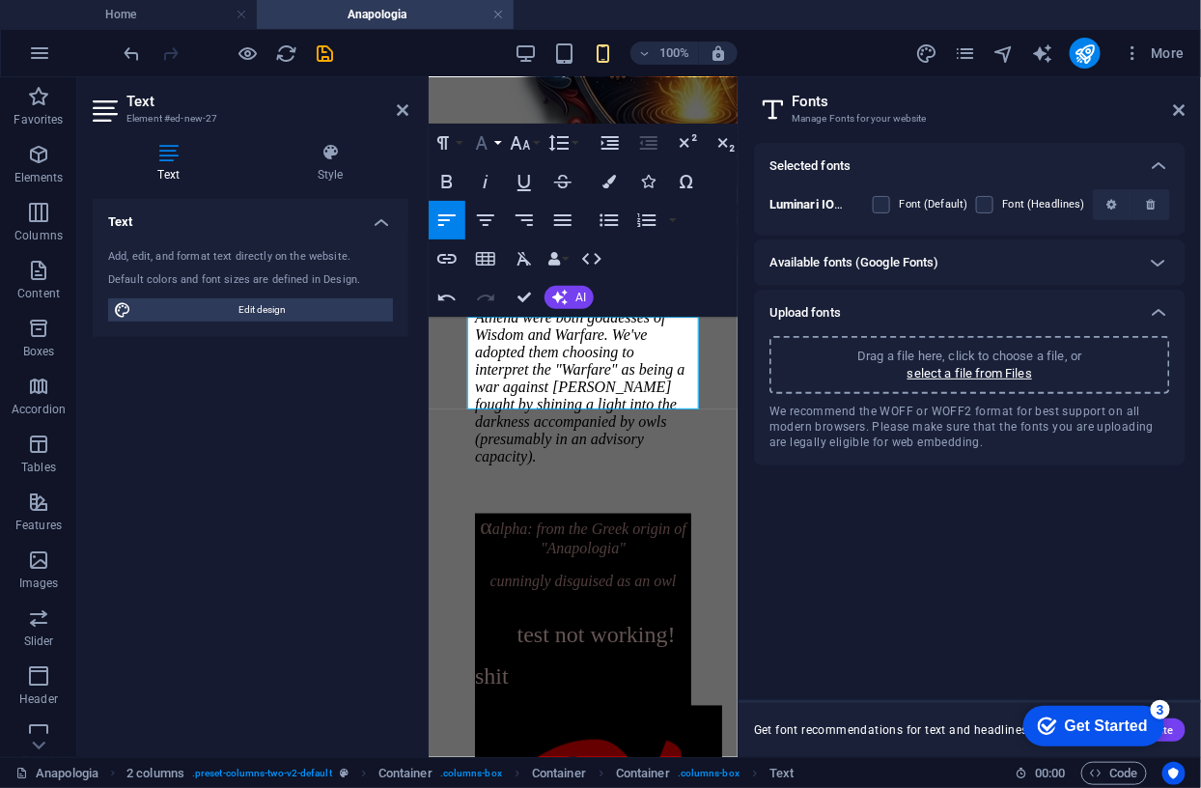
click at [483, 142] on icon "button" at bounding box center [481, 142] width 23 height 23
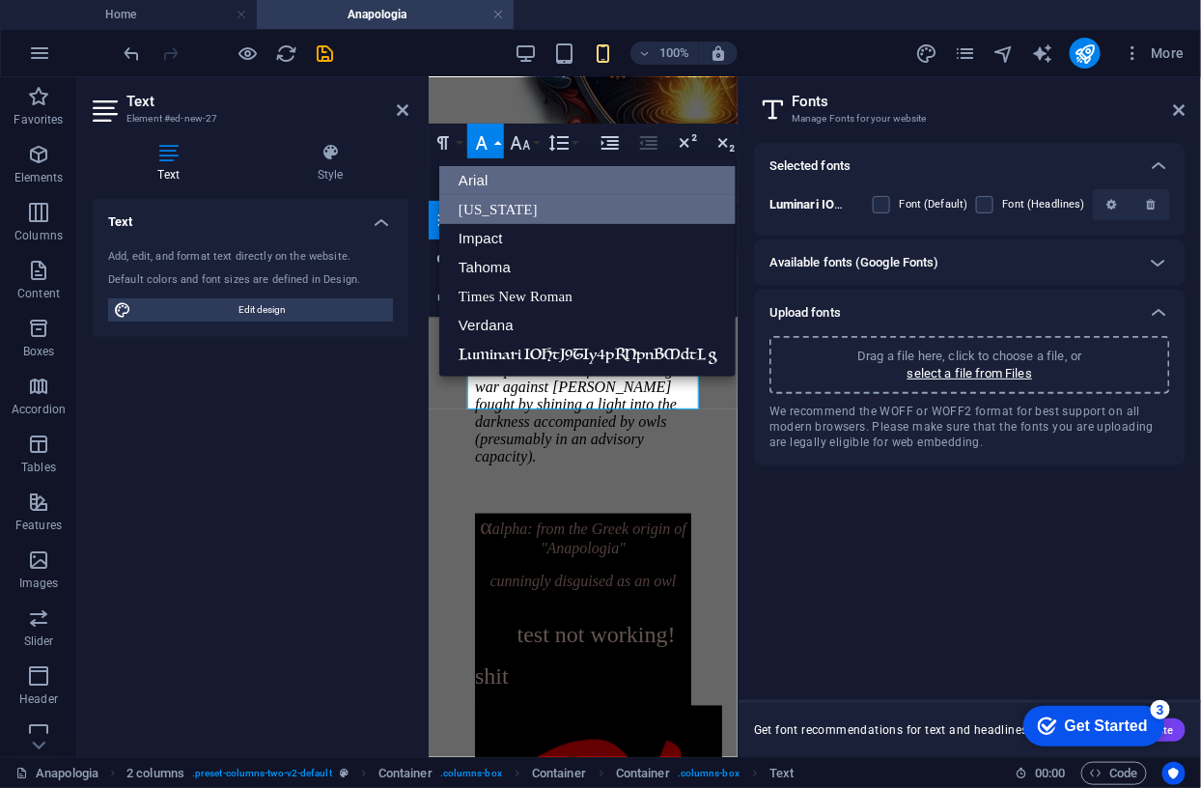
click at [485, 180] on link "Arial" at bounding box center [587, 180] width 296 height 29
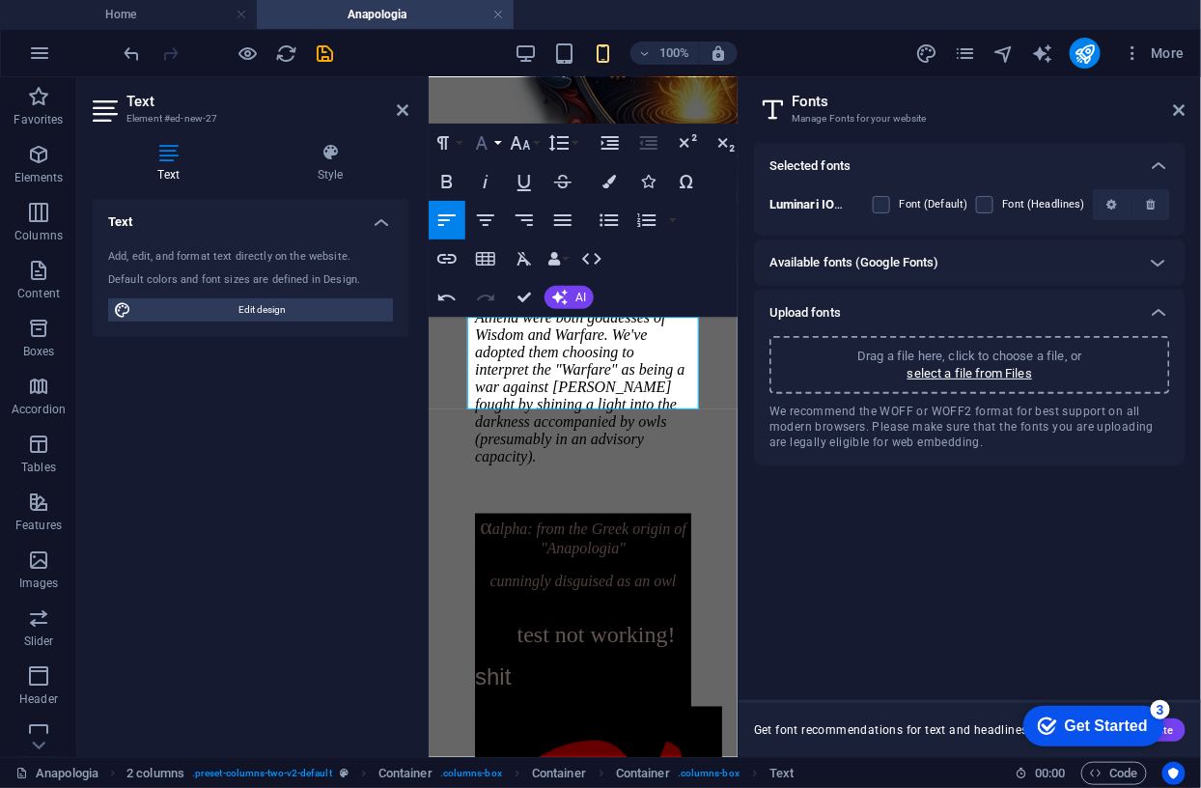
click at [481, 137] on icon "button" at bounding box center [482, 143] width 12 height 14
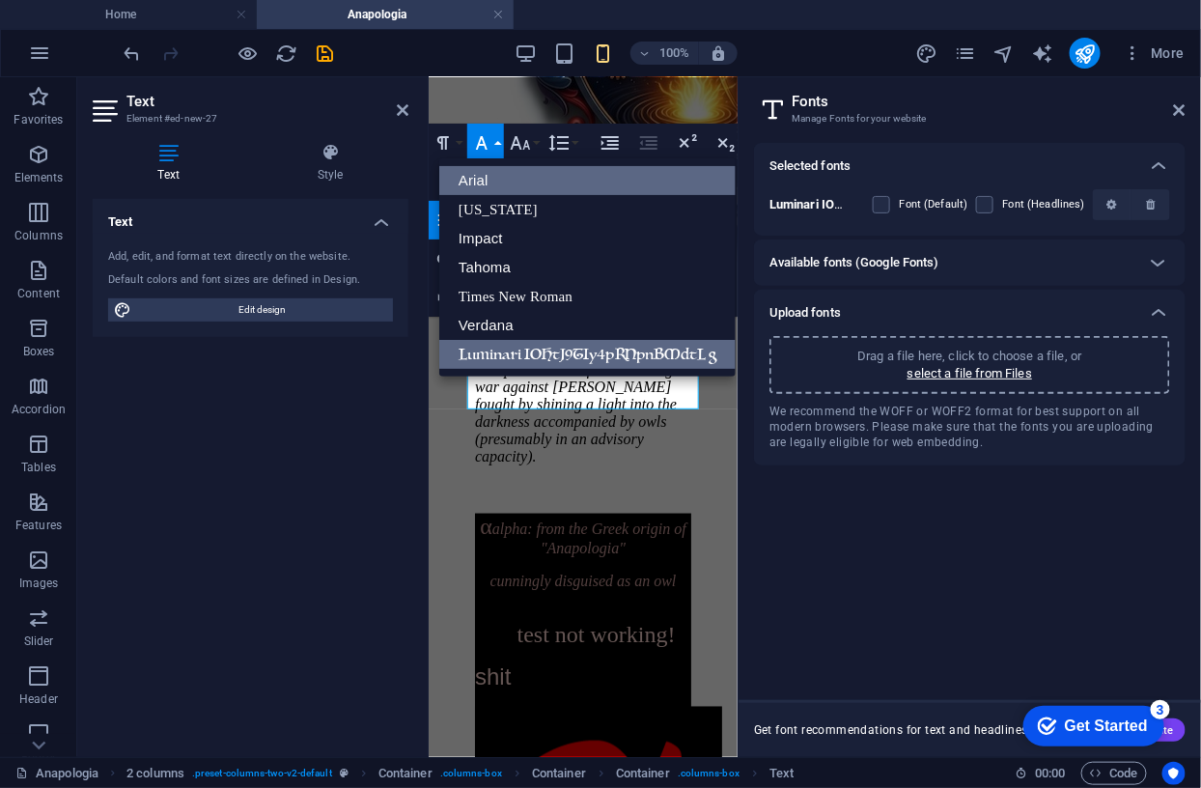
click at [540, 351] on link "Luminari IOHtJ9TIy4pRNpnBMdtL g" at bounding box center [587, 354] width 296 height 29
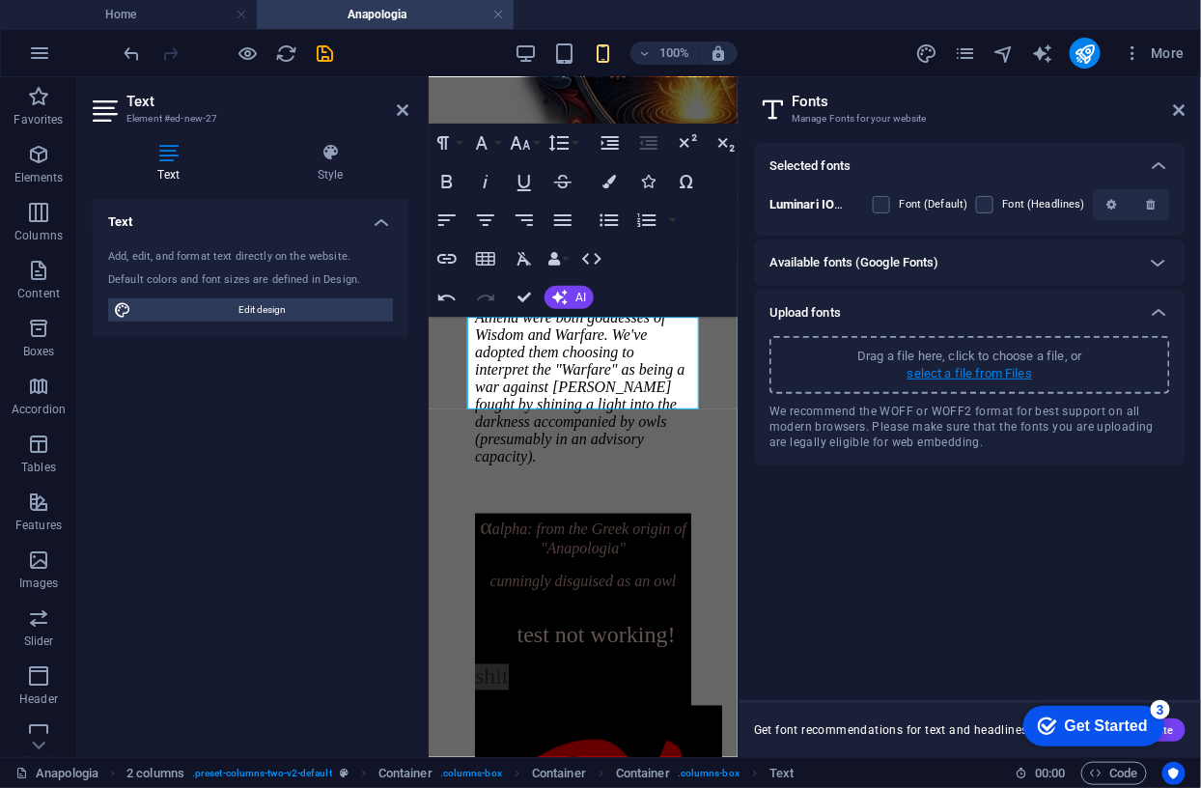
click at [995, 371] on p "select a file from Files" at bounding box center [969, 373] width 125 height 17
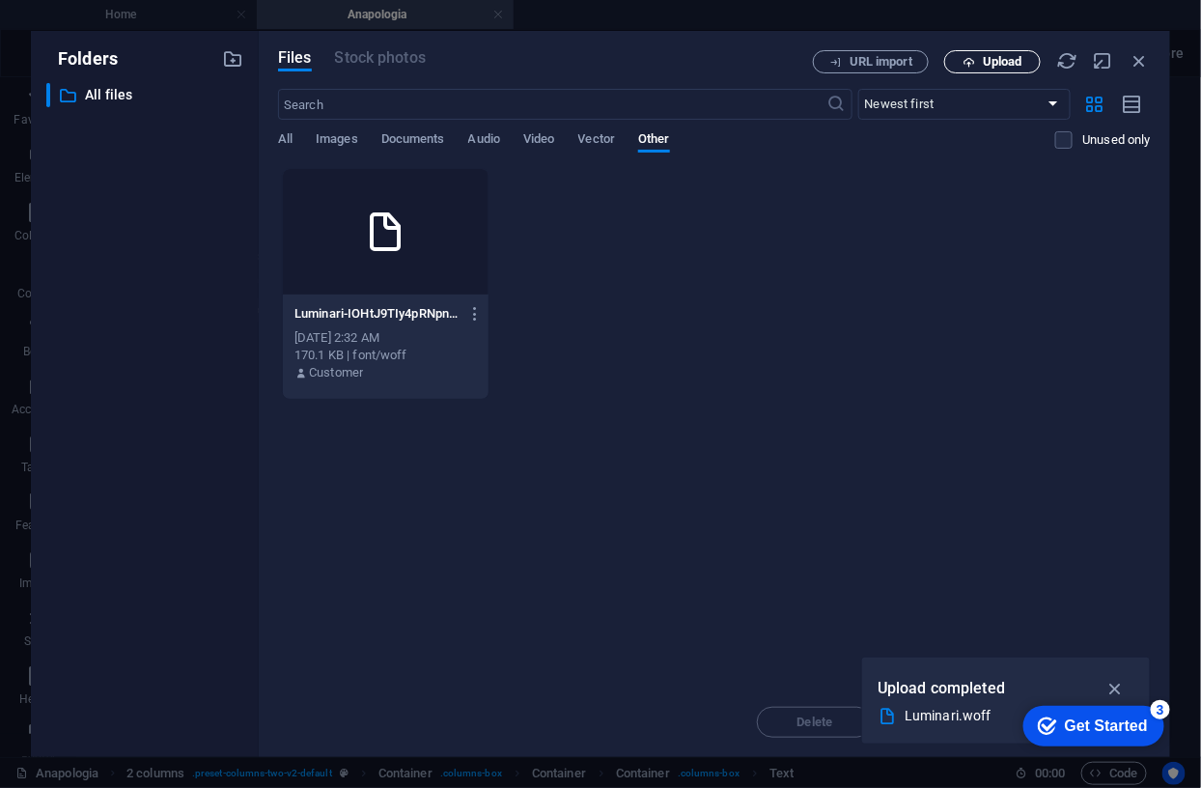
click at [1013, 57] on span "Upload" at bounding box center [1003, 62] width 40 height 12
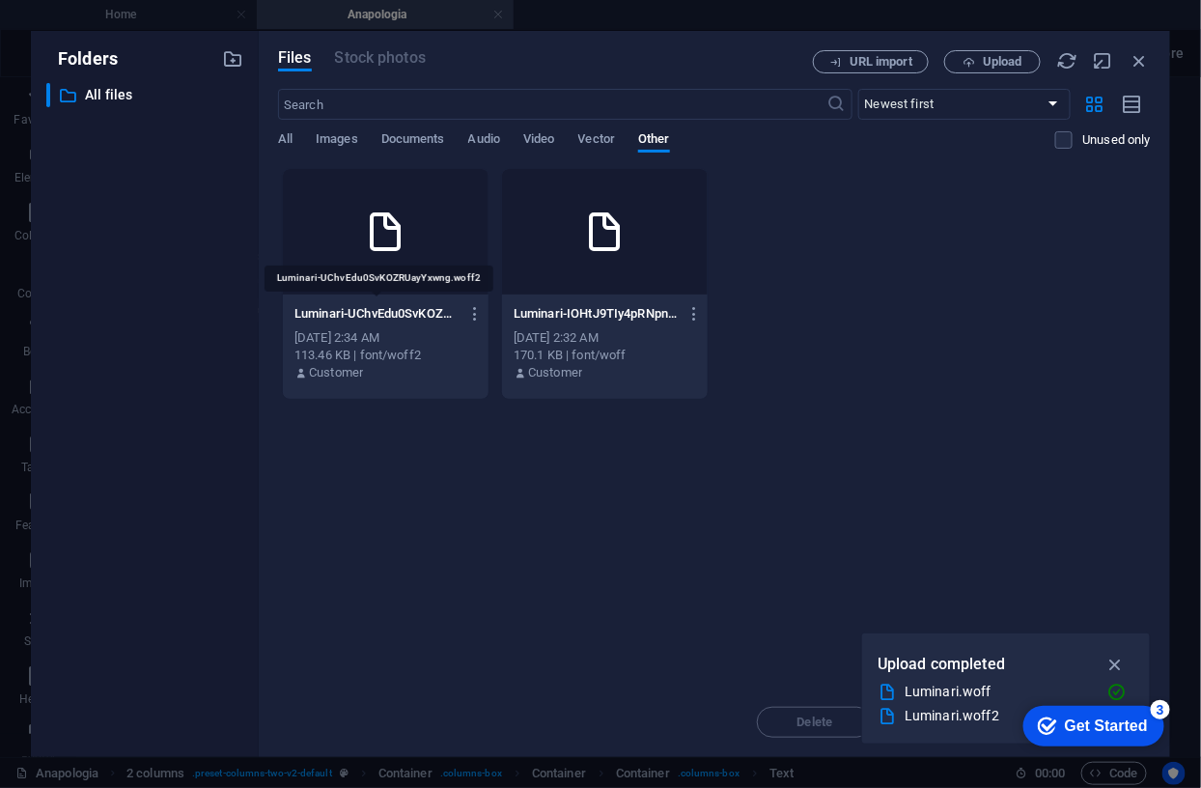
click at [390, 311] on p "Luminari-UChvEdu0SvKOZRUayYxwng.woff2" at bounding box center [376, 313] width 164 height 17
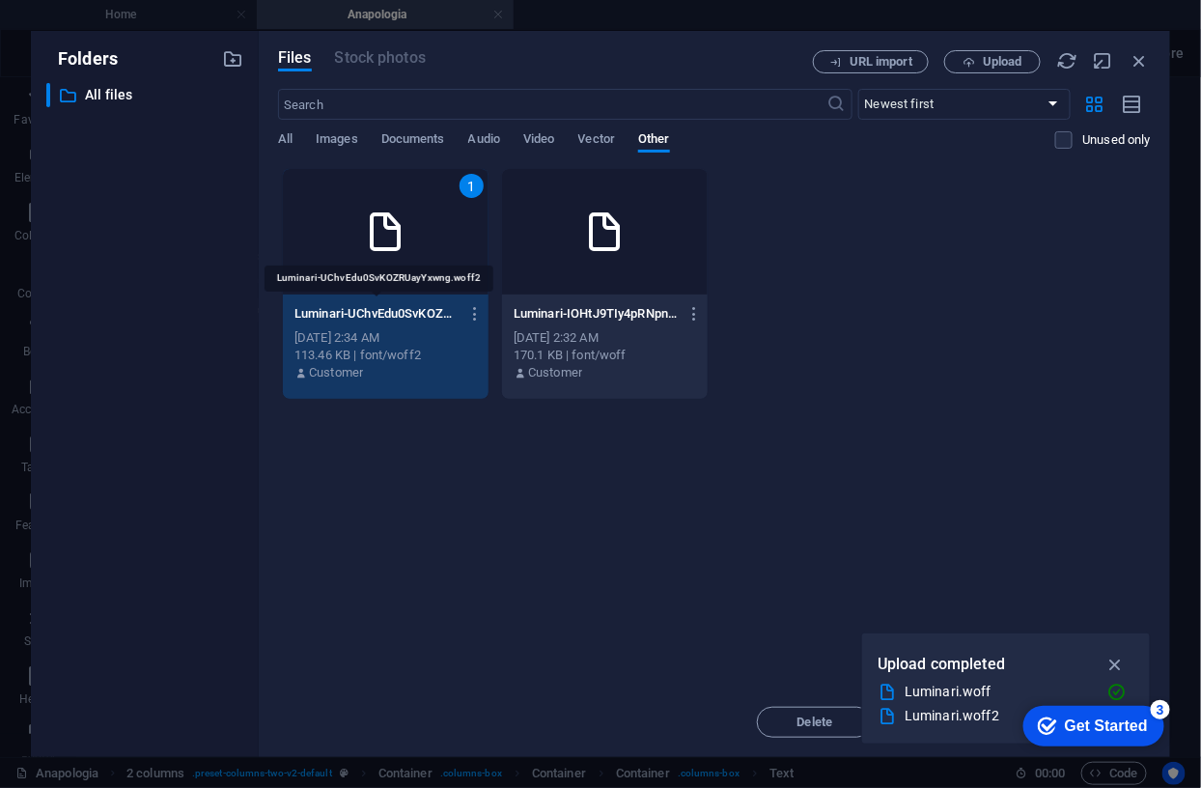
click at [390, 311] on p "Luminari-UChvEdu0SvKOZRUayYxwng.woff2" at bounding box center [376, 313] width 164 height 17
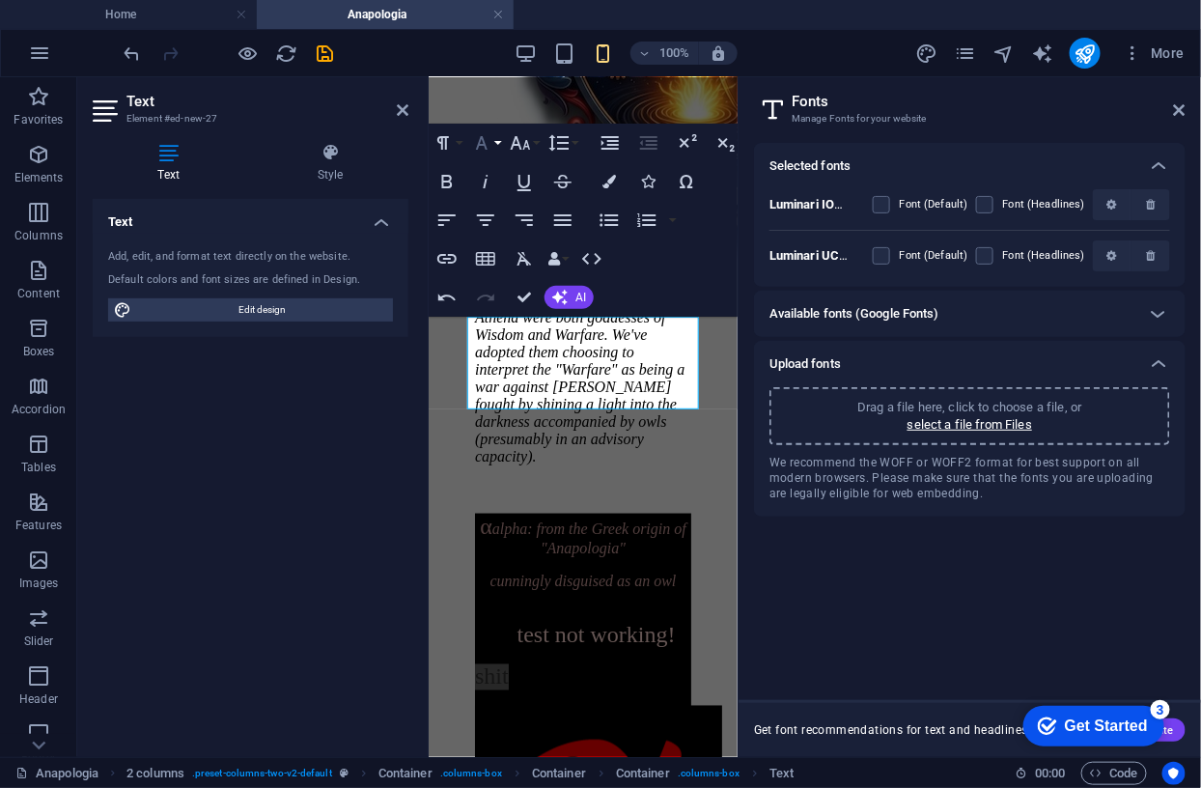
click at [485, 142] on icon "button" at bounding box center [481, 142] width 23 height 23
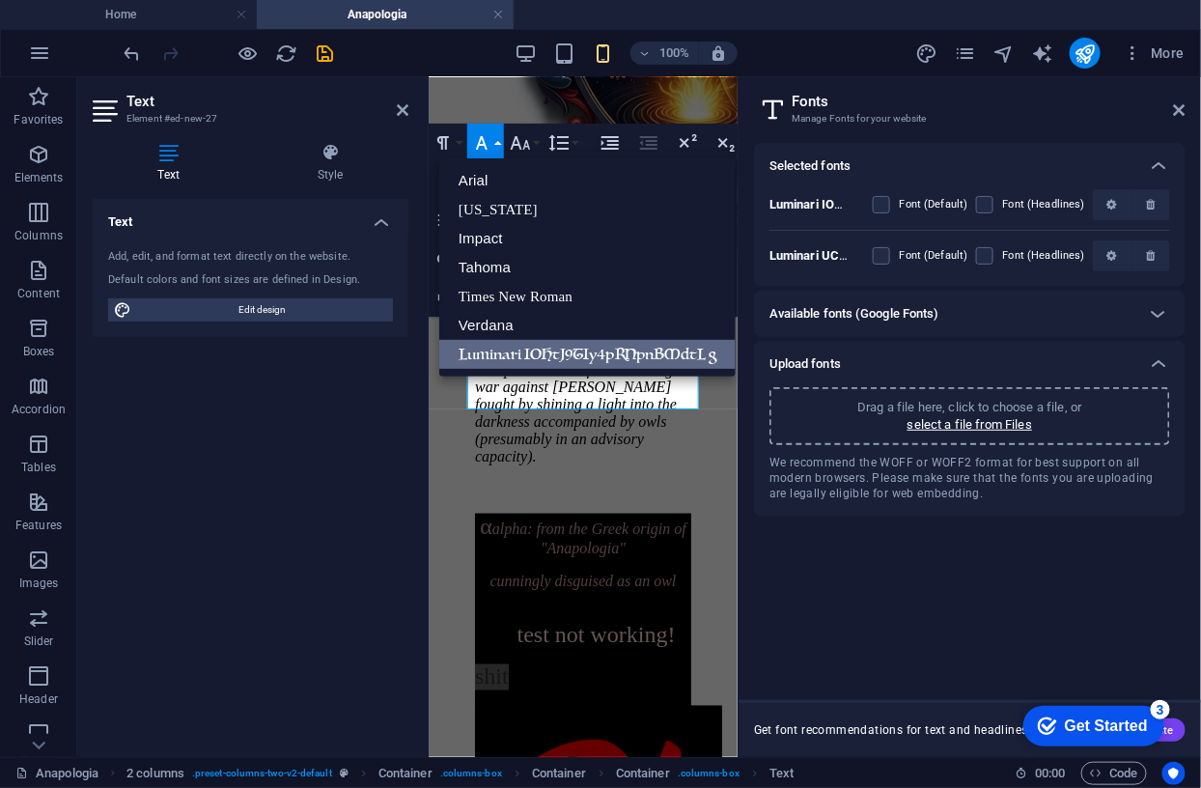
click at [495, 136] on button "Font Family" at bounding box center [485, 143] width 37 height 39
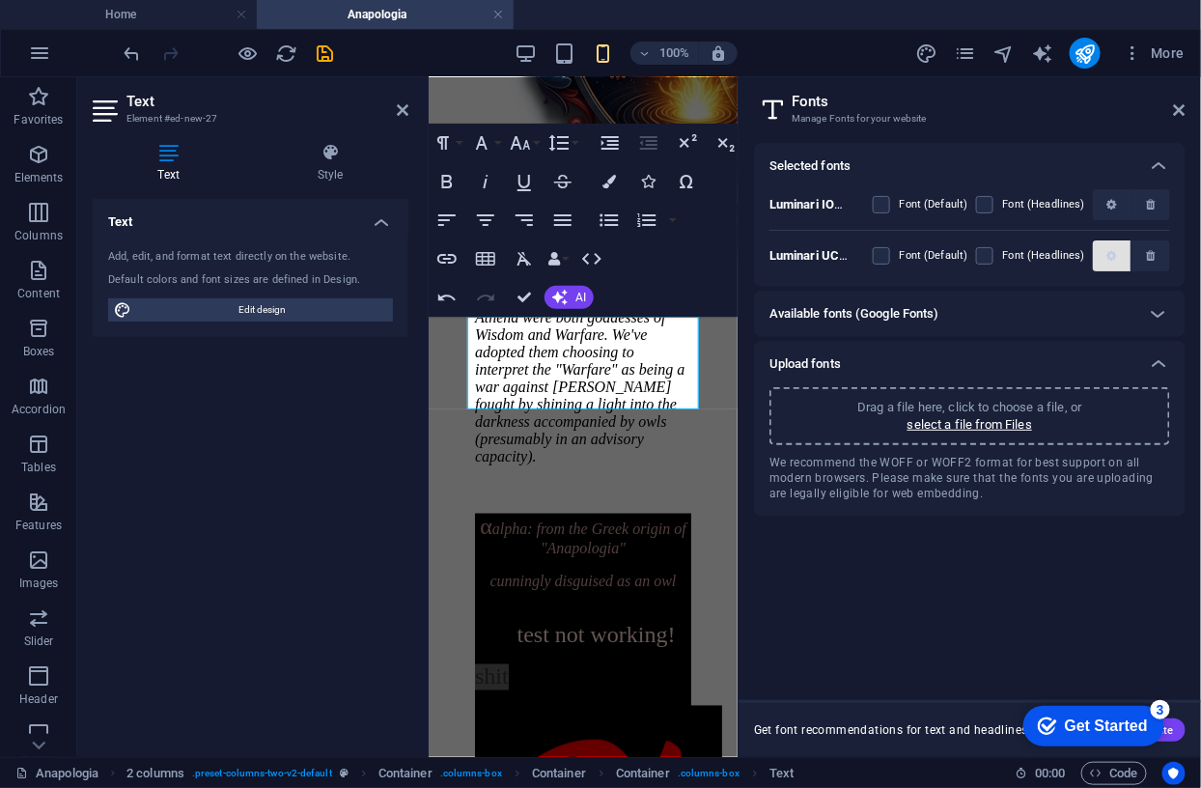
click at [1111, 254] on icon "button" at bounding box center [1111, 256] width 10 height 12
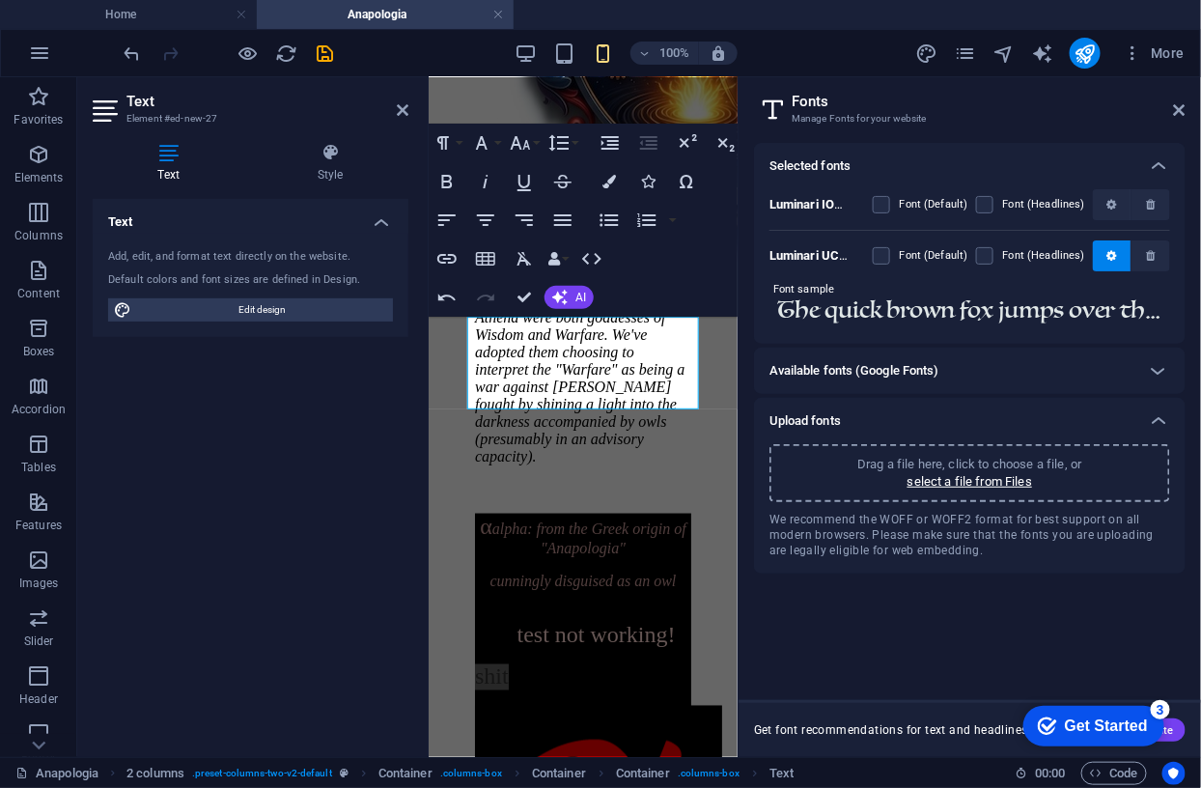
click at [955, 312] on input "The quick brown fox jumps over the lazy dog." at bounding box center [969, 310] width 401 height 25
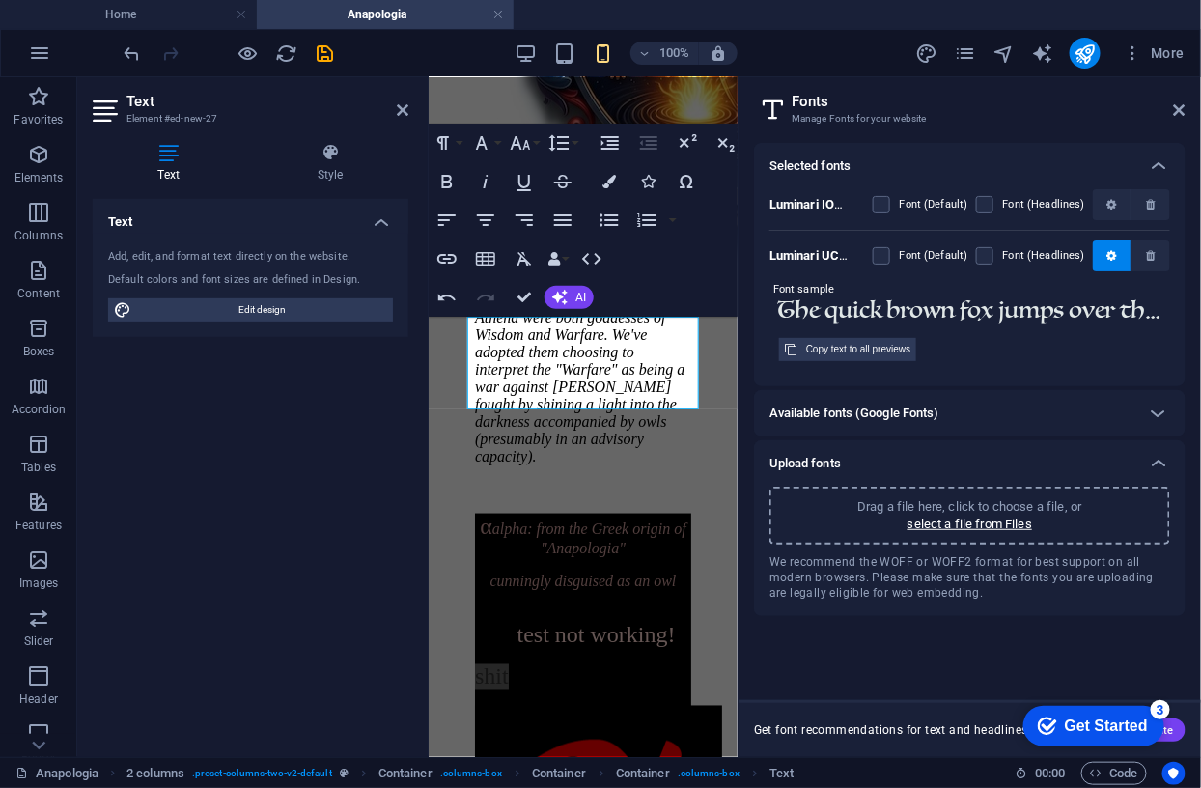
paste input "α"
click at [956, 317] on input "The quick brownα fox jumps over the lazy dog." at bounding box center [969, 310] width 401 height 25
type input "The quick brown α fox jumps over the lazy dog."
click at [844, 347] on div "Copy text to all previews" at bounding box center [858, 349] width 104 height 23
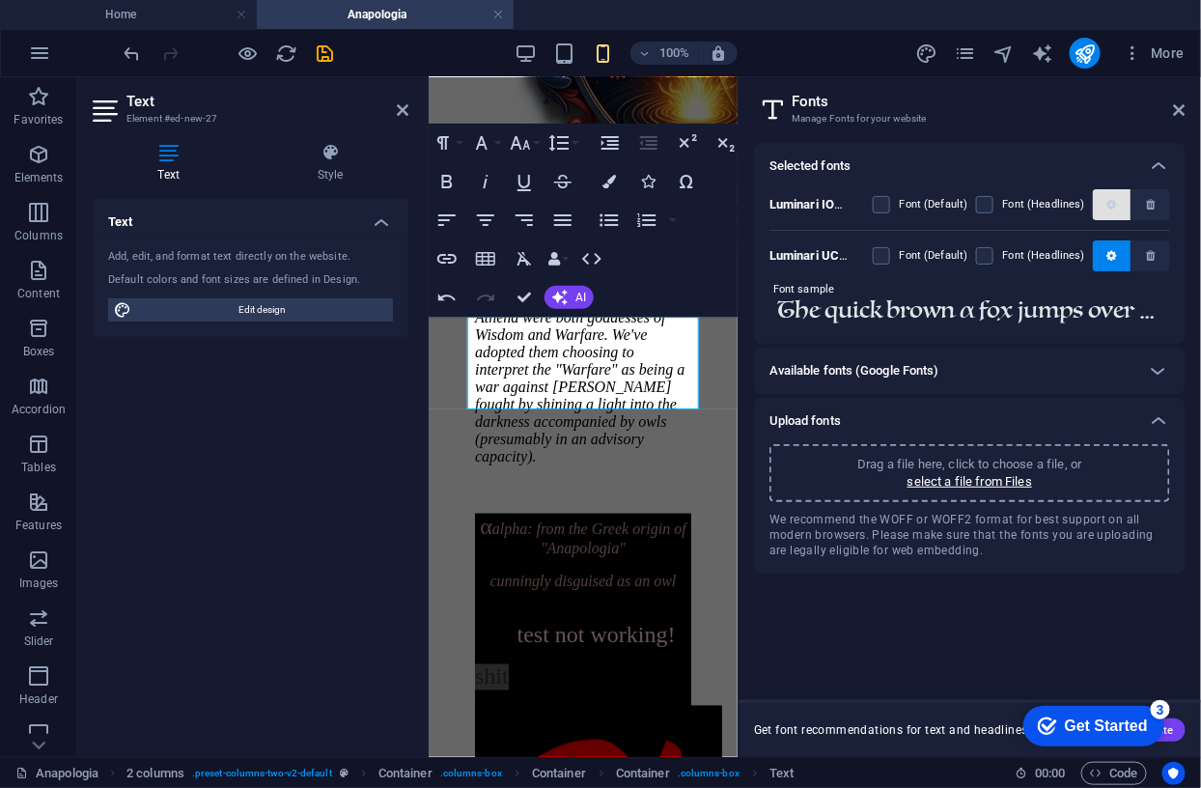
click at [1117, 202] on span "button" at bounding box center [1112, 205] width 12 height 12
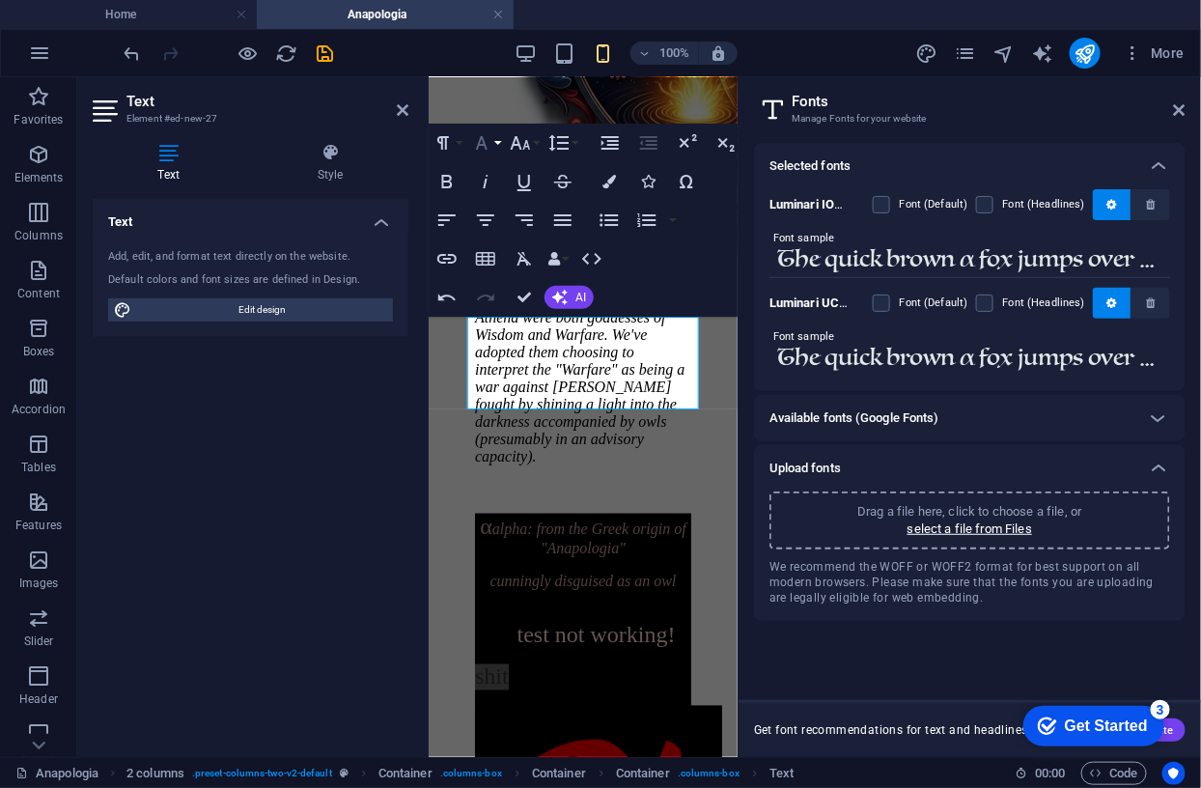
click at [483, 144] on icon "button" at bounding box center [482, 143] width 12 height 14
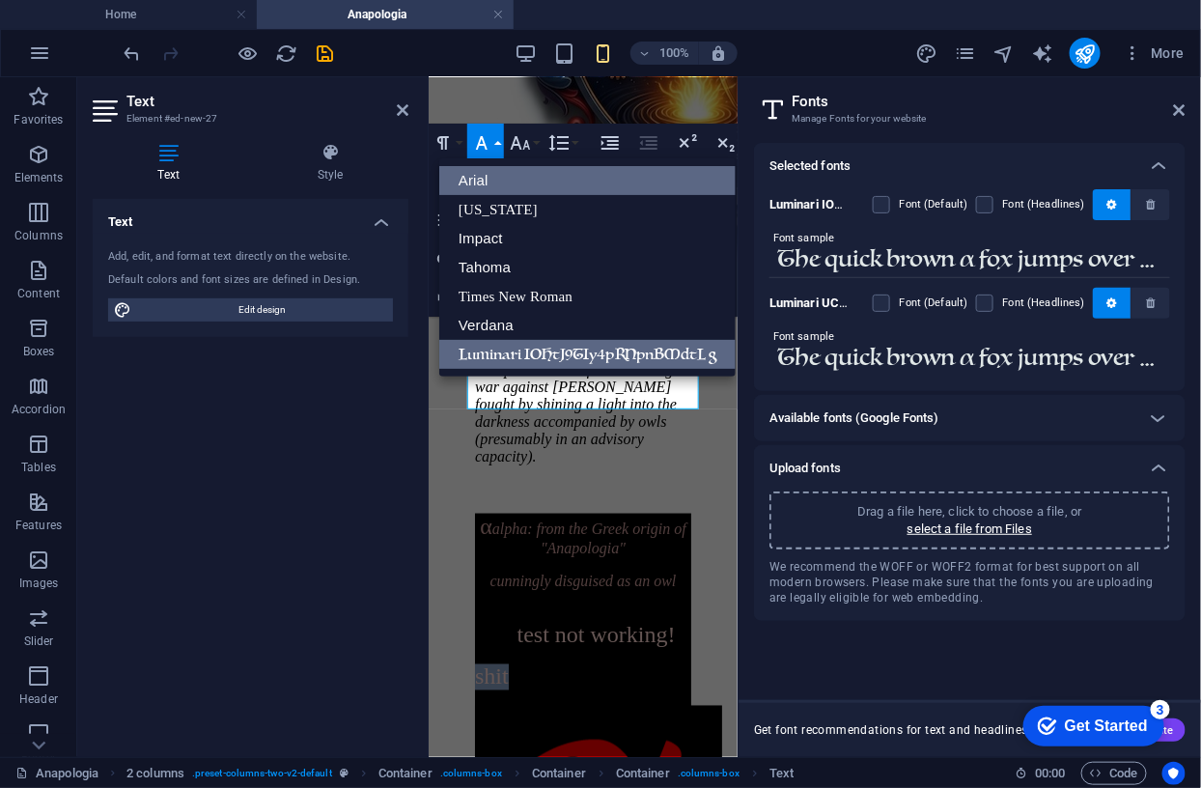
click at [484, 179] on link "Arial" at bounding box center [587, 180] width 296 height 29
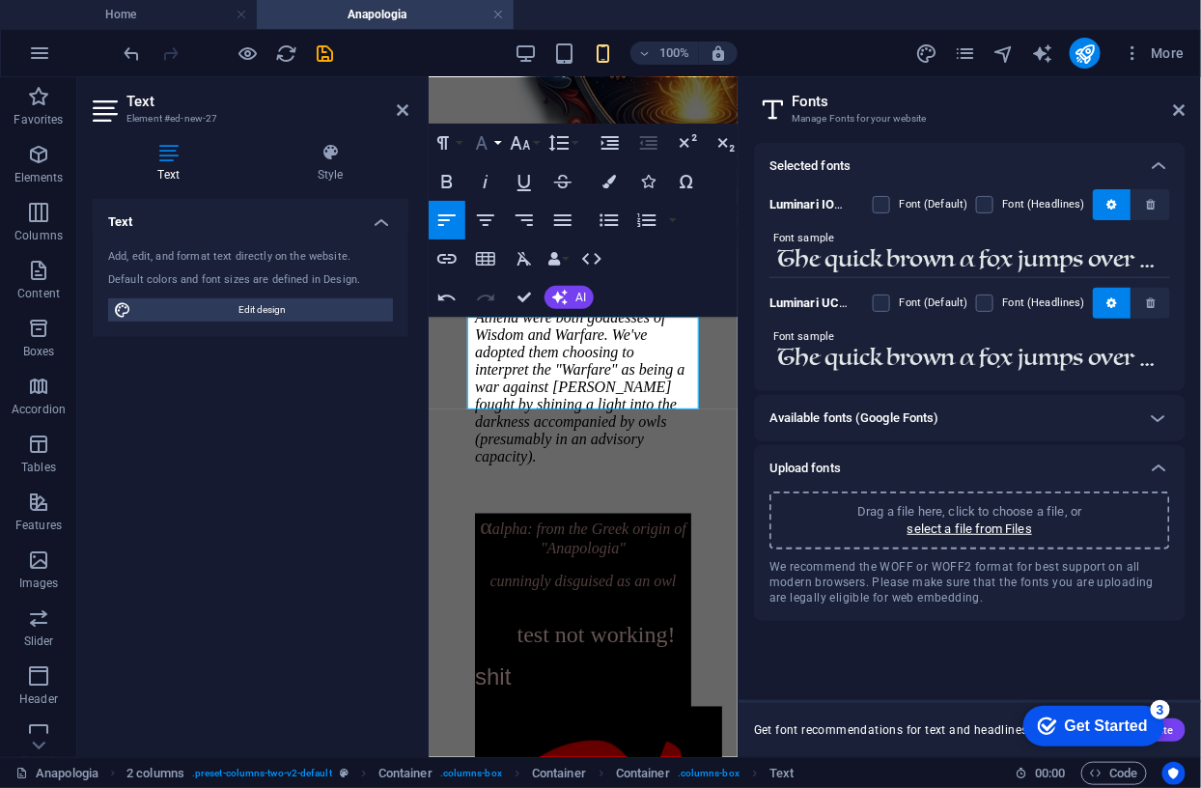
click at [490, 140] on icon "button" at bounding box center [481, 142] width 23 height 23
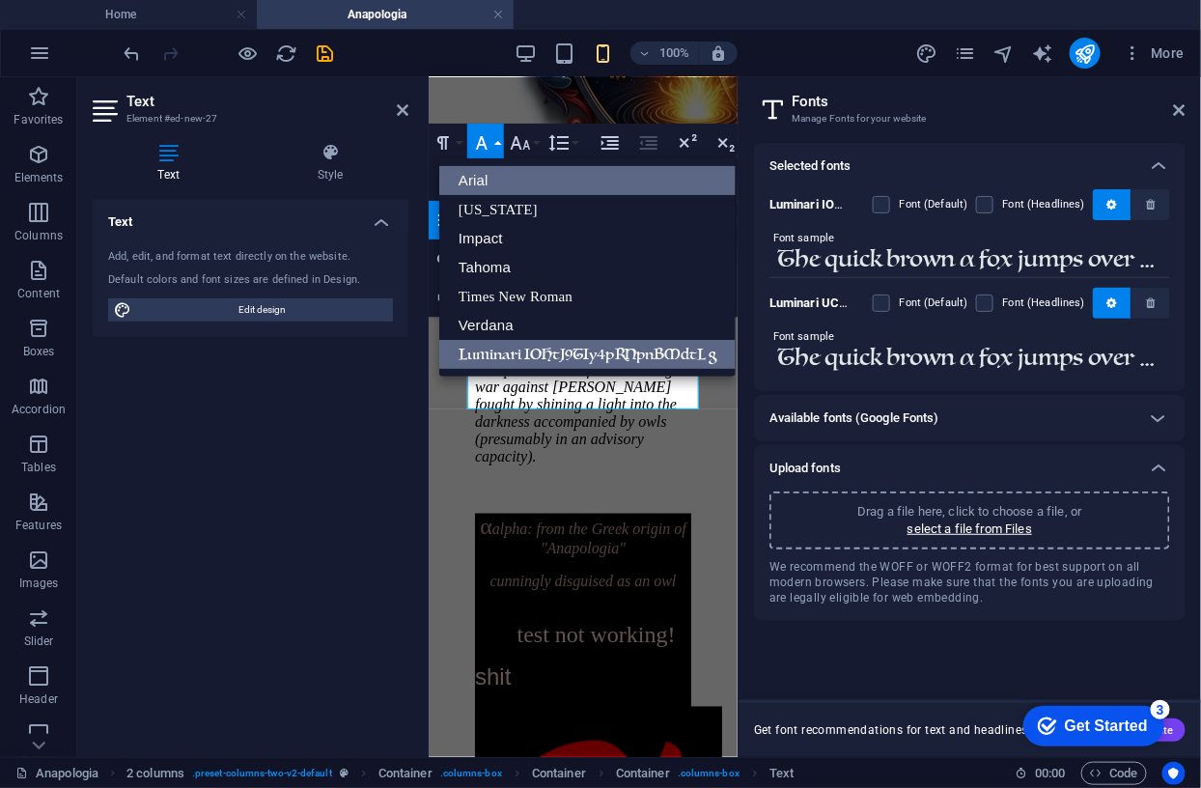
click at [485, 350] on link "Luminari IOHtJ9TIy4pRNpnBMdtL g" at bounding box center [587, 354] width 296 height 29
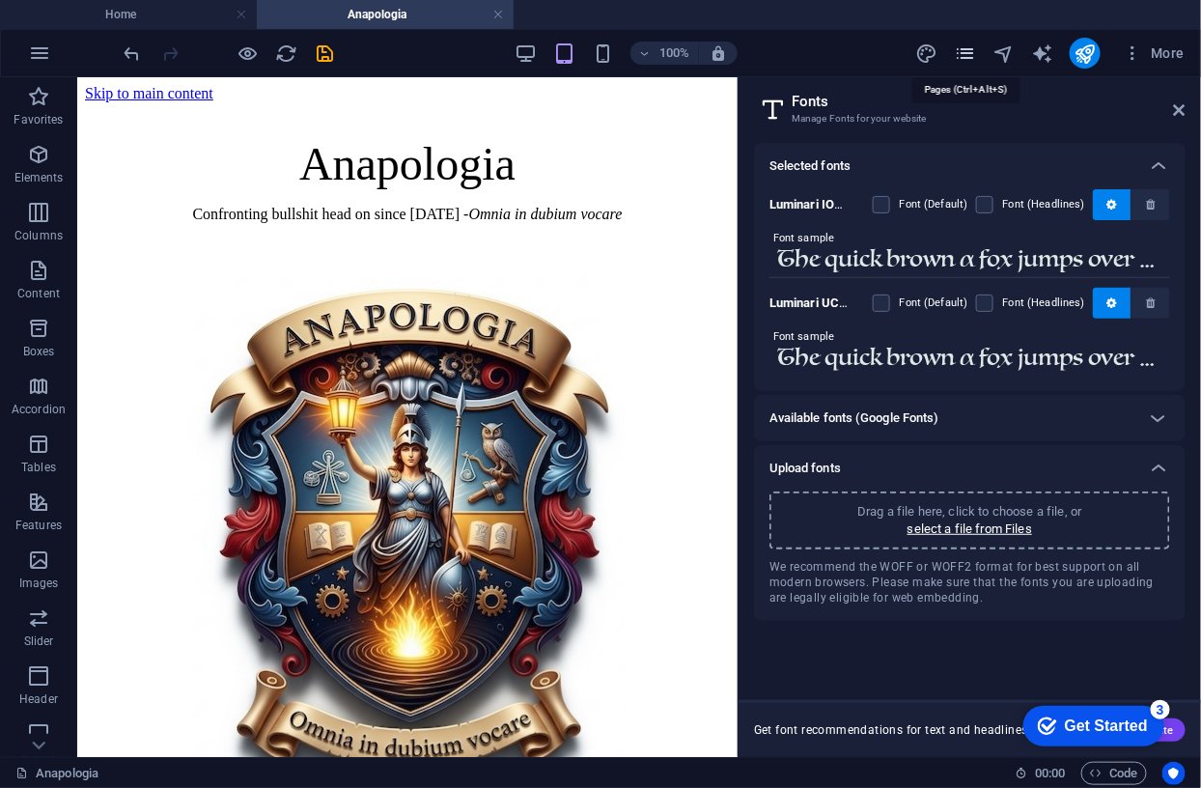
click at [971, 49] on icon "pages" at bounding box center [965, 53] width 22 height 22
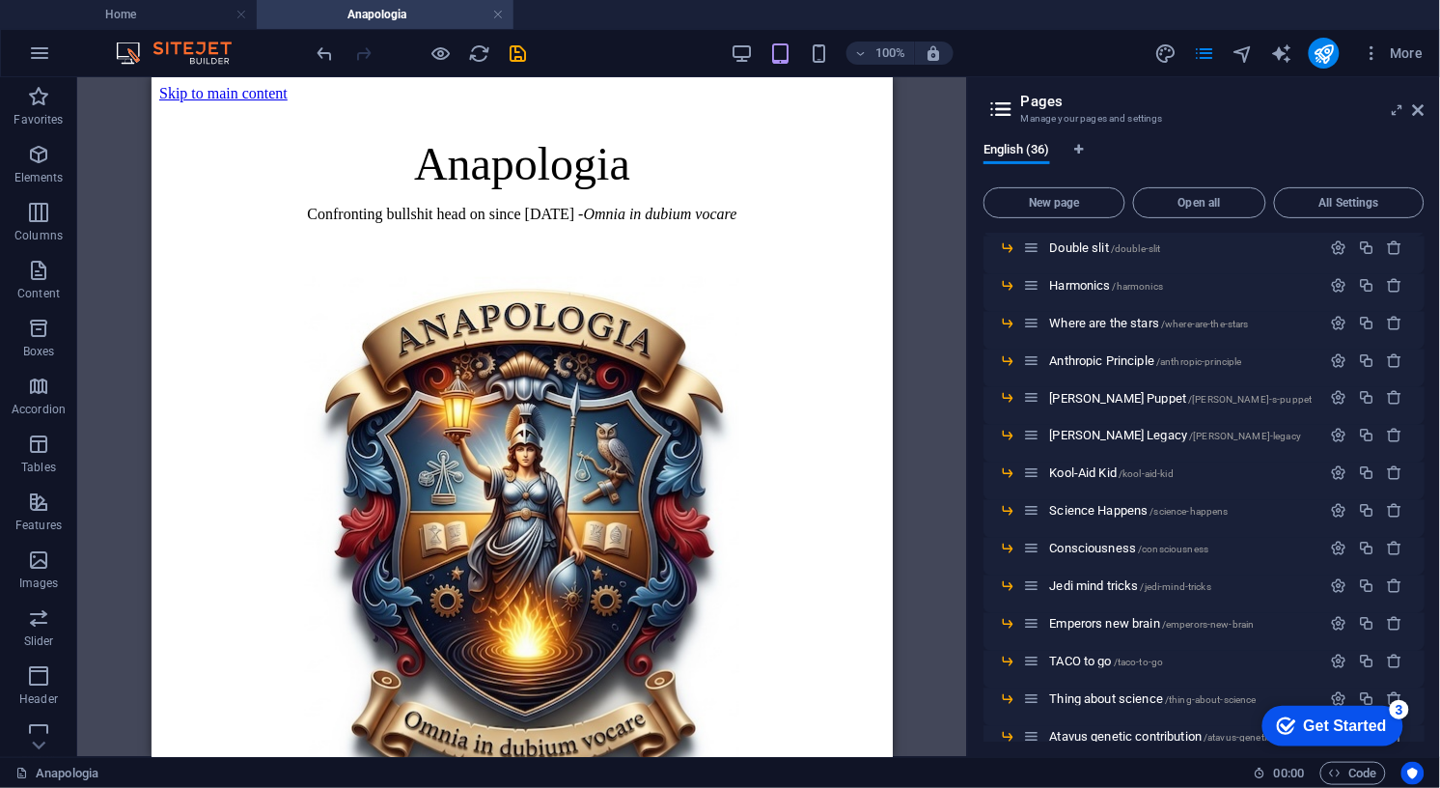
scroll to position [962, 0]
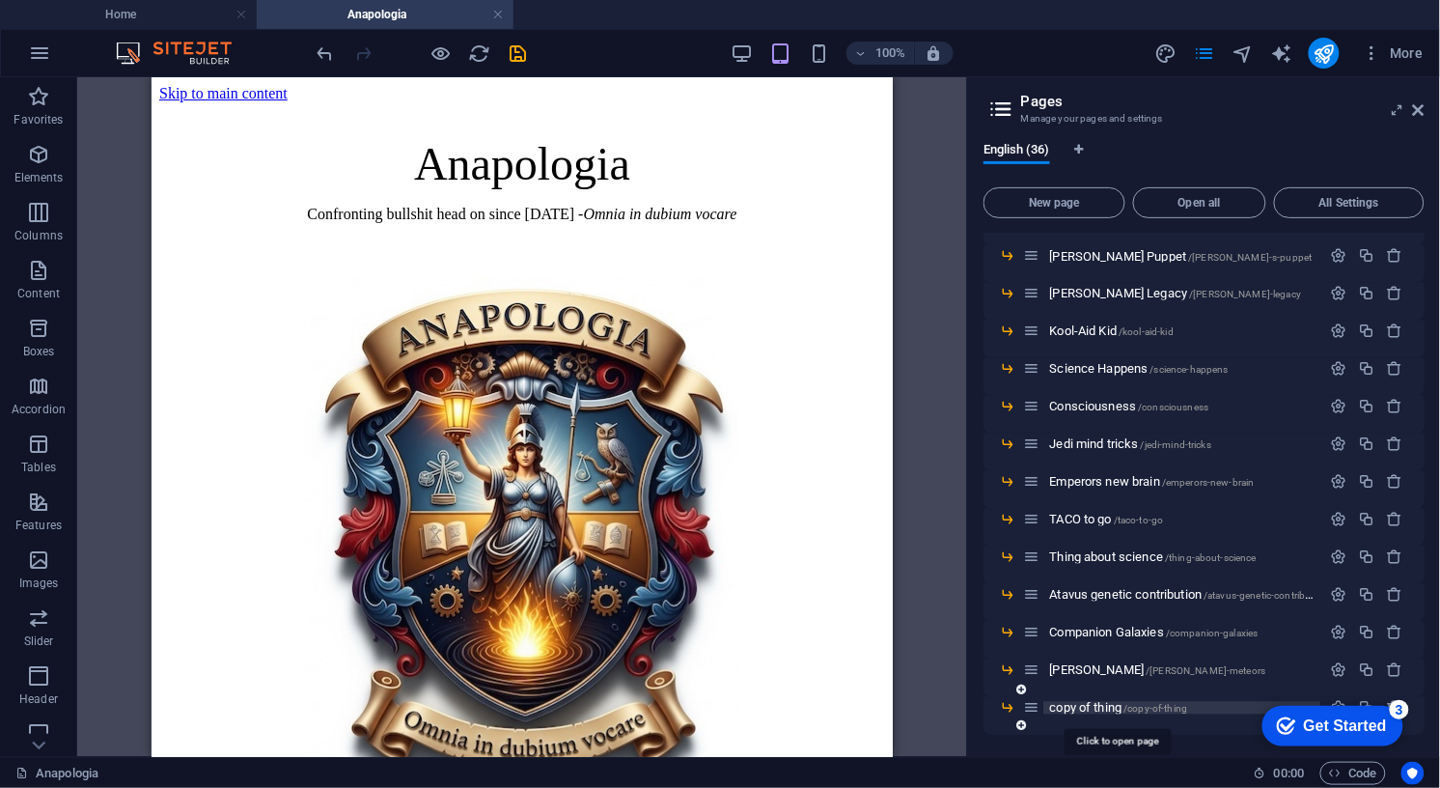
click at [1079, 705] on span "copy of thing /copy-of-thing" at bounding box center [1118, 708] width 138 height 14
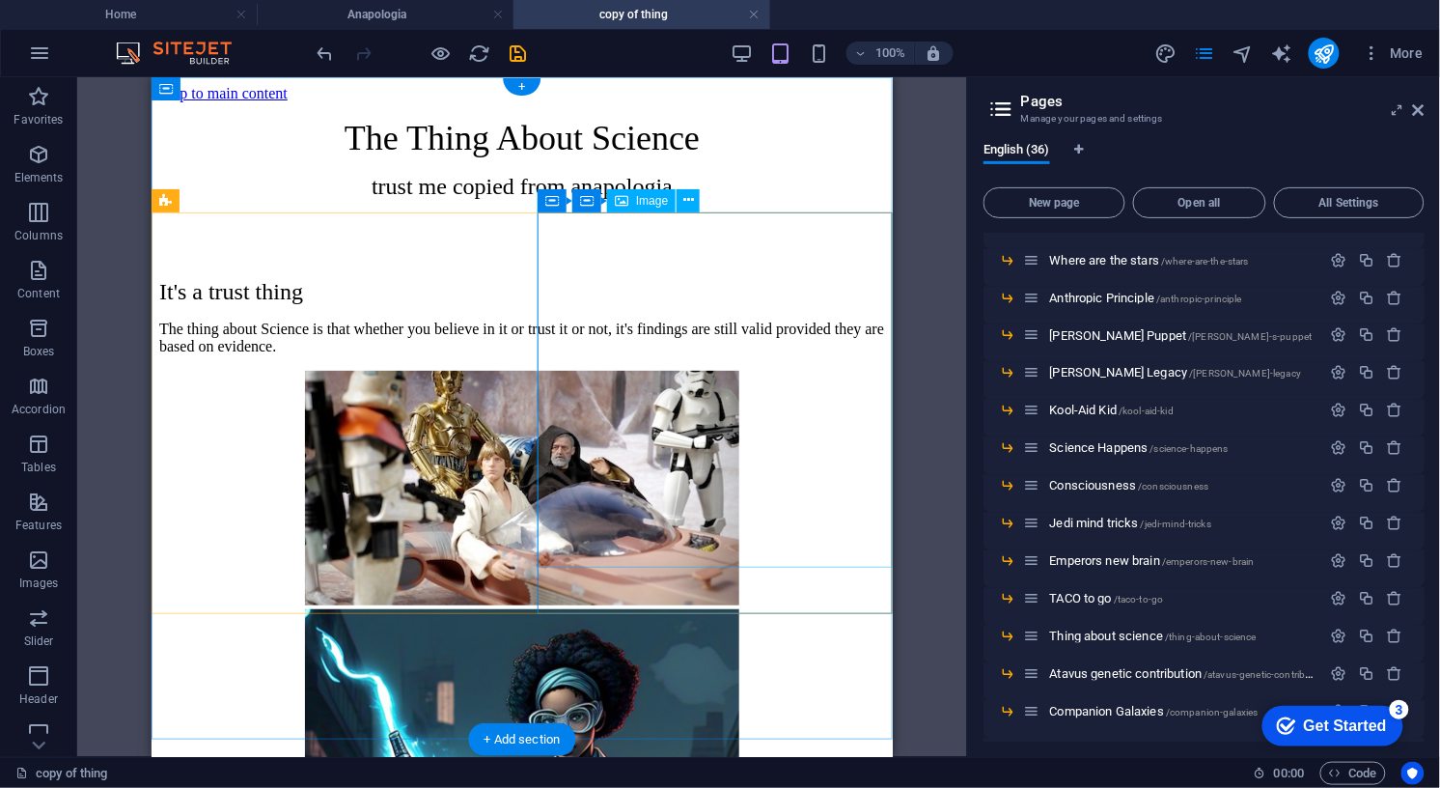
scroll to position [0, 0]
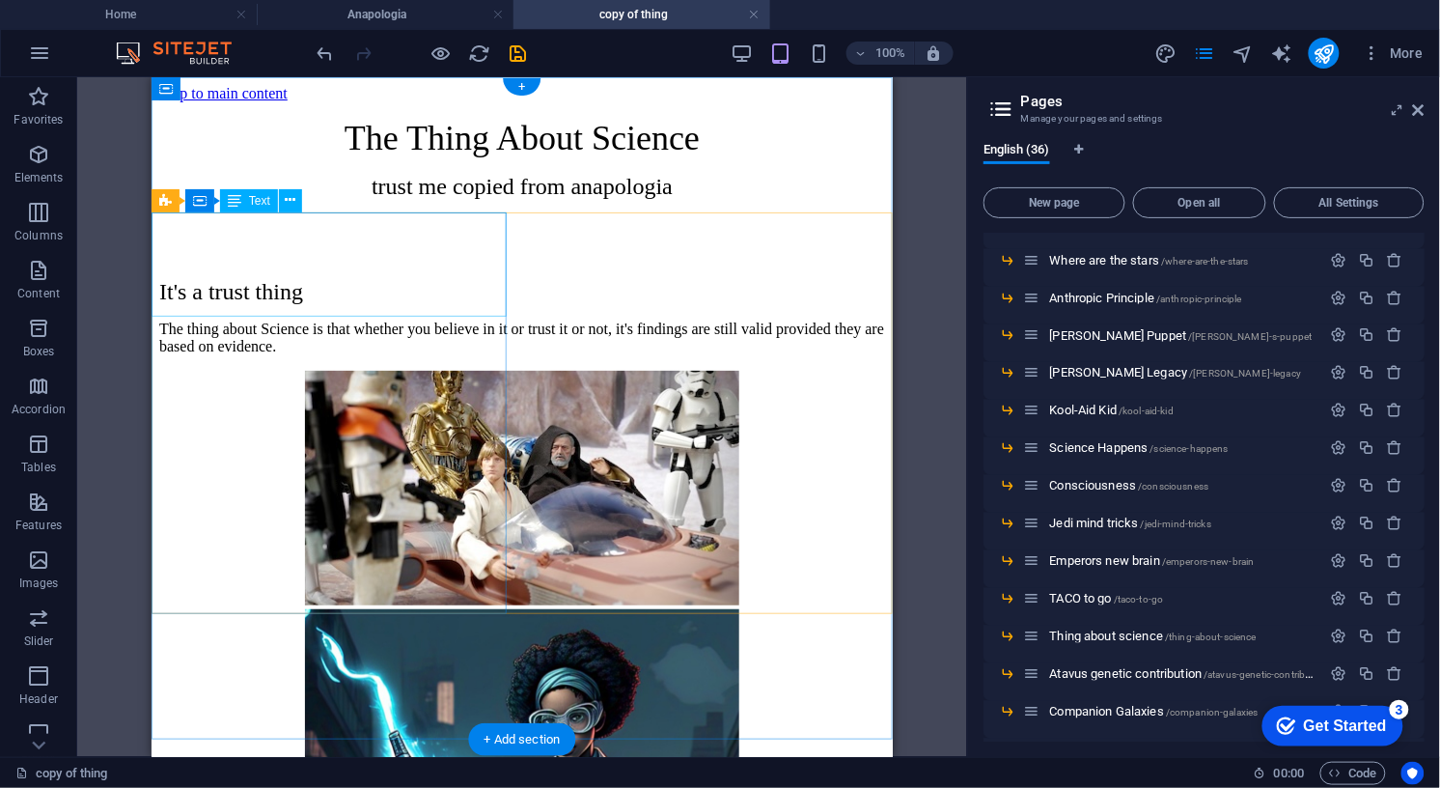
click at [339, 278] on div "It's a trust thing The thing about Science is that whether you believe in it or…" at bounding box center [521, 316] width 726 height 76
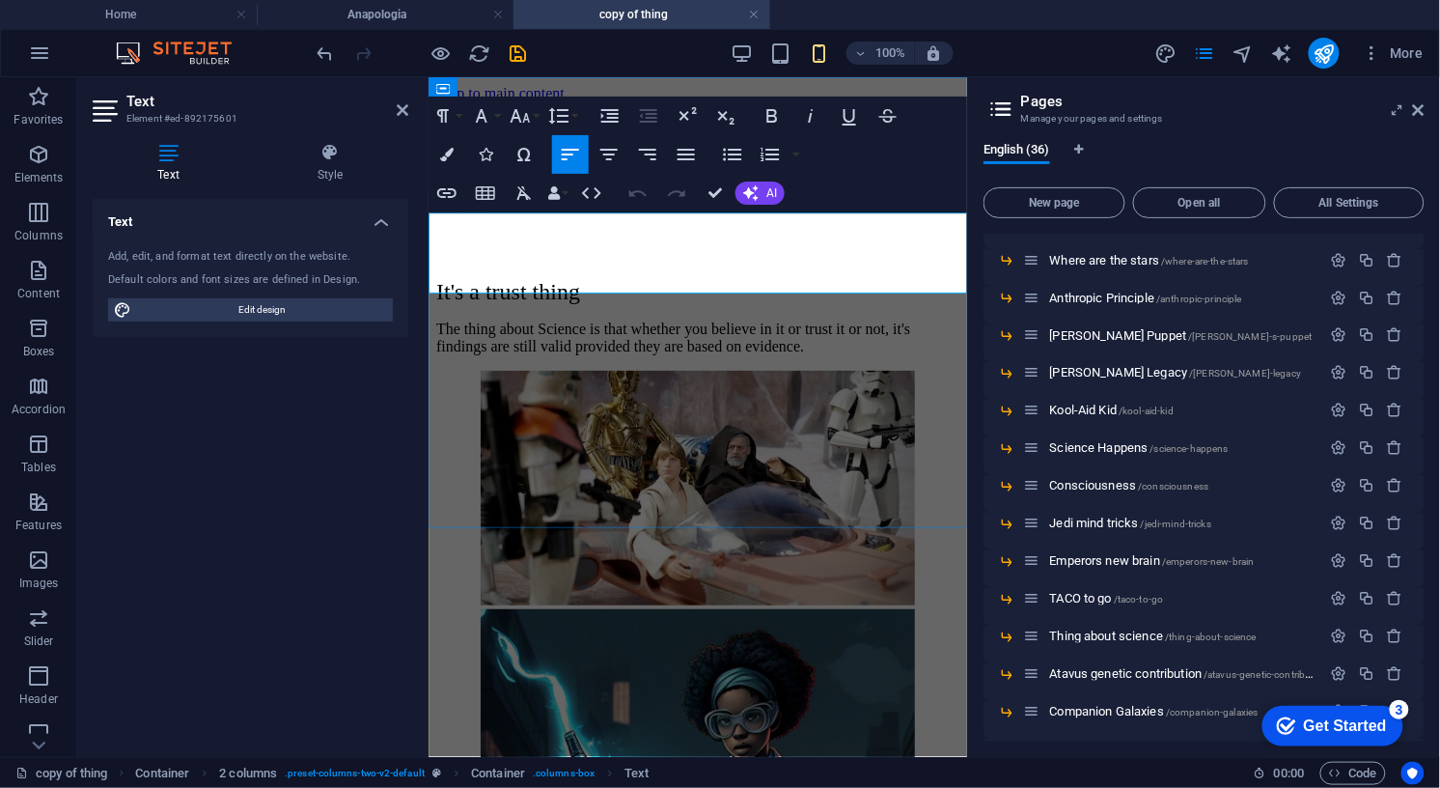
click at [595, 319] on p "The thing about Science is that whether you believe in it or trust it or not, i…" at bounding box center [696, 336] width 523 height 35
drag, startPoint x: 649, startPoint y: 262, endPoint x: 701, endPoint y: 261, distance: 52.1
click at [701, 319] on p "The thing about Science is that whether you believe in it or trust it or not, i…" at bounding box center [696, 336] width 523 height 35
click at [488, 122] on icon "button" at bounding box center [481, 115] width 23 height 23
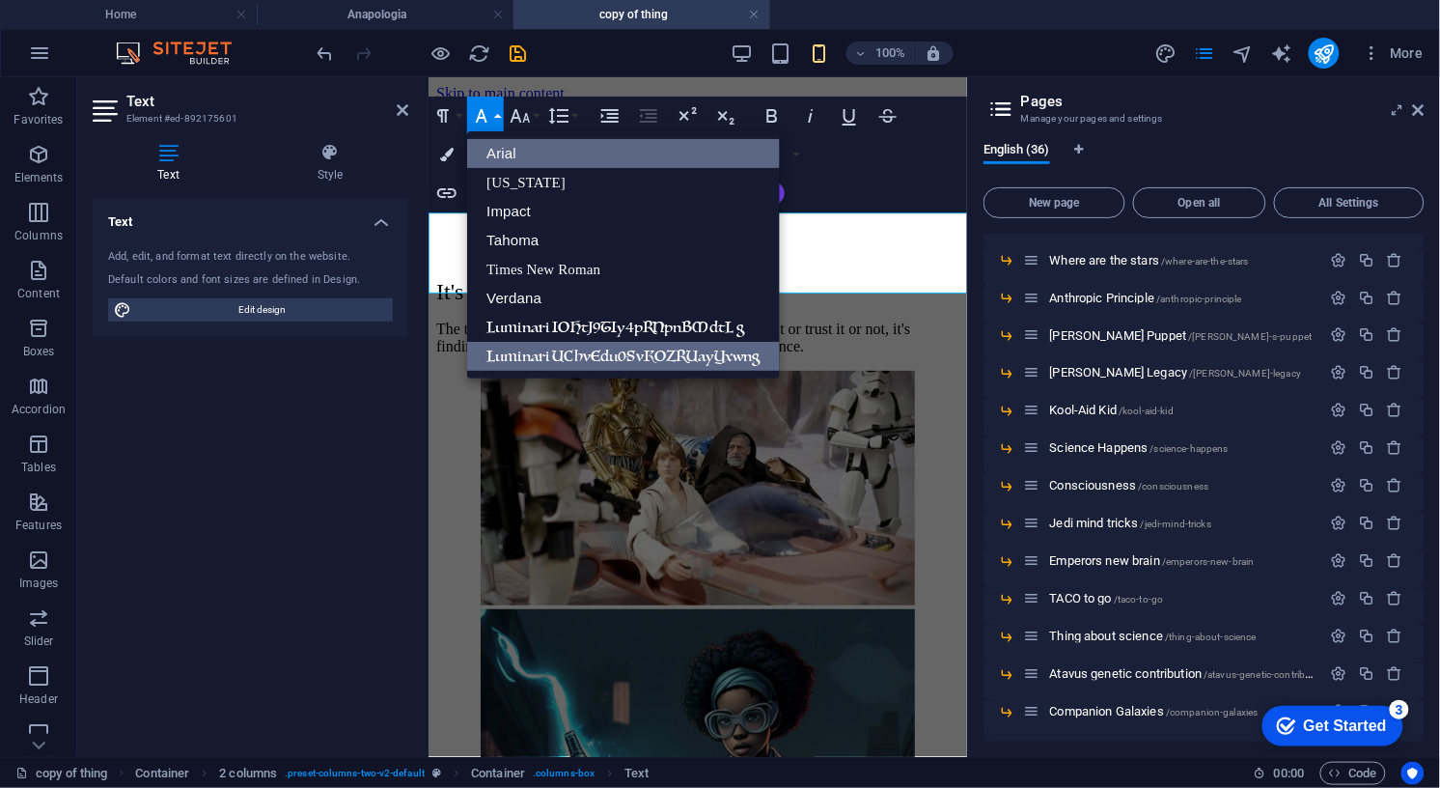
click at [568, 347] on link "Luminari UChvEdu0SvKOZRUayYxwng" at bounding box center [623, 356] width 312 height 29
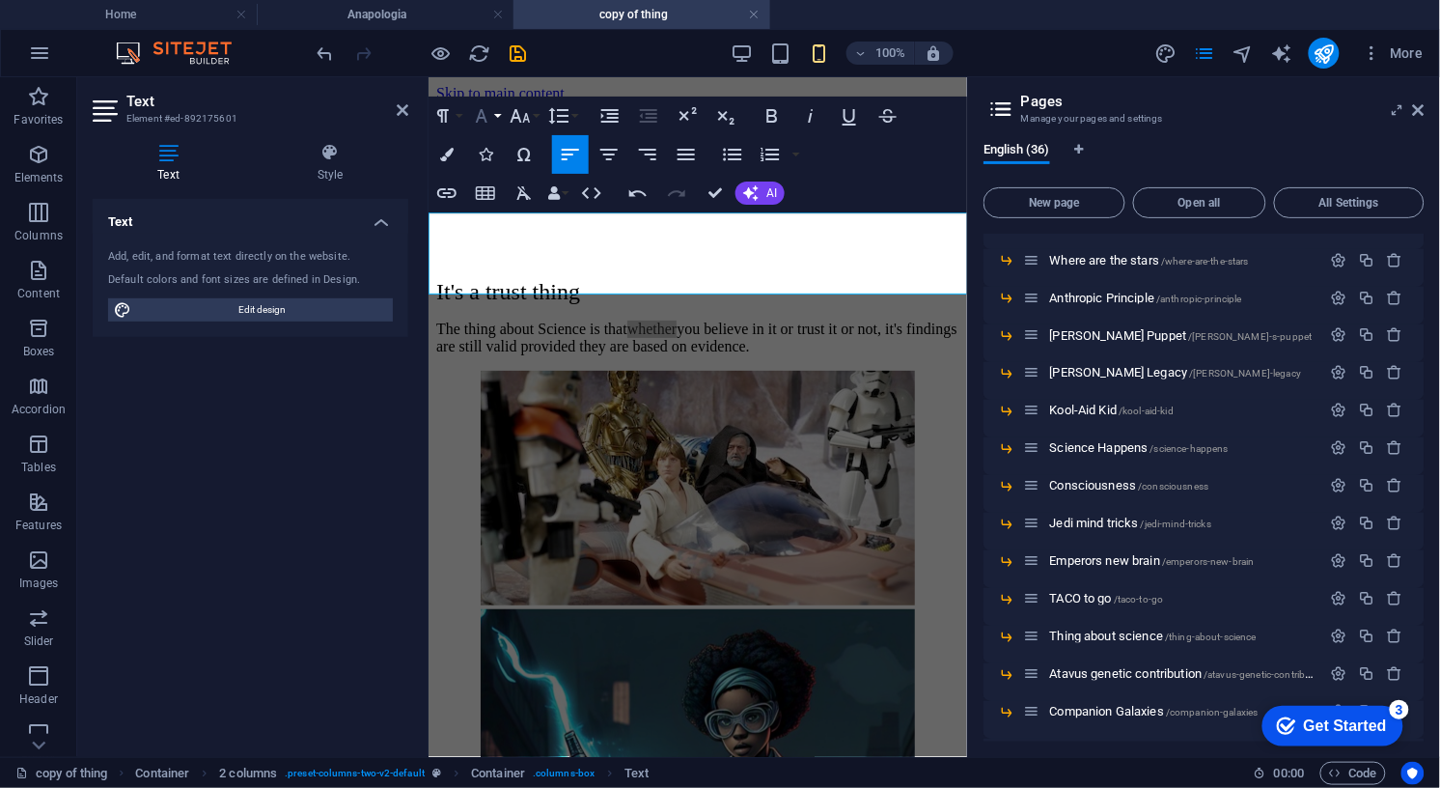
click at [489, 116] on icon "button" at bounding box center [481, 115] width 23 height 23
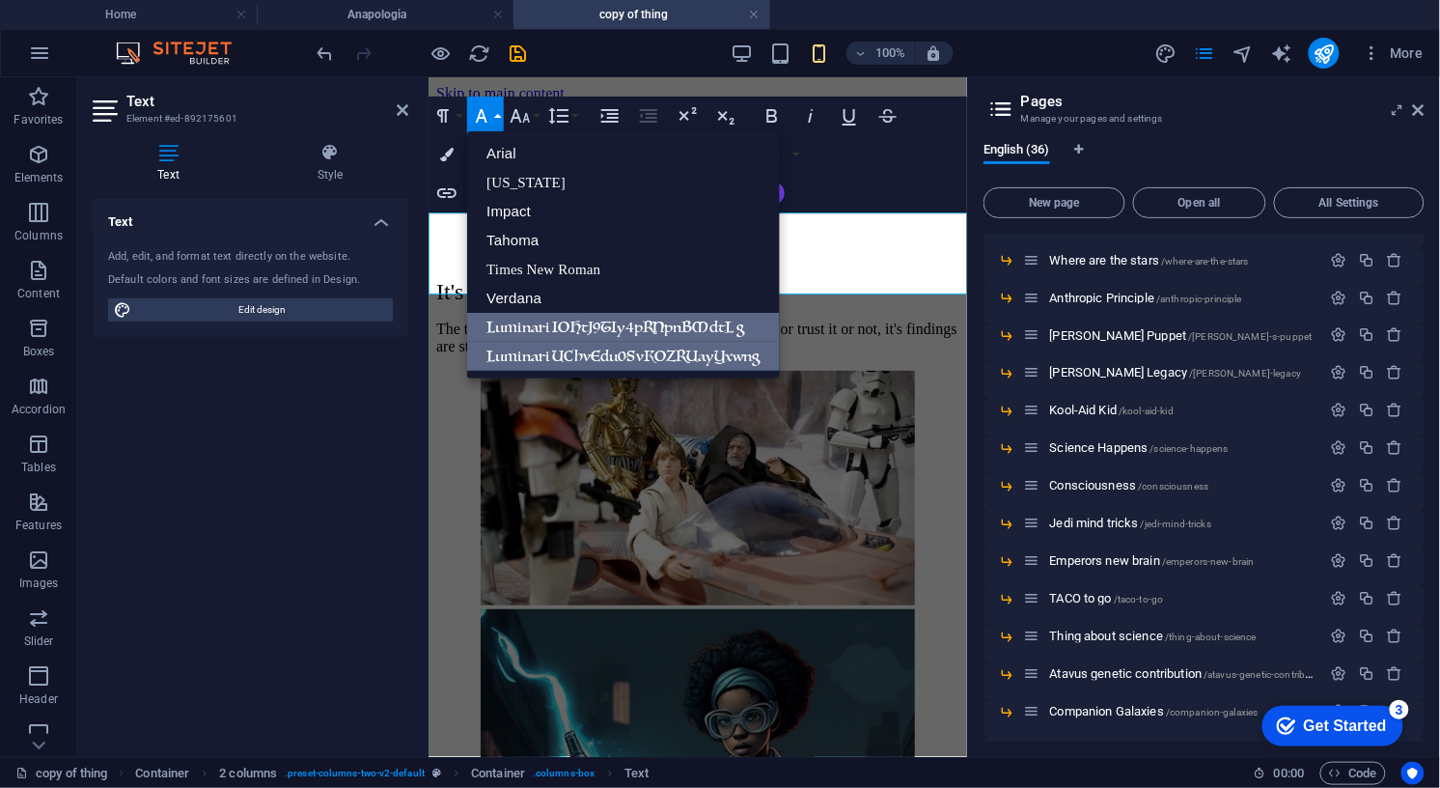
click at [509, 329] on link "Luminari IOHtJ9TIy4pRNpnBMdtL g" at bounding box center [623, 327] width 312 height 29
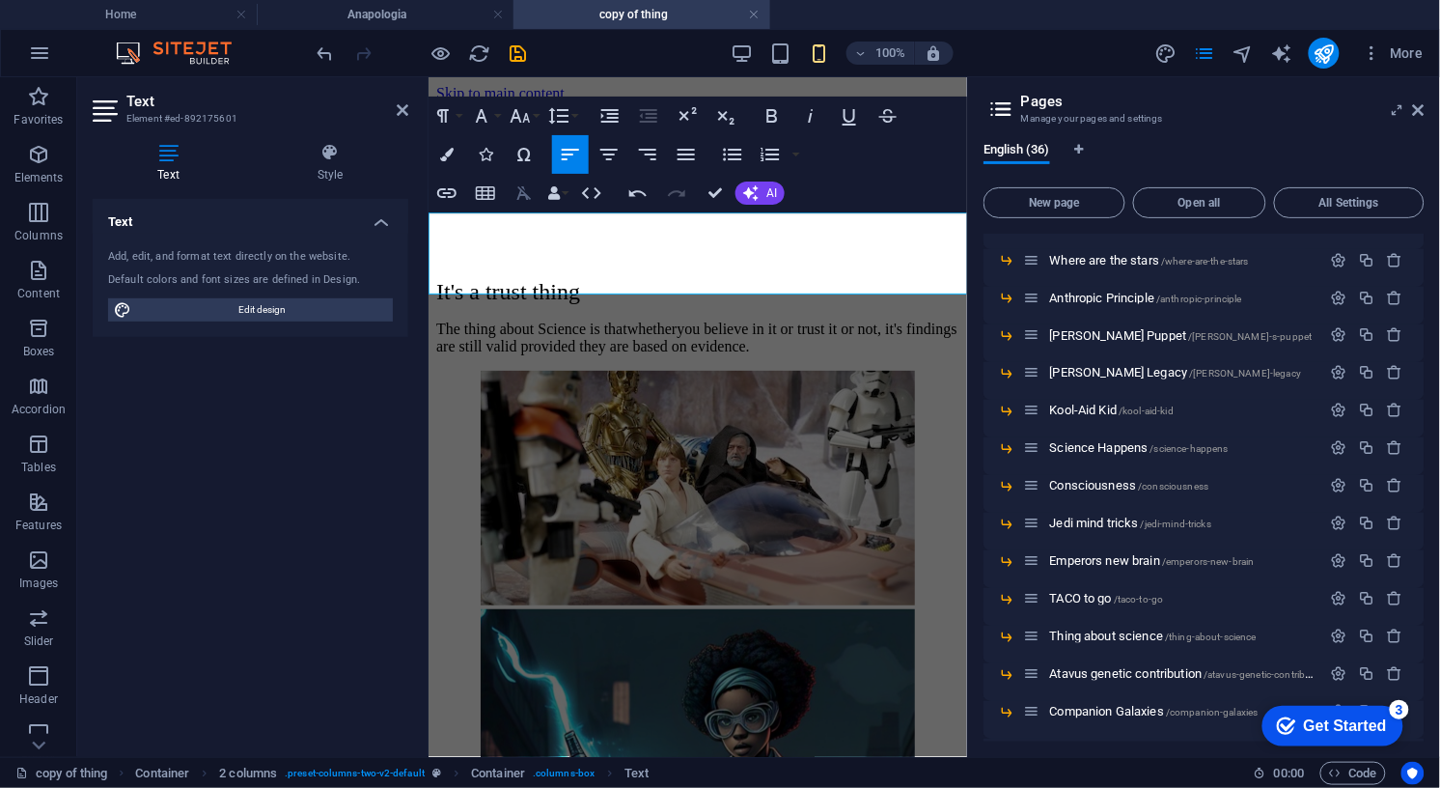
click at [523, 191] on icon "button" at bounding box center [524, 193] width 14 height 14
click at [525, 113] on icon "button" at bounding box center [520, 115] width 23 height 23
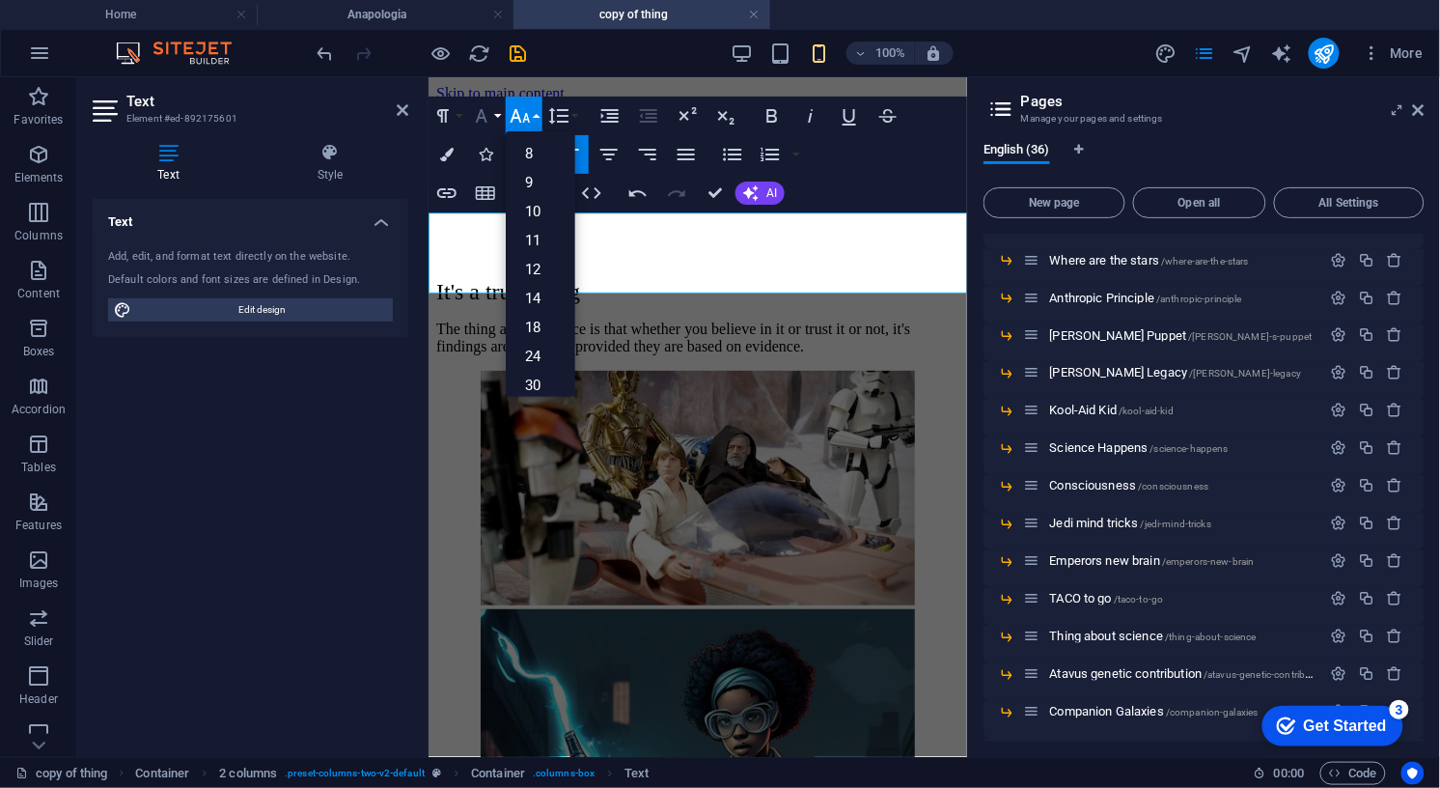
click at [487, 118] on icon "button" at bounding box center [481, 115] width 23 height 23
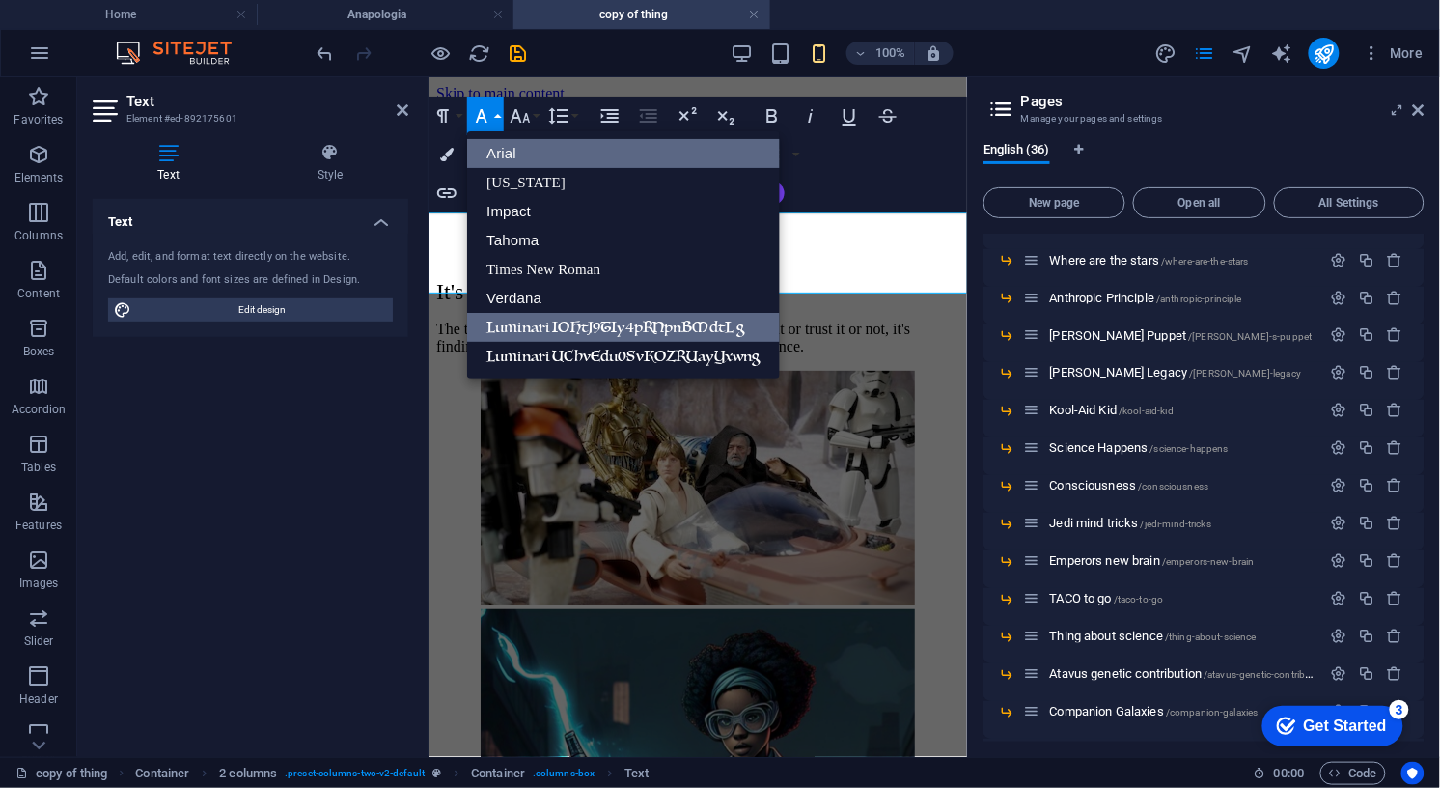
click at [558, 328] on link "Luminari IOHtJ9TIy4pRNpnBMdtL g" at bounding box center [623, 327] width 312 height 29
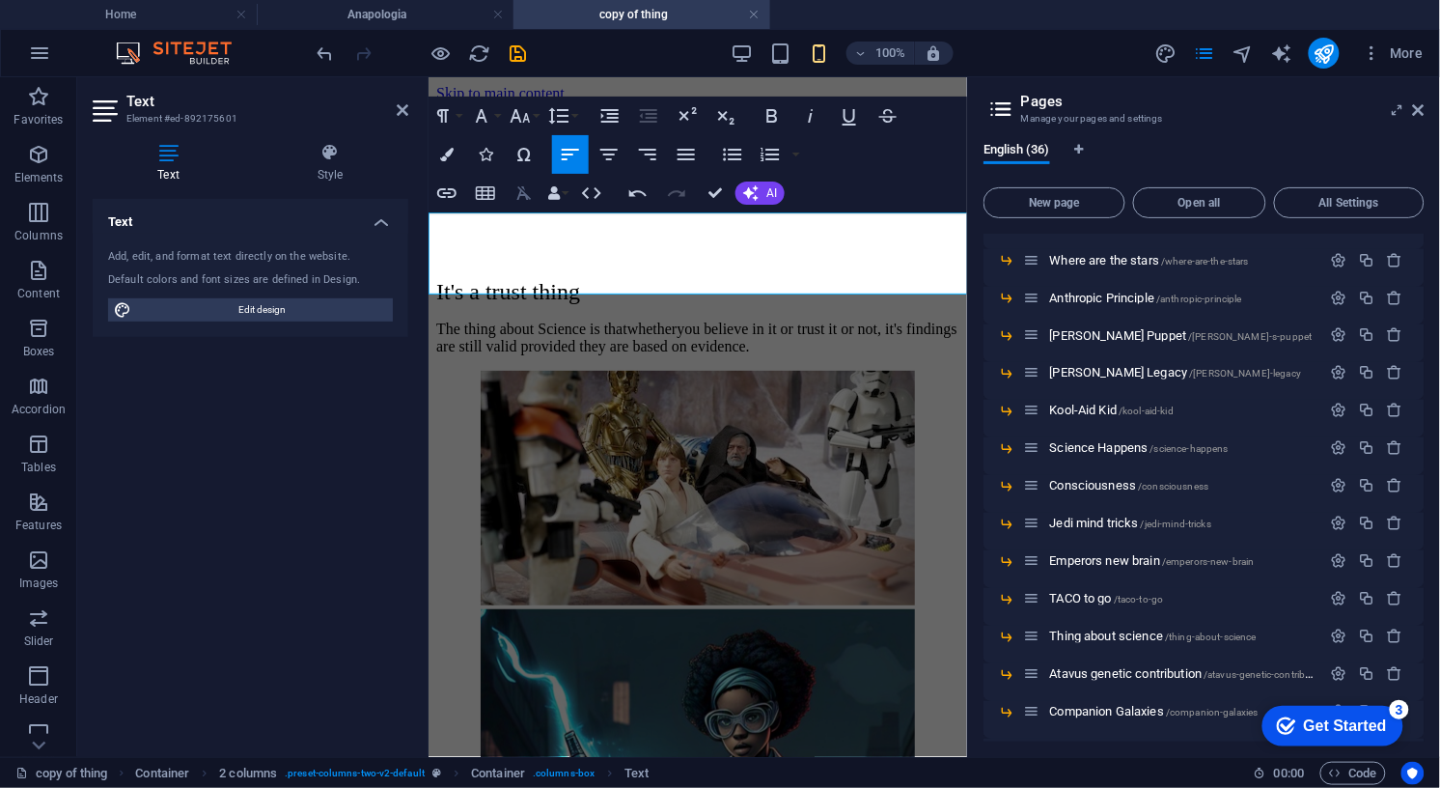
click at [526, 190] on icon "button" at bounding box center [523, 192] width 23 height 23
click at [475, 108] on icon "button" at bounding box center [481, 115] width 23 height 23
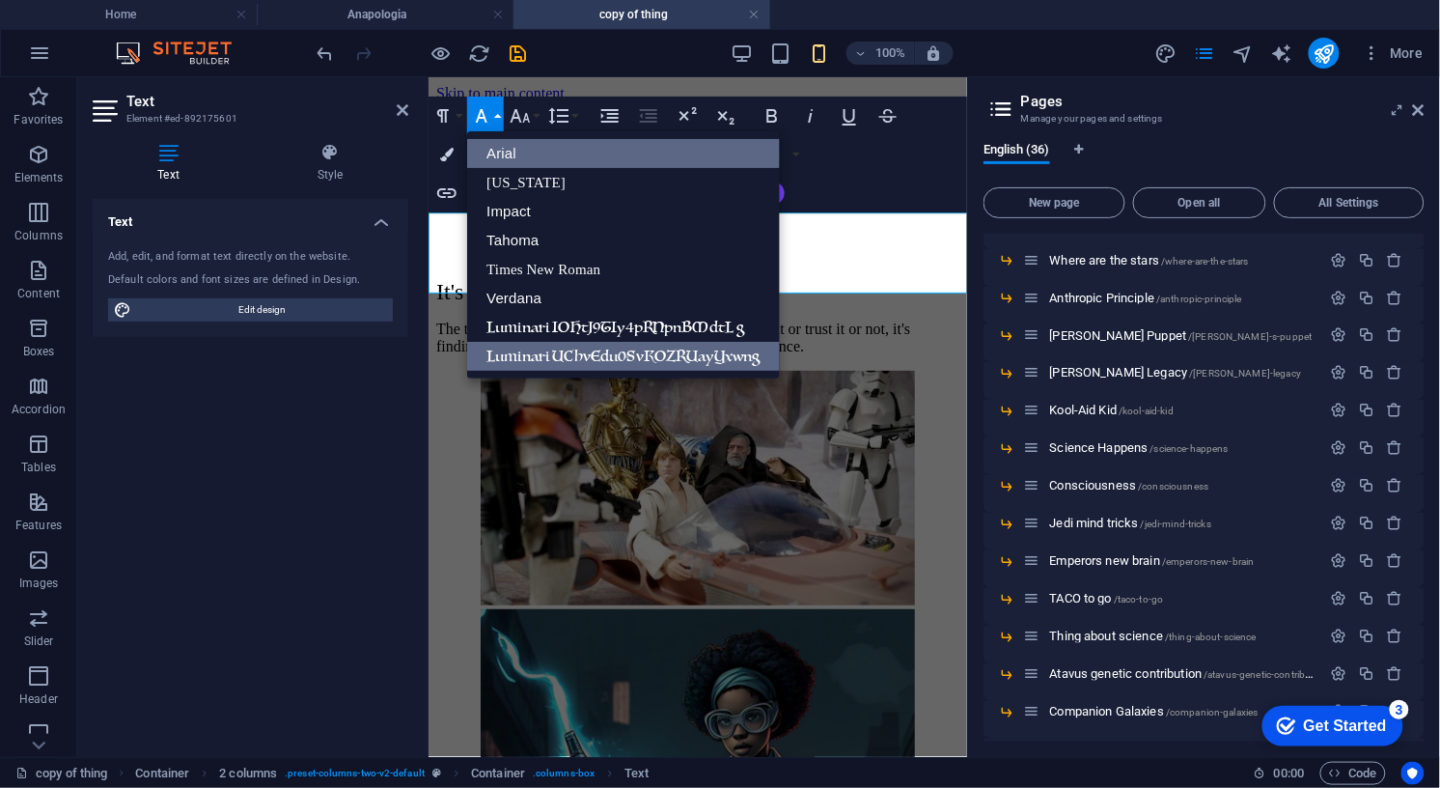
click at [541, 349] on link "Luminari UChvEdu0SvKOZRUayYxwng" at bounding box center [623, 356] width 312 height 29
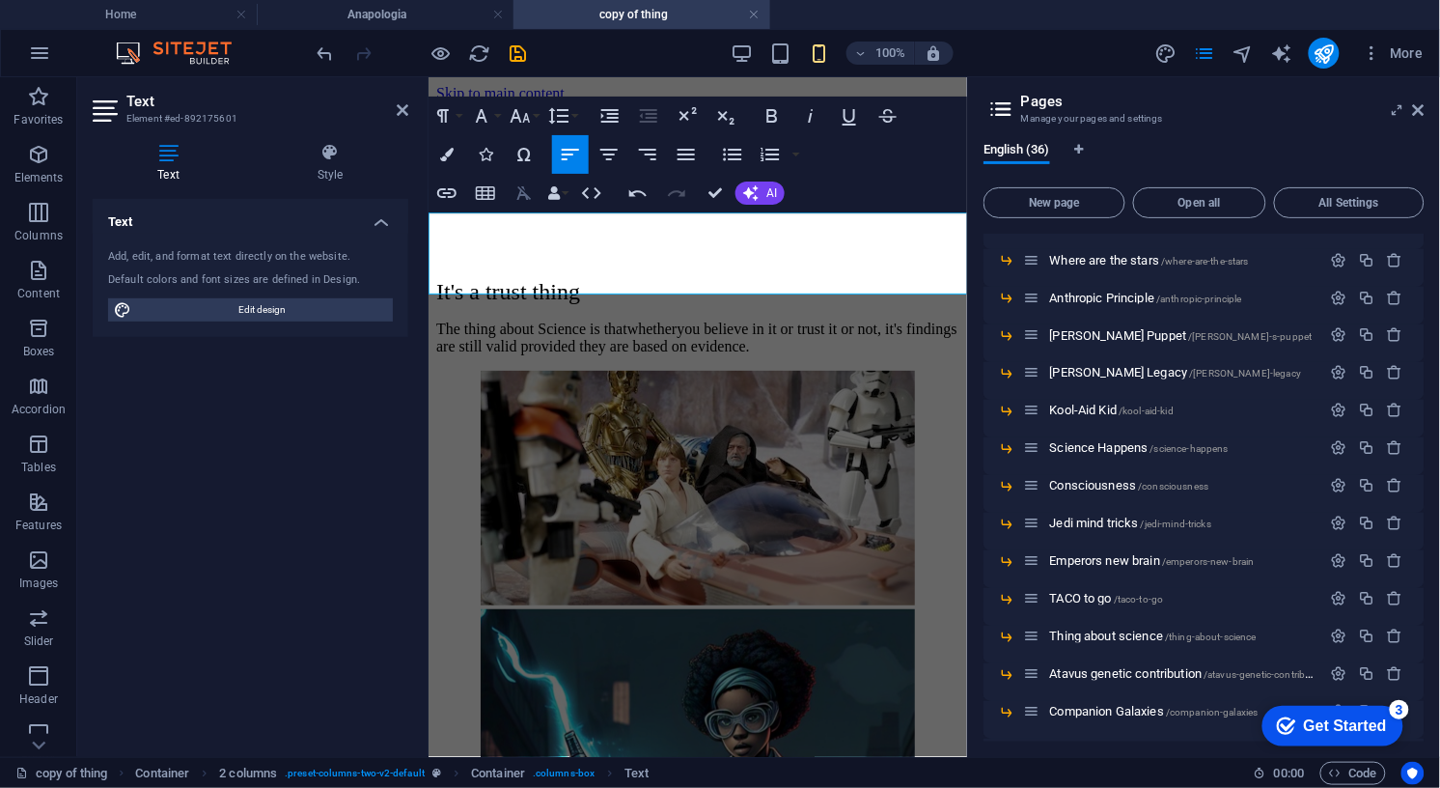
click at [527, 187] on icon "button" at bounding box center [523, 192] width 23 height 23
